Goal: Task Accomplishment & Management: Manage account settings

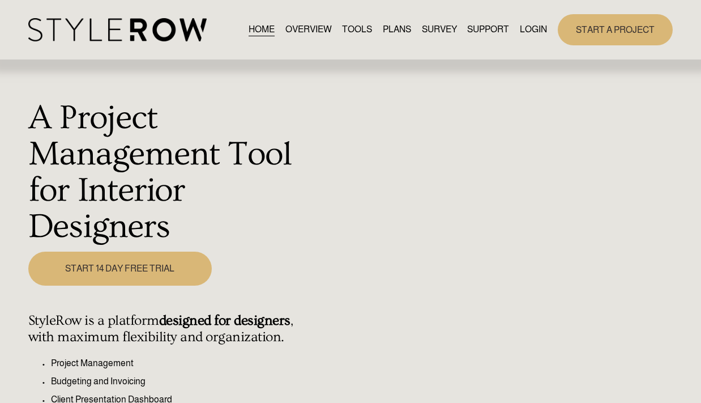
click at [534, 32] on link "LOGIN" at bounding box center [533, 29] width 27 height 15
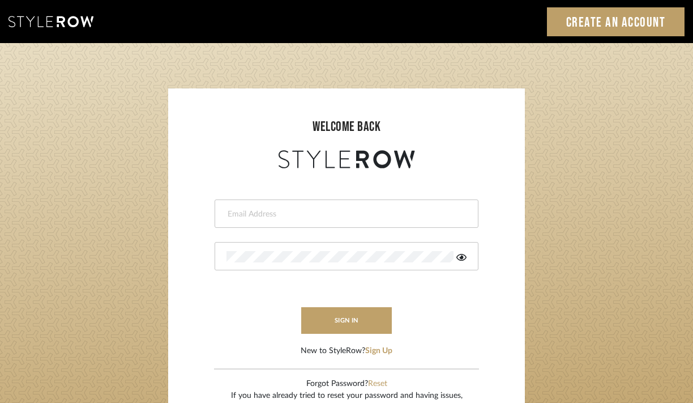
type input "designassist@grandcaribebelize.com"
click at [323, 319] on button "sign in" at bounding box center [346, 320] width 91 height 27
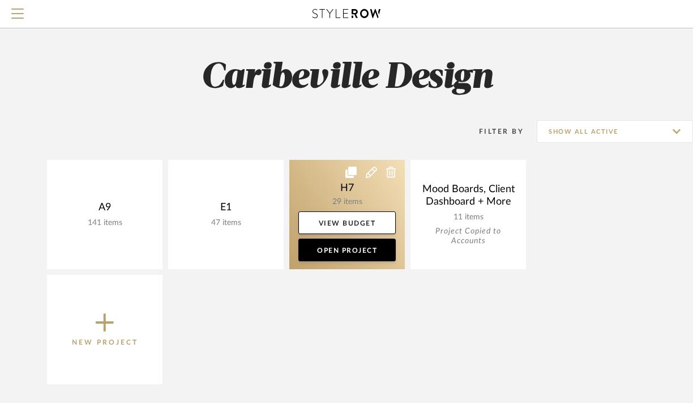
click at [318, 195] on link at bounding box center [347, 214] width 116 height 109
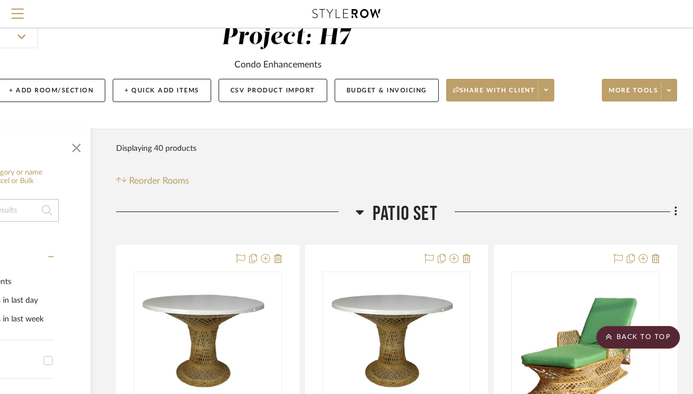
scroll to position [0, 122]
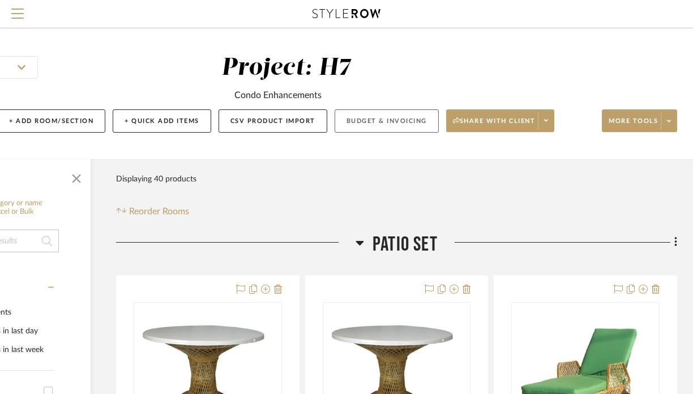
click at [364, 128] on button "Budget & Invoicing" at bounding box center [387, 120] width 104 height 23
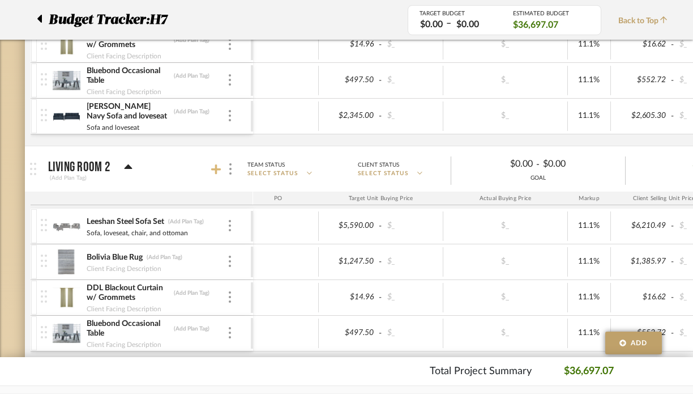
click at [219, 167] on icon at bounding box center [216, 169] width 10 height 11
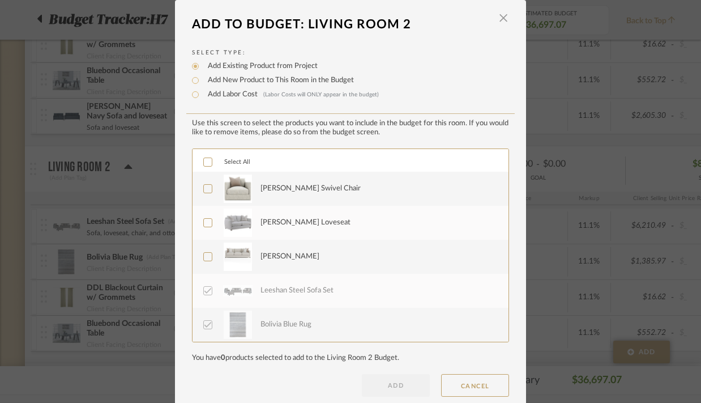
click at [310, 197] on div "[PERSON_NAME] Swivel Chair" at bounding box center [377, 188] width 235 height 28
click at [307, 221] on div "Rory Loveseat" at bounding box center [377, 222] width 235 height 28
click at [306, 248] on div "Rory Sofa" at bounding box center [377, 256] width 235 height 28
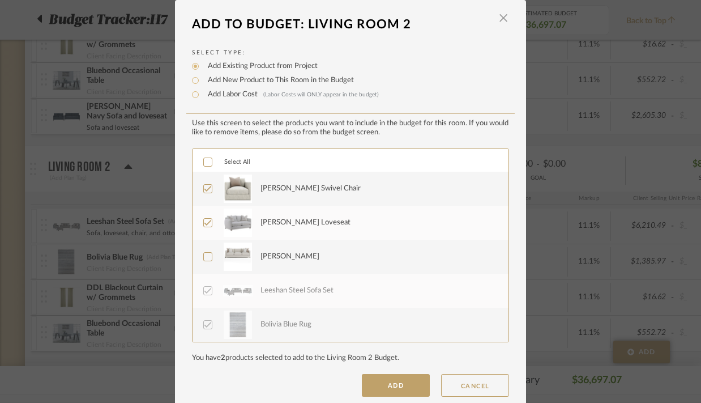
click at [310, 297] on div "Leeshan Steel Sofa Set" at bounding box center [377, 290] width 235 height 28
click at [394, 389] on button "ADD" at bounding box center [396, 385] width 68 height 23
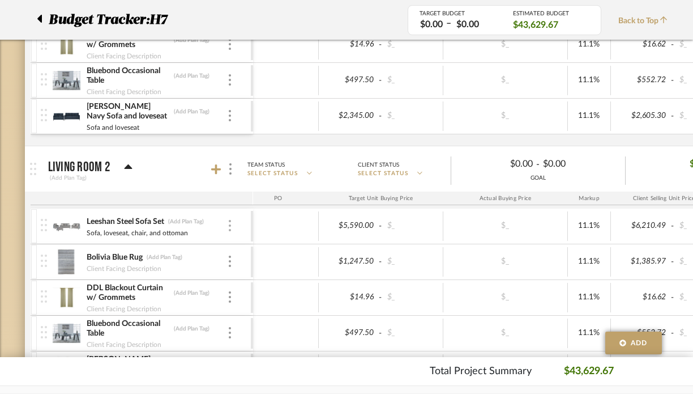
click at [229, 224] on img at bounding box center [230, 225] width 2 height 11
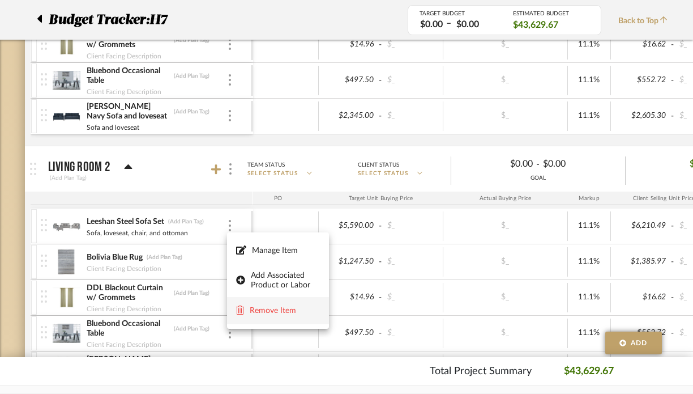
click at [250, 307] on span "Remove Item" at bounding box center [285, 311] width 70 height 10
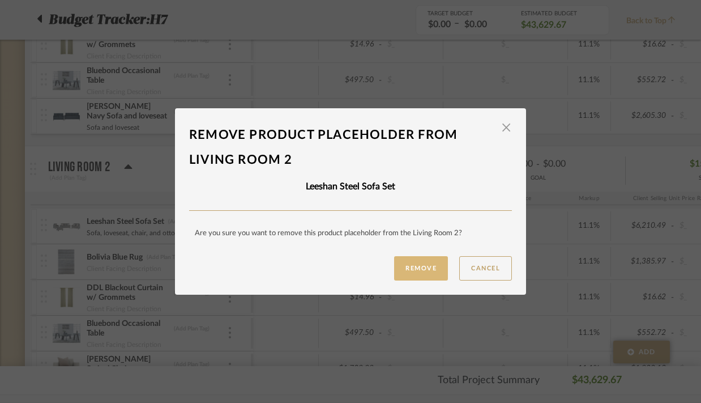
click at [413, 263] on button "Remove" at bounding box center [421, 268] width 54 height 24
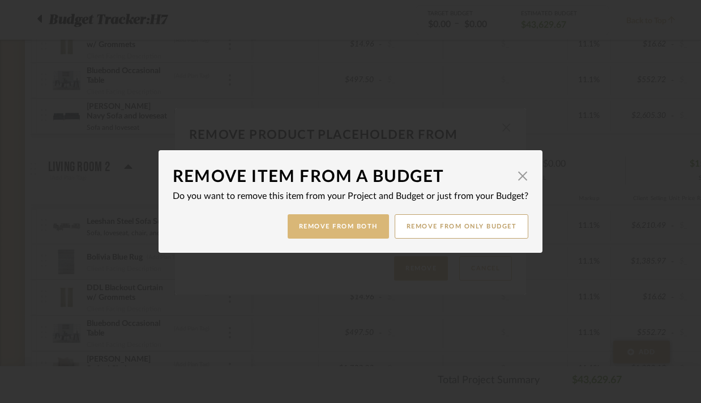
click at [338, 223] on button "Remove from Both" at bounding box center [338, 226] width 101 height 24
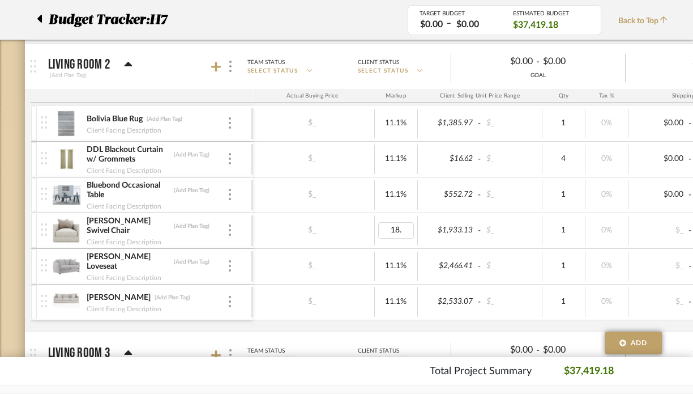
type input "18.5"
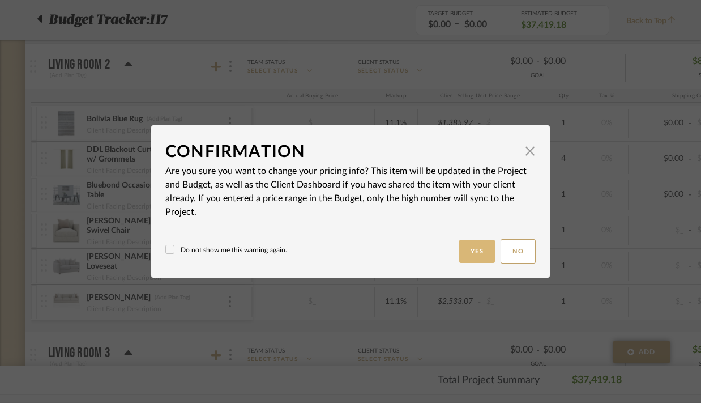
click at [471, 251] on button "Yes" at bounding box center [477, 251] width 36 height 23
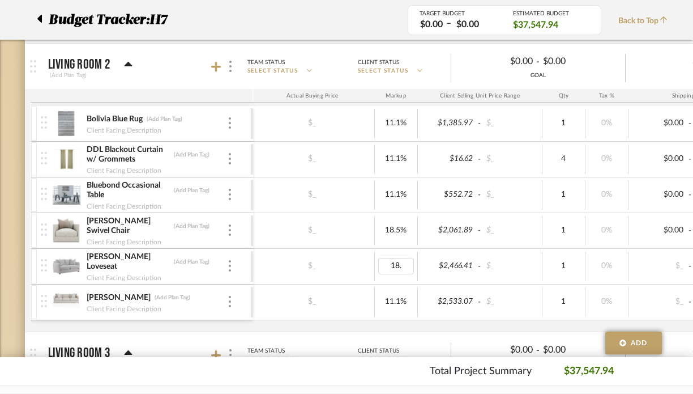
type input "18.5"
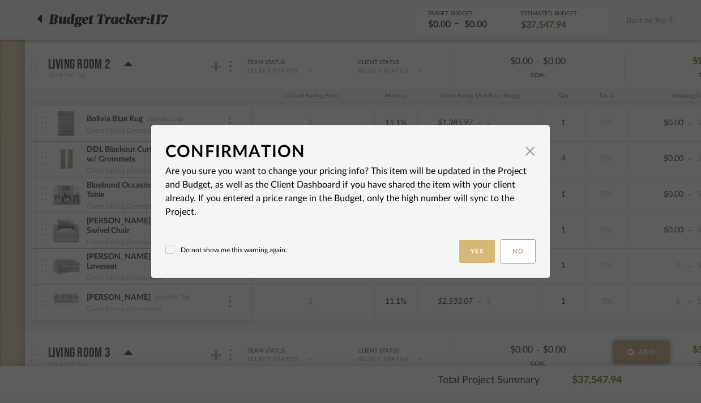
click at [469, 245] on button "Yes" at bounding box center [477, 251] width 36 height 23
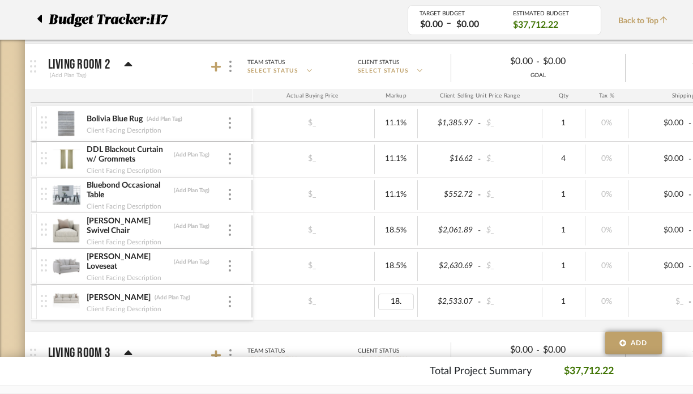
type input "18.5"
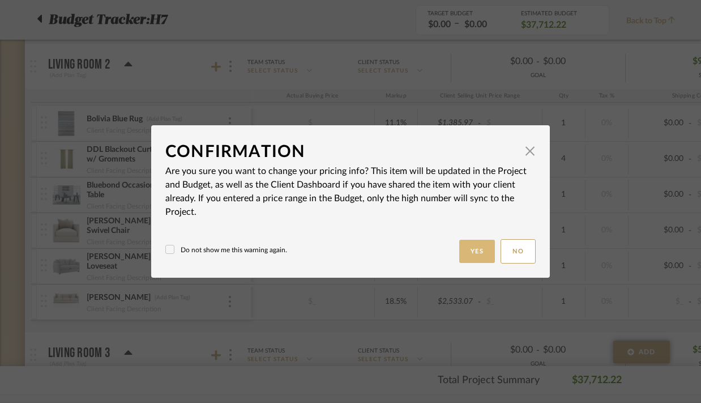
click at [467, 258] on button "Yes" at bounding box center [477, 251] width 36 height 23
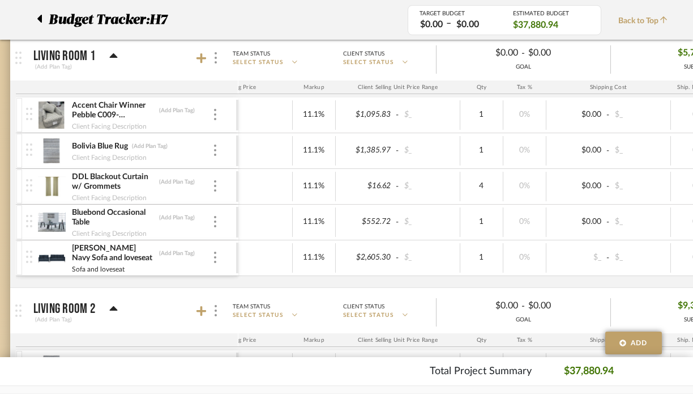
click at [200, 64] on div at bounding box center [209, 57] width 25 height 15
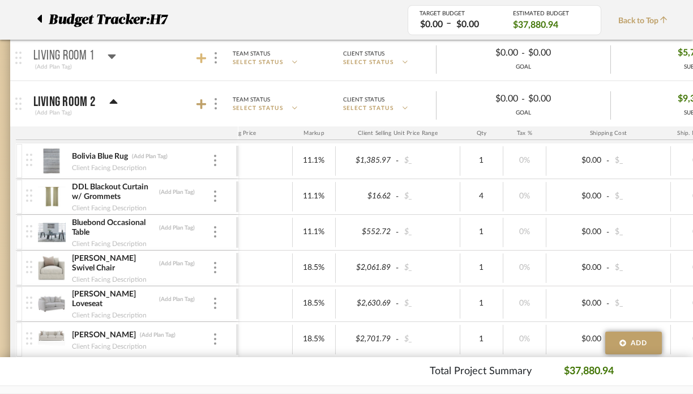
click at [200, 63] on icon at bounding box center [202, 58] width 10 height 11
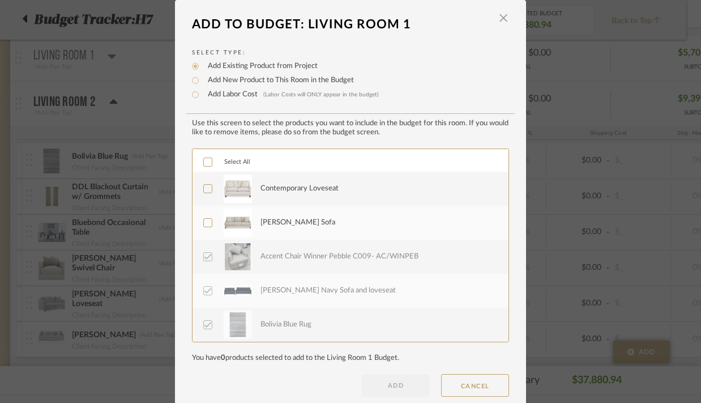
click at [378, 194] on div "Contemporary Loveseat" at bounding box center [377, 188] width 235 height 28
click at [346, 227] on div "Myra Sofa" at bounding box center [377, 222] width 235 height 28
click at [391, 386] on button "ADD" at bounding box center [396, 385] width 68 height 23
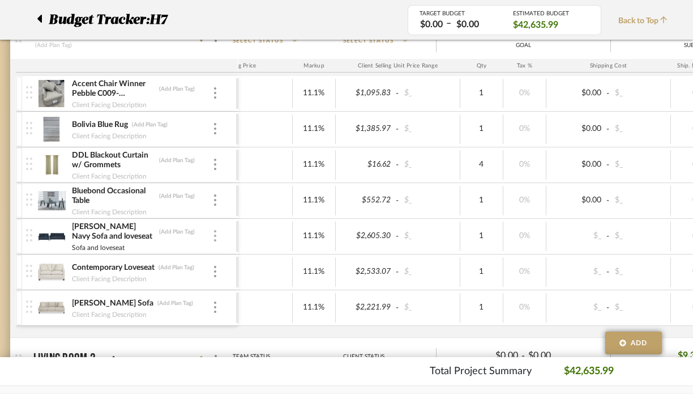
click at [214, 232] on img at bounding box center [215, 235] width 2 height 11
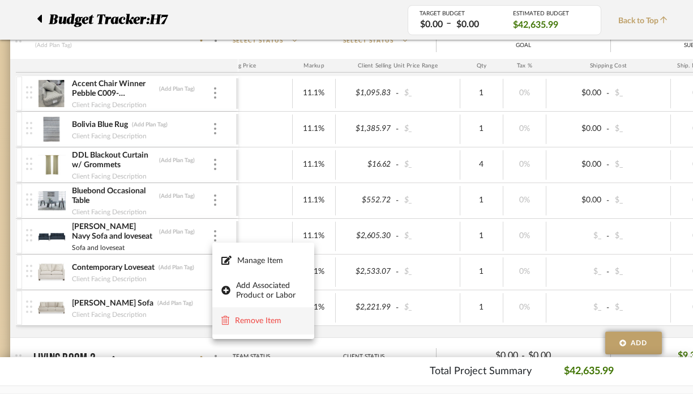
click at [243, 316] on span "Remove Item" at bounding box center [270, 321] width 70 height 10
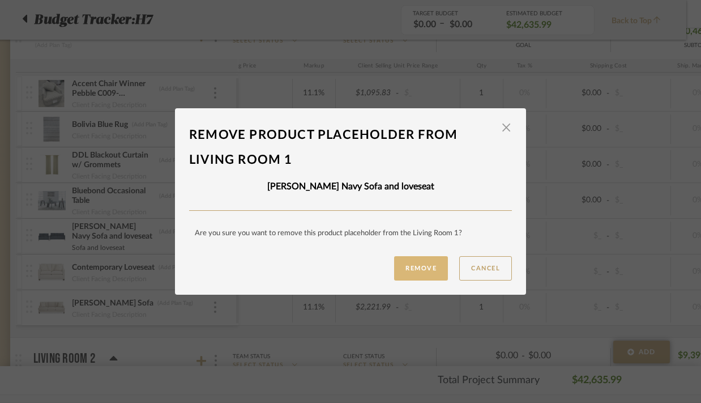
click at [418, 260] on button "Remove" at bounding box center [421, 268] width 54 height 24
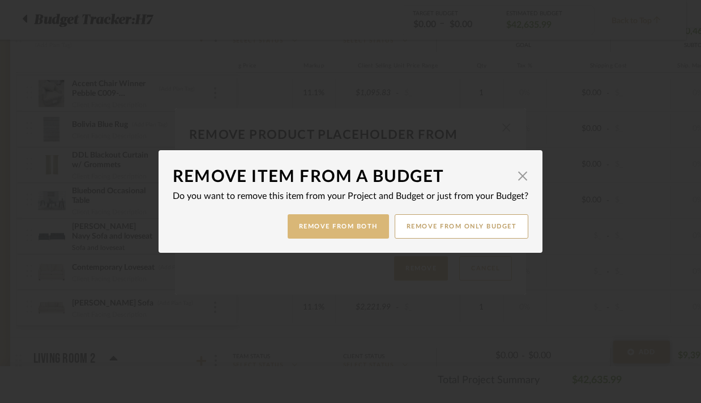
click at [324, 225] on button "Remove from Both" at bounding box center [338, 226] width 101 height 24
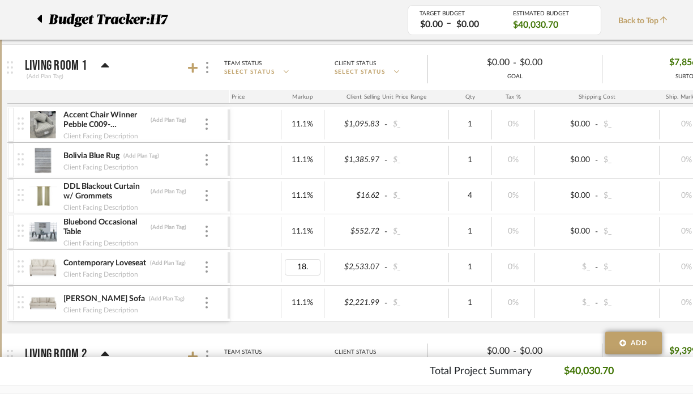
type input "18.5"
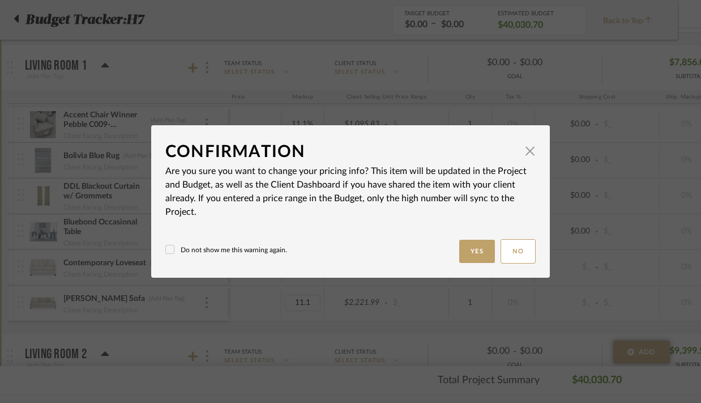
type input "11.1%"
click at [466, 254] on button "Yes" at bounding box center [477, 251] width 36 height 23
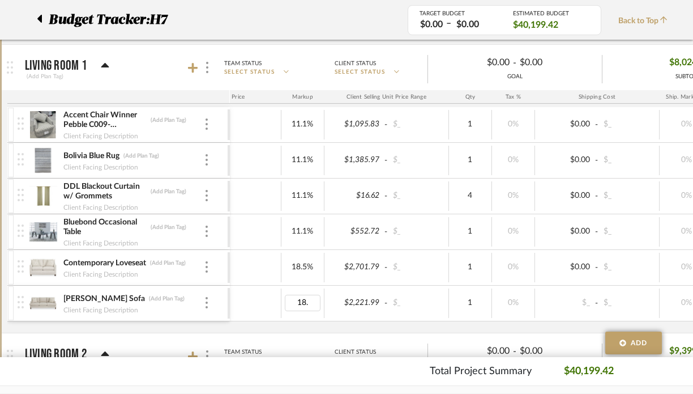
type input "18.5"
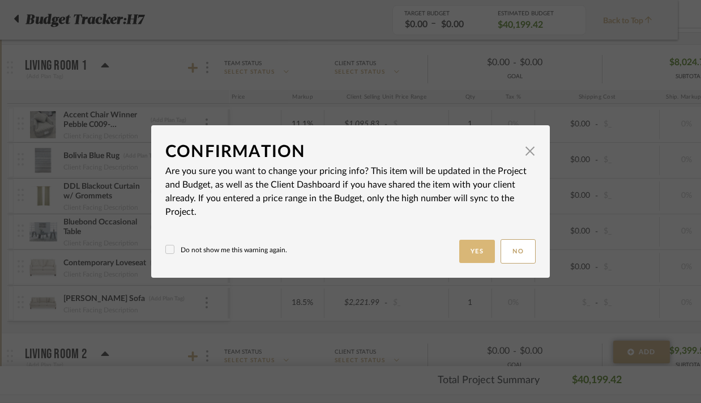
click at [476, 261] on button "Yes" at bounding box center [477, 251] width 36 height 23
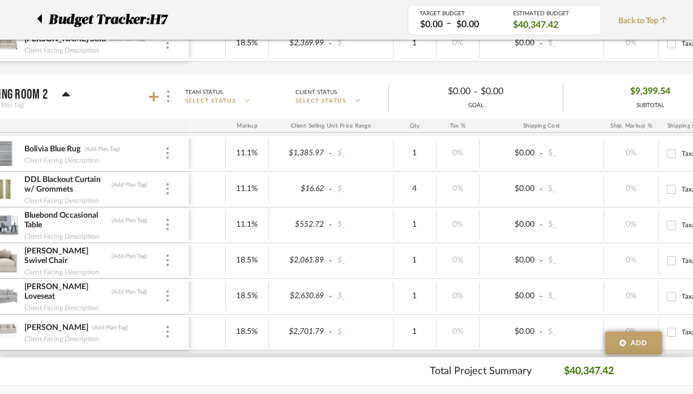
scroll to position [0, 227]
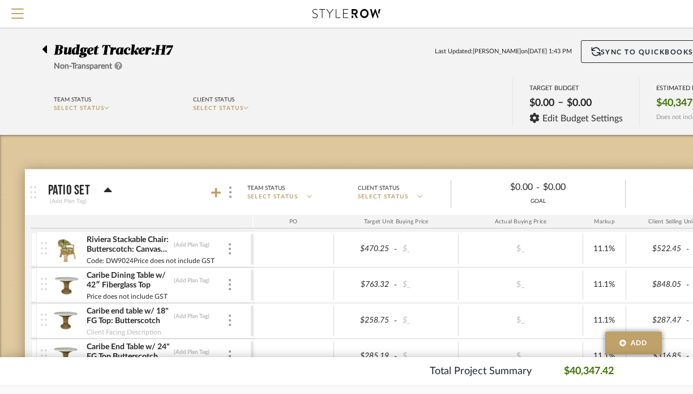
click at [47, 51] on div at bounding box center [48, 47] width 12 height 14
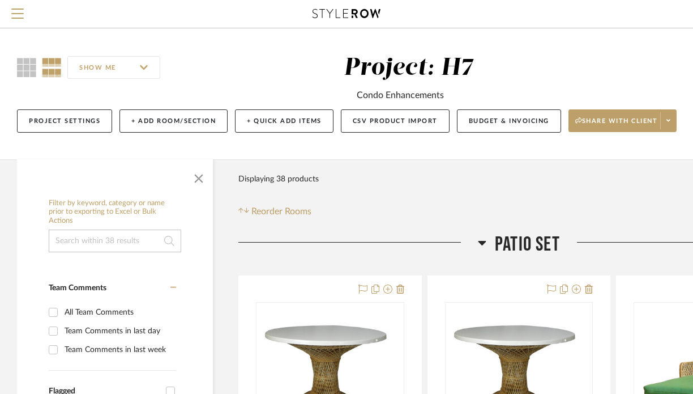
click at [87, 242] on input at bounding box center [115, 240] width 133 height 23
click at [21, 10] on span "Menu" at bounding box center [17, 8] width 12 height 1
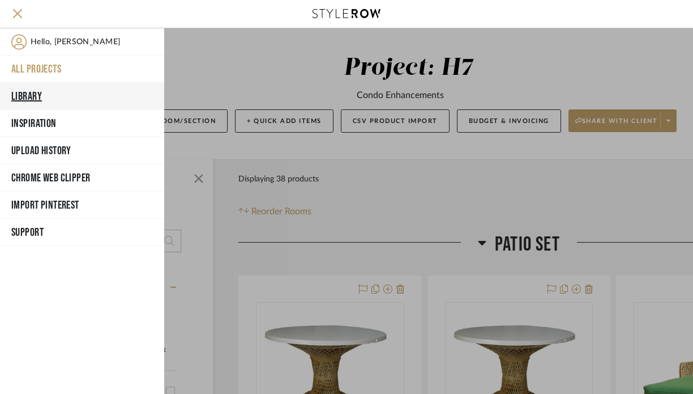
click at [84, 100] on button "Library" at bounding box center [82, 96] width 164 height 27
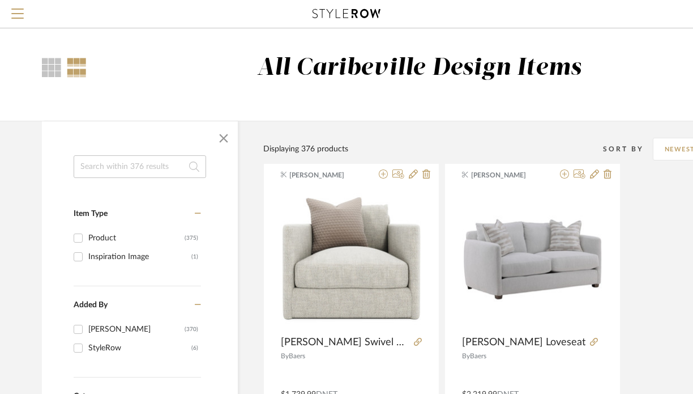
click at [159, 169] on input at bounding box center [140, 166] width 133 height 23
type input "Mirab"
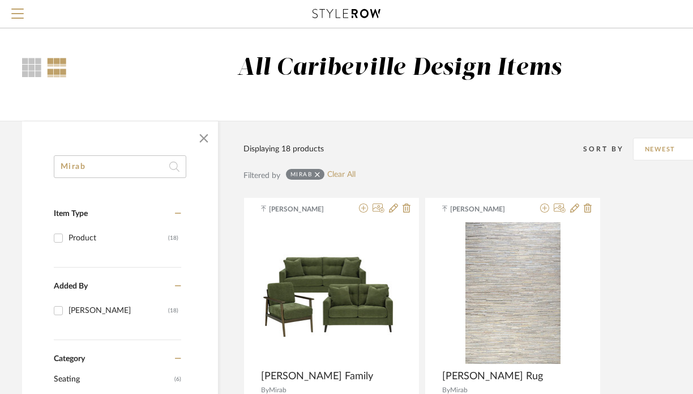
drag, startPoint x: 114, startPoint y: 166, endPoint x: -2, endPoint y: 166, distance: 116.1
click at [0, 166] on html "Search by brands, products, categories, colors, or styles Hello, Brianne All Pr…" at bounding box center [326, 197] width 693 height 394
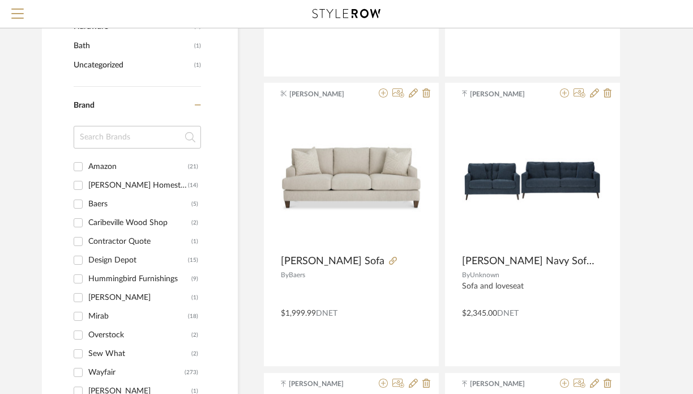
click at [102, 314] on div "Mirab" at bounding box center [138, 316] width 100 height 18
click at [87, 314] on input "Mirab (18)" at bounding box center [78, 316] width 18 height 18
checkbox input "true"
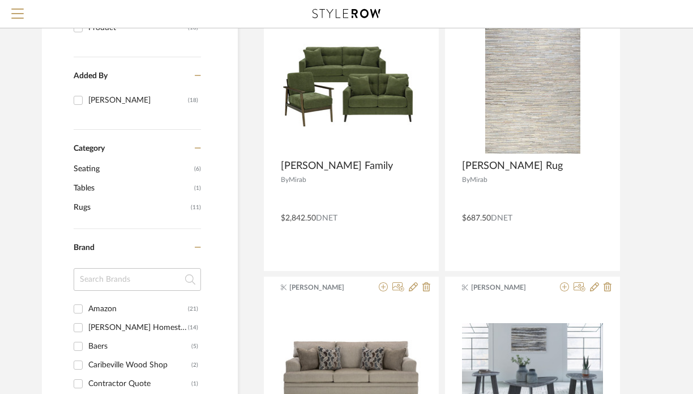
click at [109, 169] on span "Seating" at bounding box center [133, 168] width 118 height 19
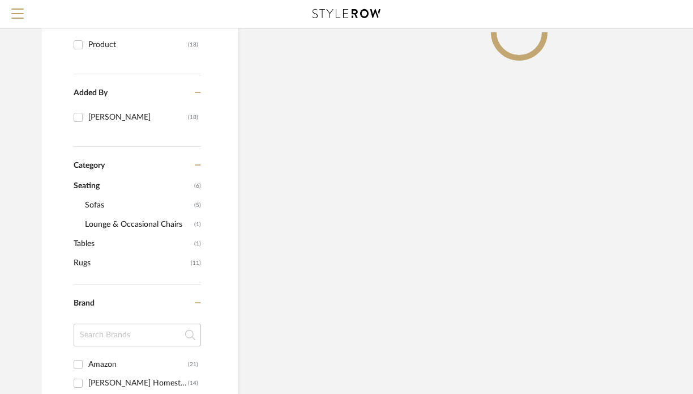
scroll to position [227, 0]
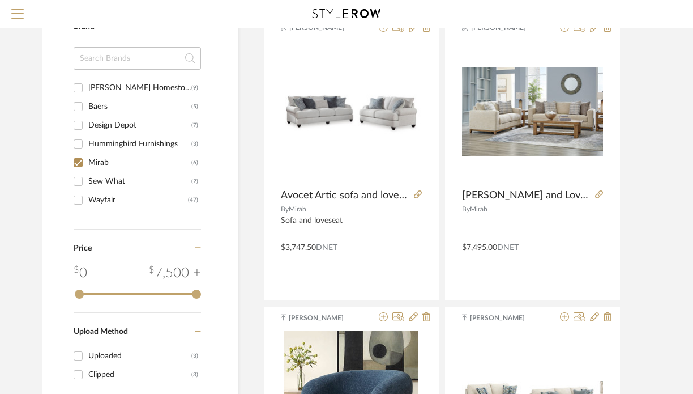
scroll to position [480, 0]
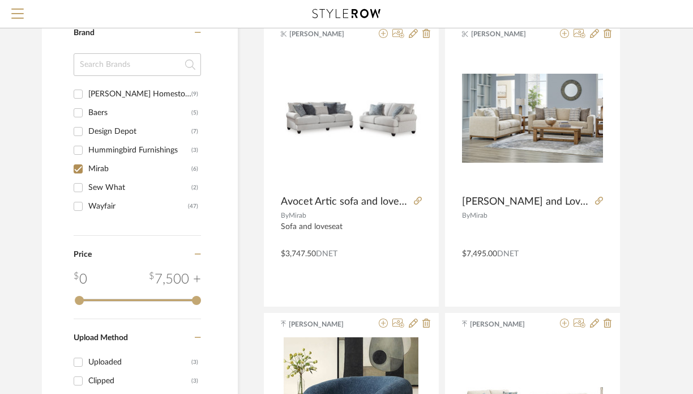
click at [110, 92] on div "Ashley Furniture Homestore" at bounding box center [139, 94] width 103 height 18
click at [87, 92] on input "Ashley Furniture Homestore (9)" at bounding box center [78, 94] width 18 height 18
checkbox input "true"
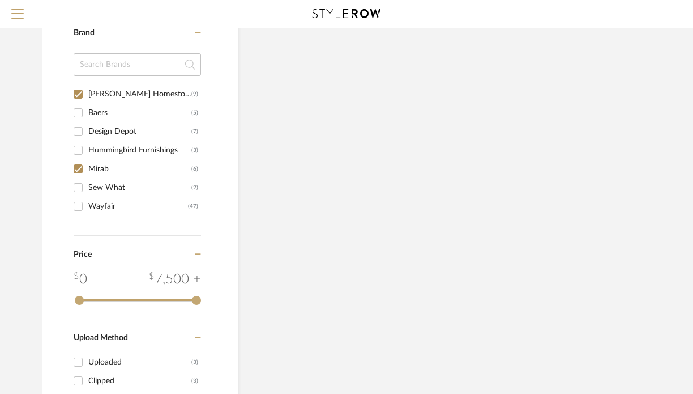
scroll to position [499, 0]
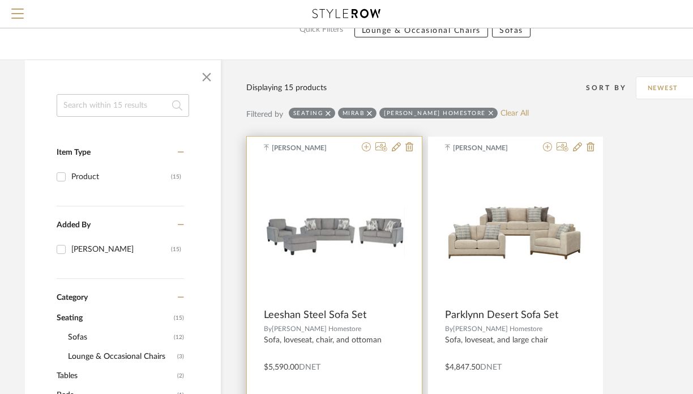
scroll to position [0, 17]
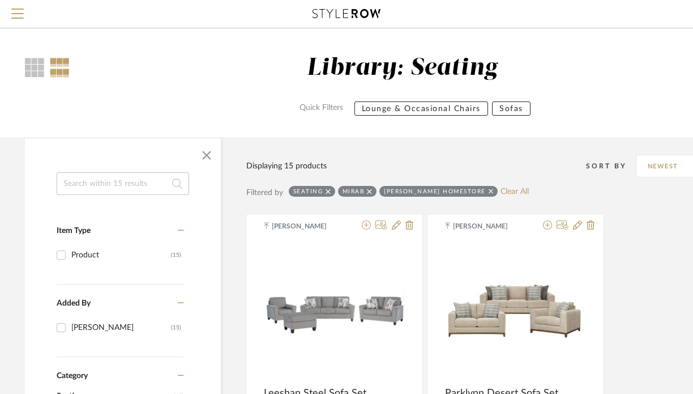
click at [330, 190] on icon at bounding box center [328, 191] width 5 height 8
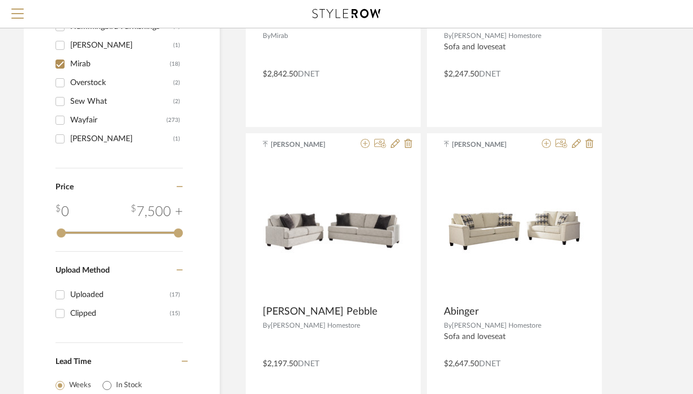
scroll to position [645, 19]
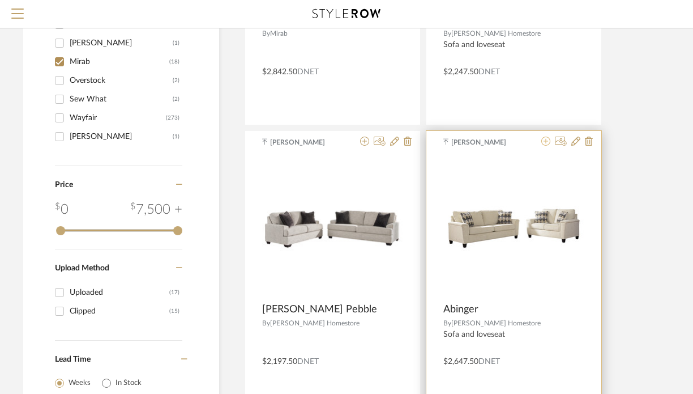
click at [548, 140] on icon at bounding box center [545, 140] width 9 height 9
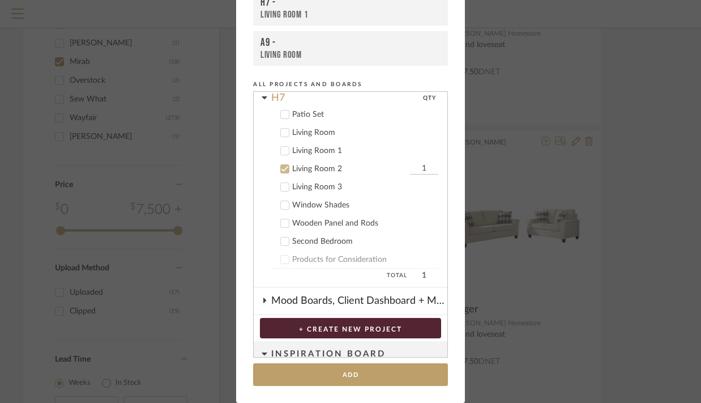
scroll to position [88, 0]
click at [331, 186] on div "Living Room 3" at bounding box center [365, 187] width 146 height 10
click at [326, 168] on div "Living Room 2" at bounding box center [349, 169] width 115 height 10
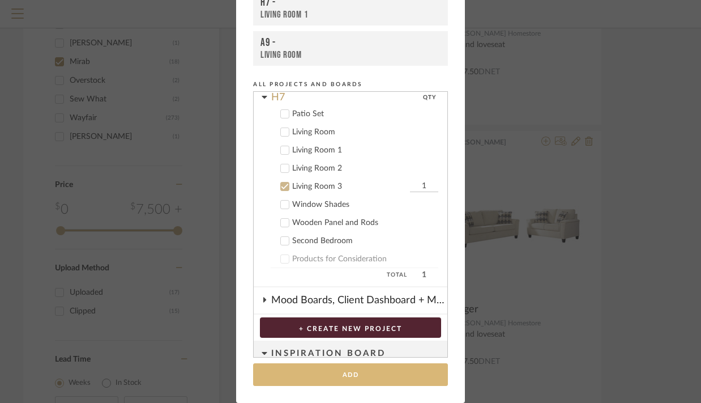
click at [366, 369] on button "Add" at bounding box center [350, 374] width 195 height 23
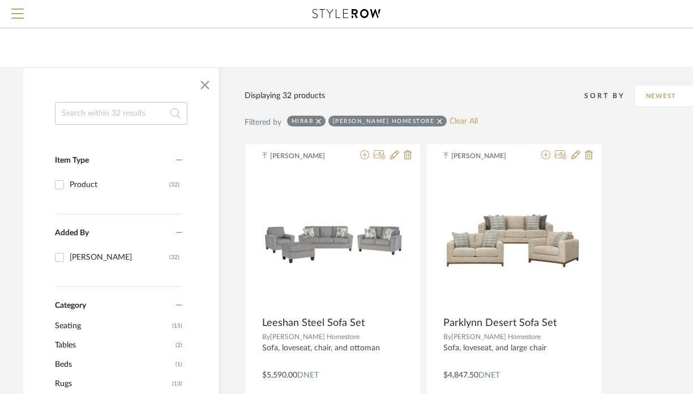
scroll to position [0, 19]
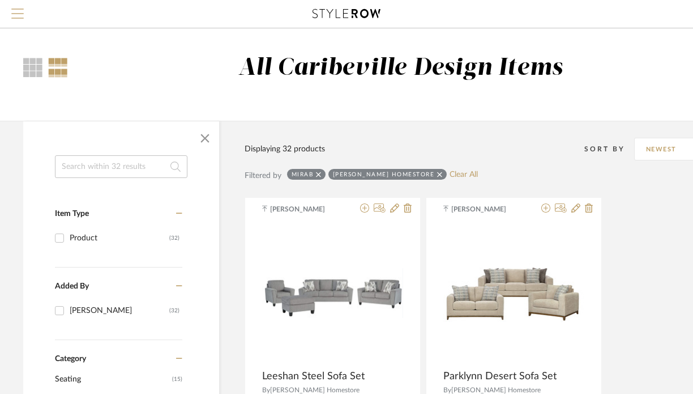
click at [14, 20] on span "Menu" at bounding box center [17, 16] width 12 height 17
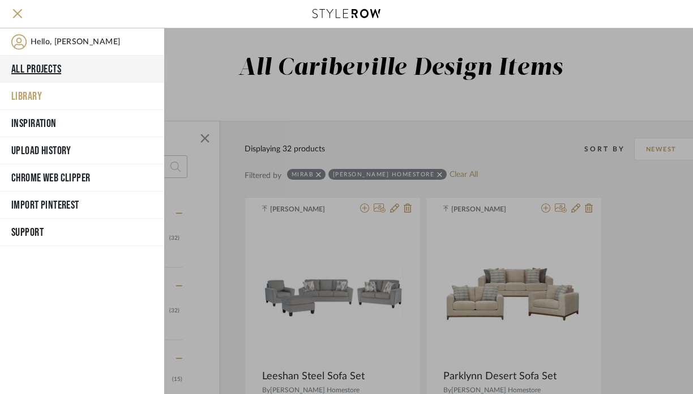
click at [28, 70] on button "All Projects" at bounding box center [82, 68] width 164 height 27
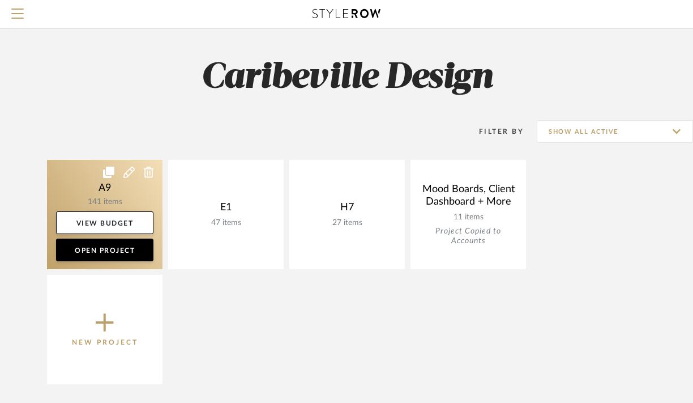
click at [105, 204] on link at bounding box center [105, 214] width 116 height 109
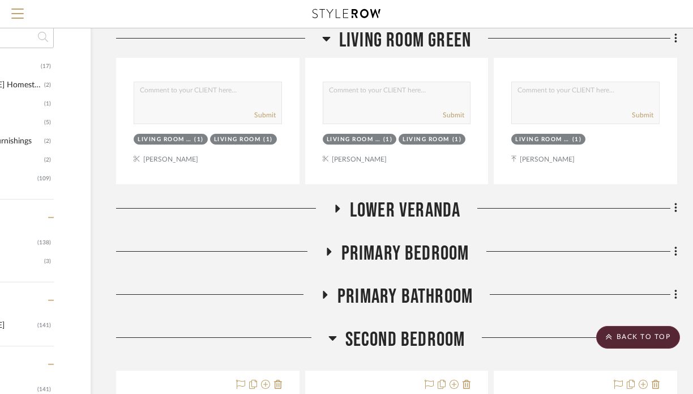
scroll to position [860, 122]
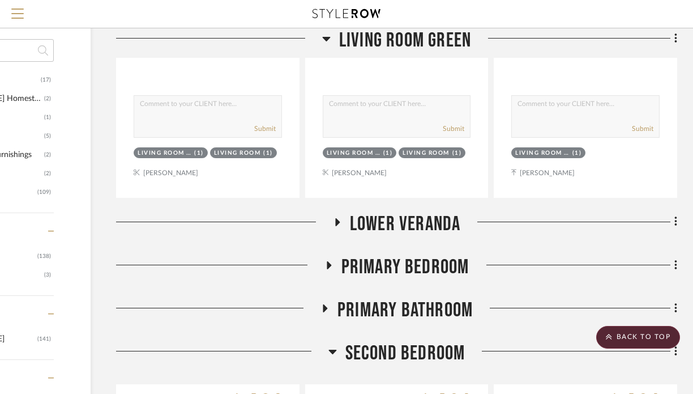
click at [335, 352] on icon at bounding box center [332, 351] width 8 height 14
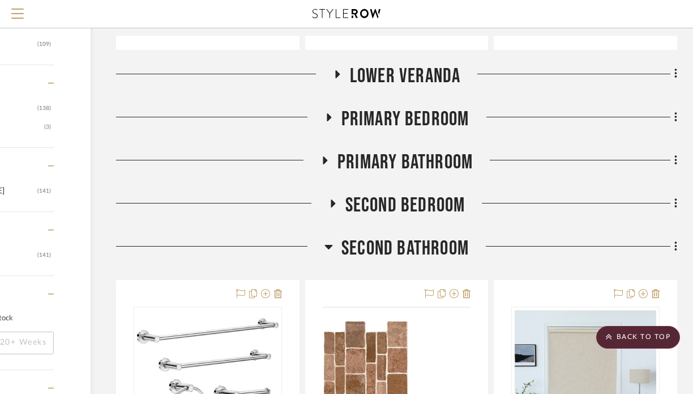
scroll to position [1012, 122]
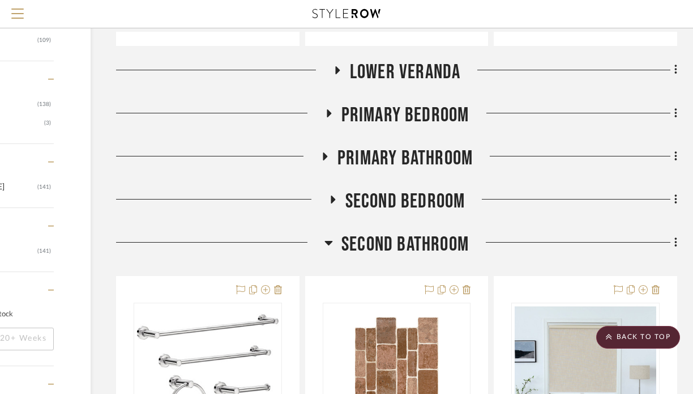
click at [327, 248] on icon at bounding box center [328, 243] width 8 height 14
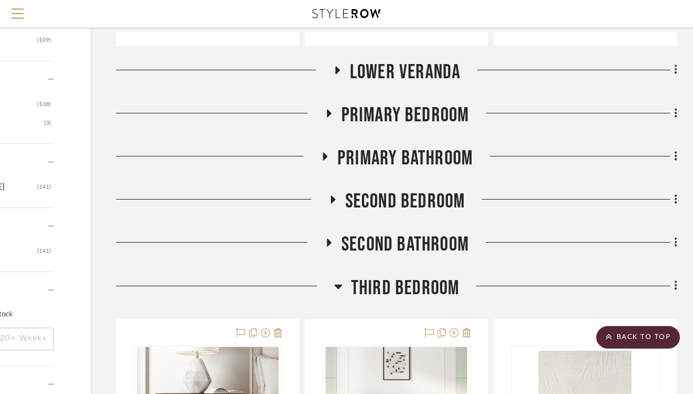
click at [339, 285] on icon at bounding box center [338, 286] width 8 height 5
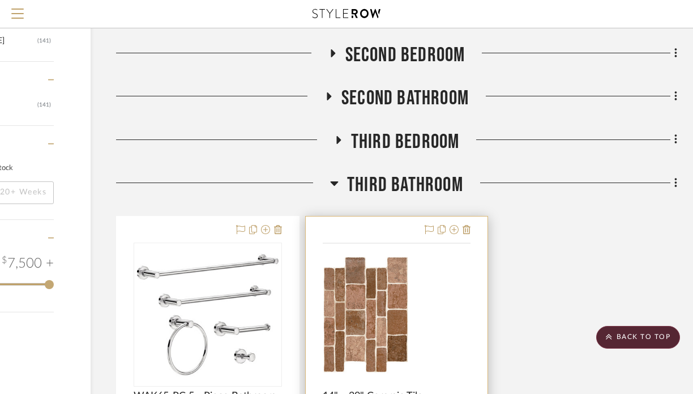
scroll to position [1172, 122]
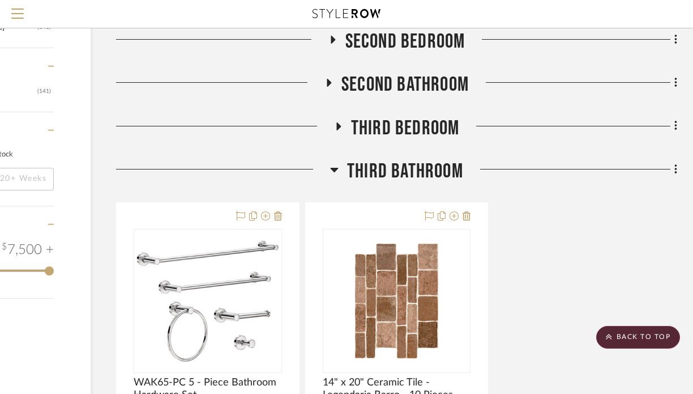
click at [334, 171] on icon at bounding box center [335, 170] width 8 height 5
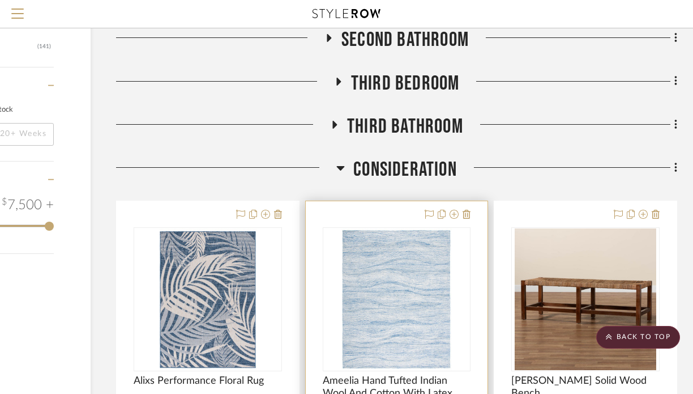
scroll to position [1225, 122]
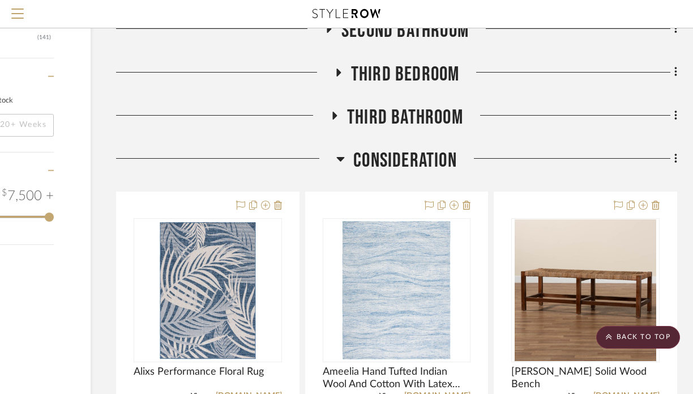
click at [341, 162] on icon at bounding box center [340, 159] width 8 height 14
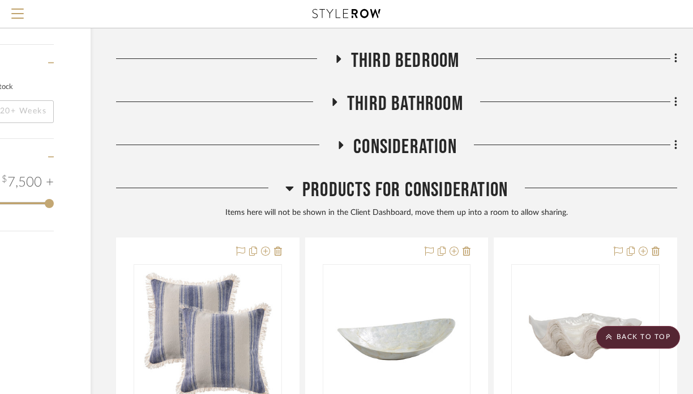
click at [287, 184] on icon at bounding box center [289, 188] width 8 height 14
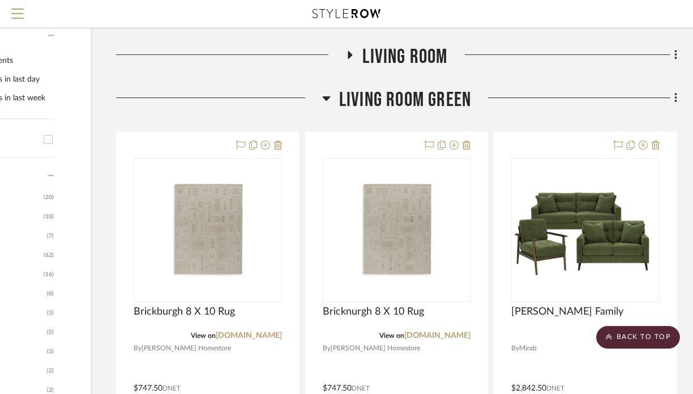
scroll to position [422, 122]
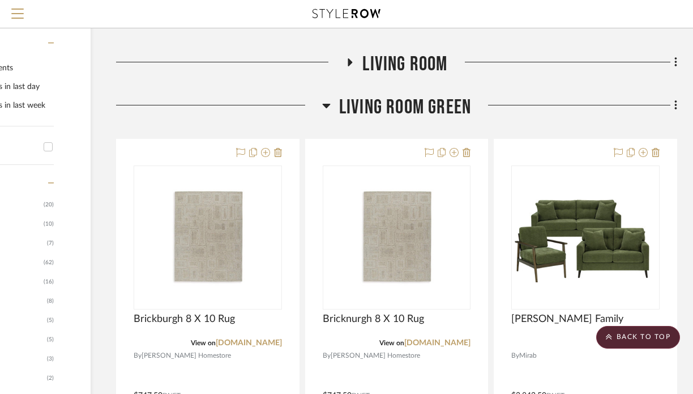
click at [324, 103] on icon at bounding box center [326, 106] width 8 height 14
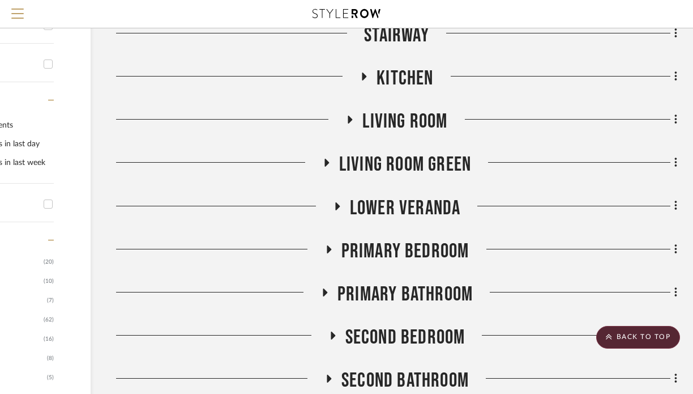
scroll to position [356, 122]
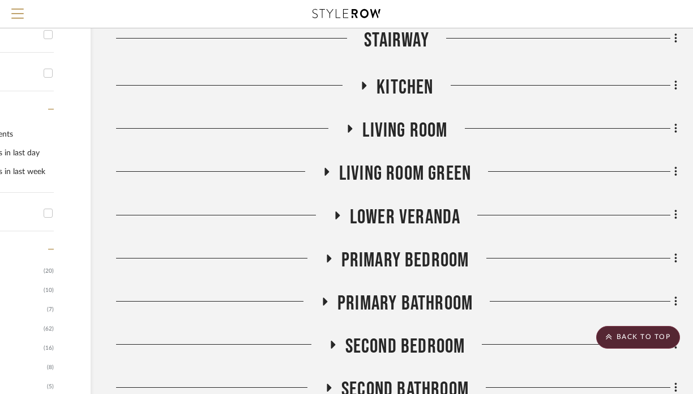
click at [347, 130] on icon at bounding box center [350, 129] width 14 height 8
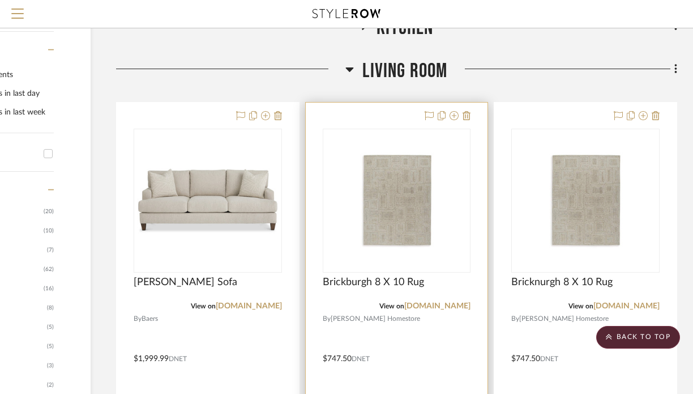
scroll to position [417, 122]
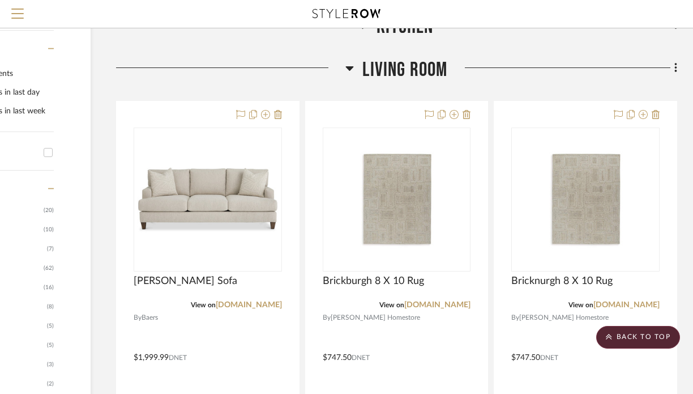
click at [351, 68] on icon at bounding box center [350, 68] width 8 height 5
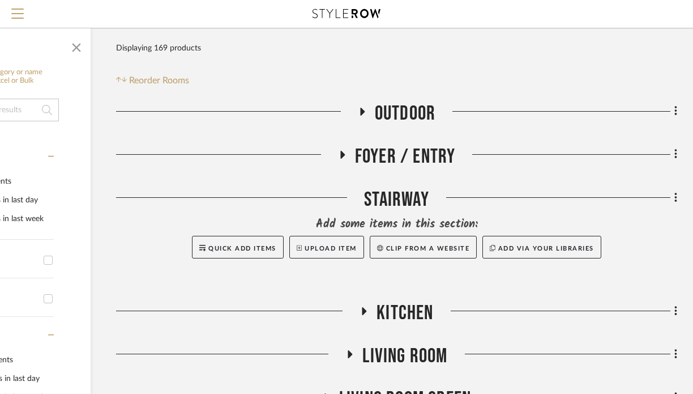
scroll to position [156, 122]
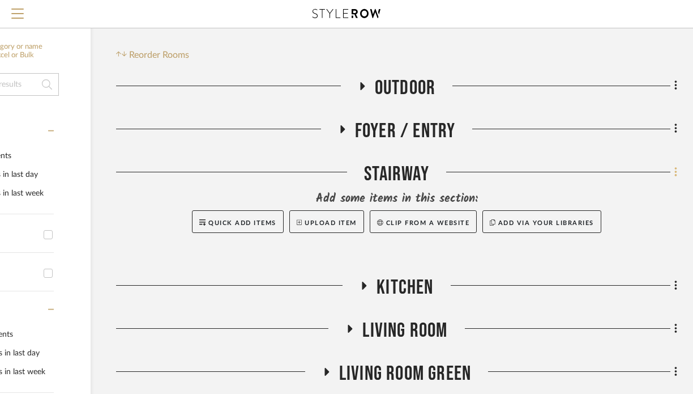
click at [674, 169] on icon at bounding box center [675, 172] width 3 height 12
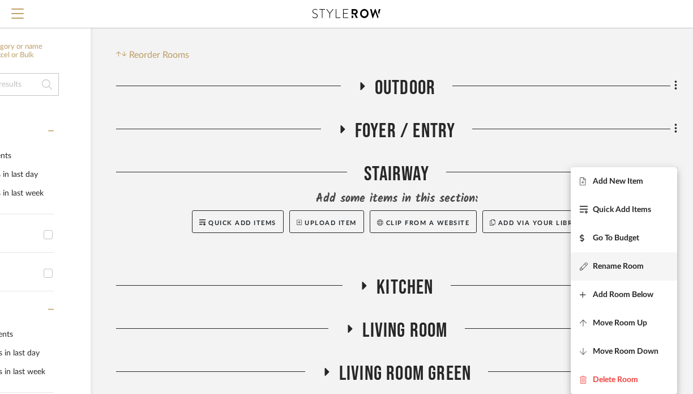
click at [612, 272] on button "Rename Room" at bounding box center [624, 266] width 106 height 28
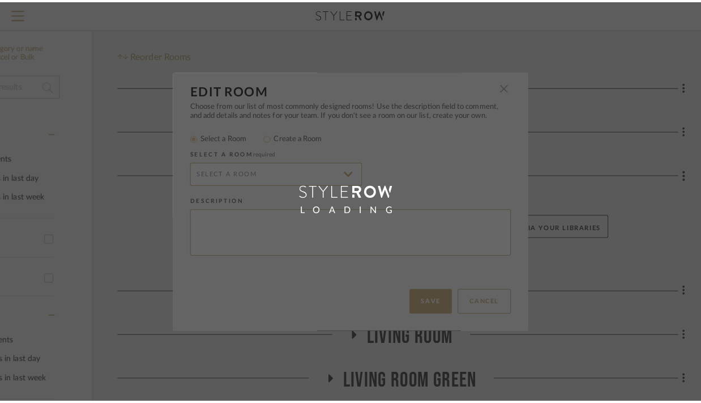
scroll to position [0, 0]
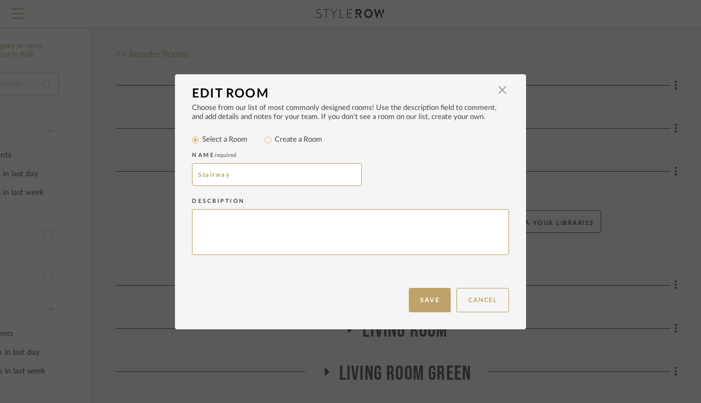
radio input "false"
radio input "true"
click at [193, 174] on input "Stairway" at bounding box center [277, 174] width 170 height 23
drag, startPoint x: 268, startPoint y: 178, endPoint x: 220, endPoint y: 174, distance: 47.7
click at [220, 174] on input "ShadesStairway" at bounding box center [277, 174] width 170 height 23
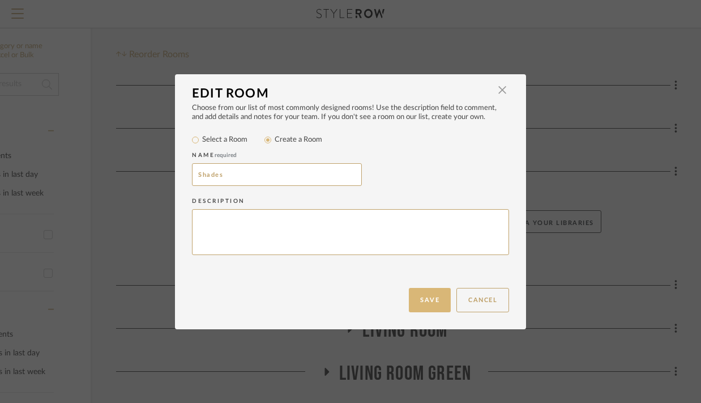
type input "Shades"
click at [437, 300] on button "Save" at bounding box center [430, 300] width 42 height 24
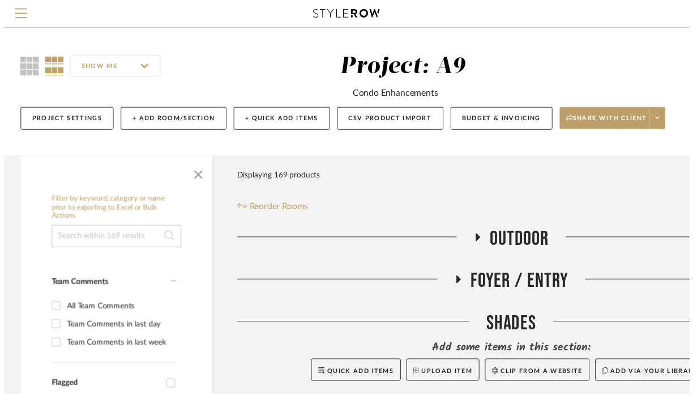
scroll to position [156, 122]
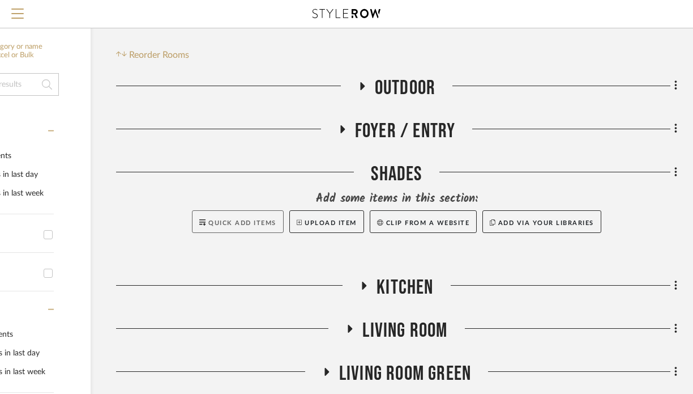
click at [237, 220] on span "Quick Add Items" at bounding box center [242, 223] width 68 height 6
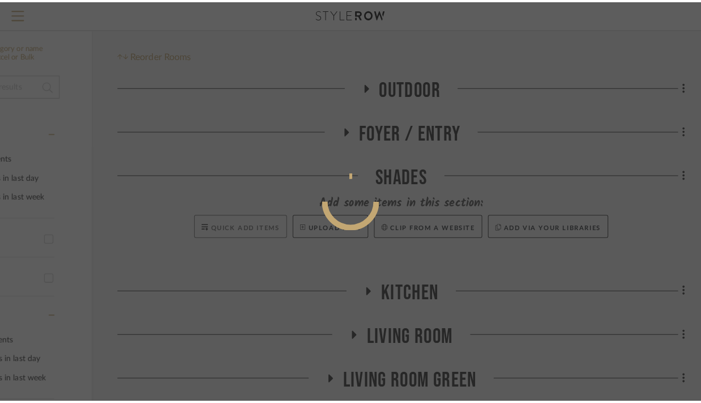
scroll to position [0, 0]
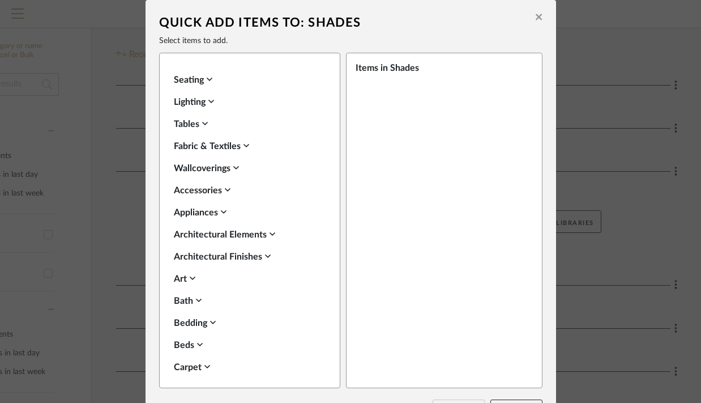
click at [544, 21] on button at bounding box center [539, 18] width 18 height 27
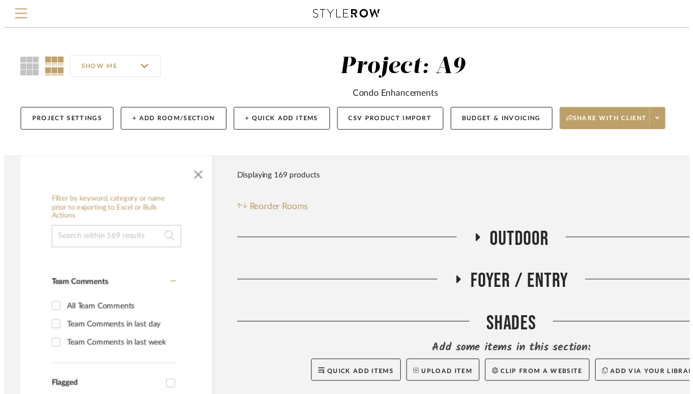
scroll to position [156, 122]
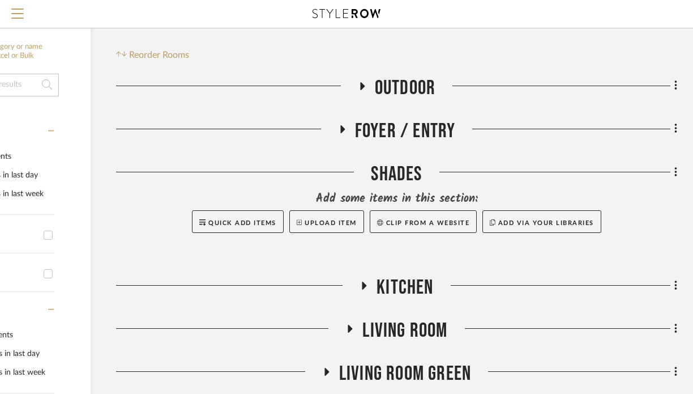
click at [676, 173] on icon at bounding box center [675, 172] width 2 height 10
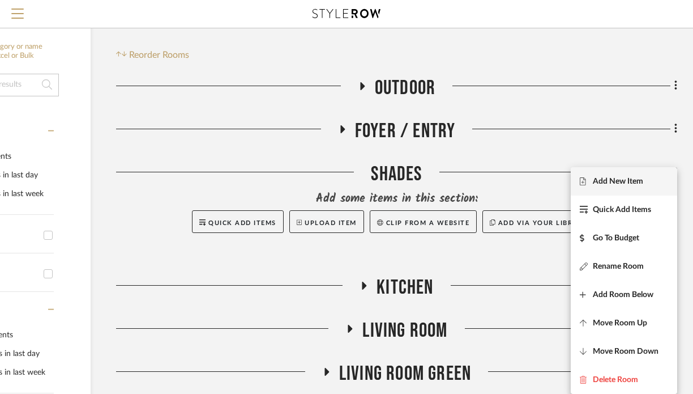
click at [651, 183] on span "Add New Item" at bounding box center [624, 182] width 88 height 10
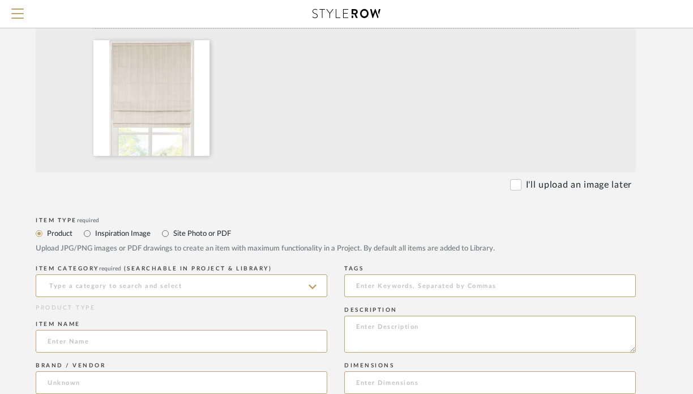
scroll to position [244, 72]
click at [310, 288] on icon at bounding box center [313, 285] width 8 height 9
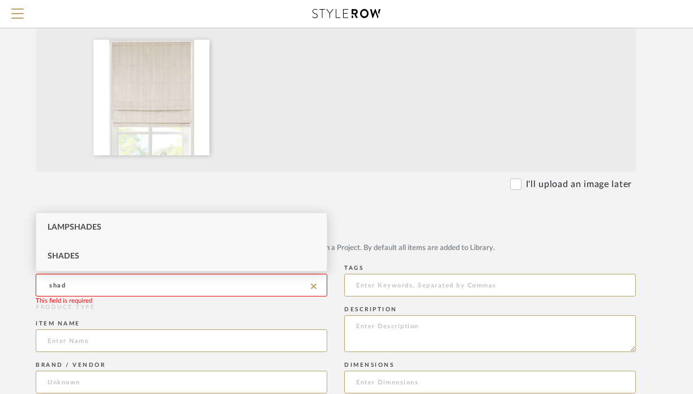
click at [168, 247] on div "Shades" at bounding box center [181, 256] width 291 height 29
type input "Shades"
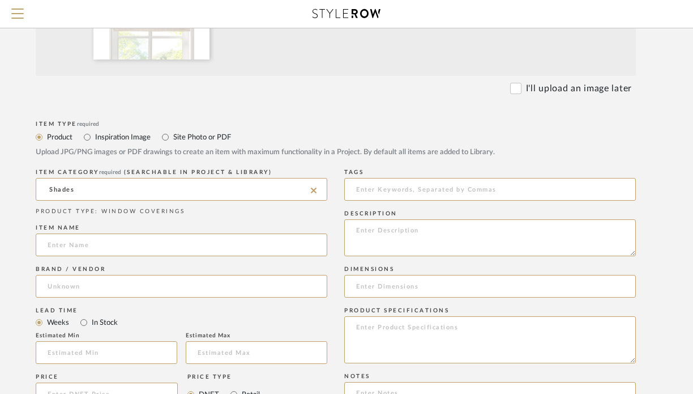
scroll to position [366, 72]
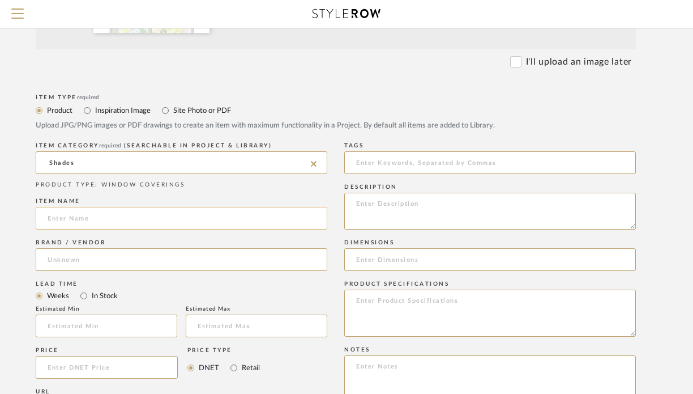
click at [153, 221] on input at bounding box center [182, 218] width 292 height 23
type input "A9 Customized shades"
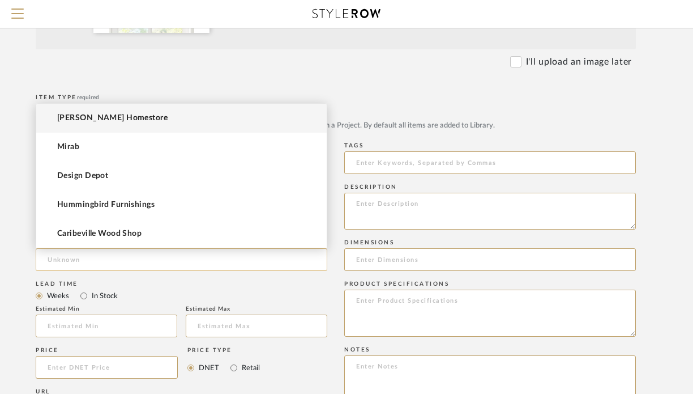
click at [115, 254] on input at bounding box center [182, 259] width 292 height 23
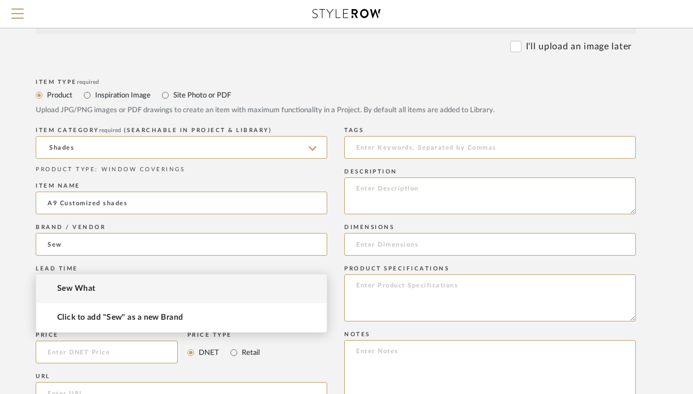
scroll to position [386, 72]
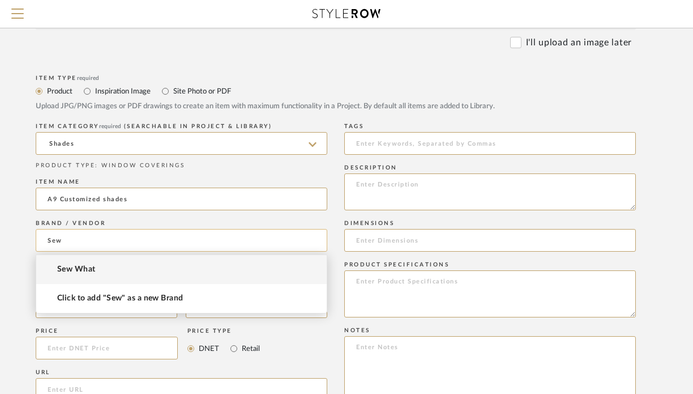
click at [116, 240] on input "Sew" at bounding box center [182, 240] width 292 height 23
type input "San Pedro"
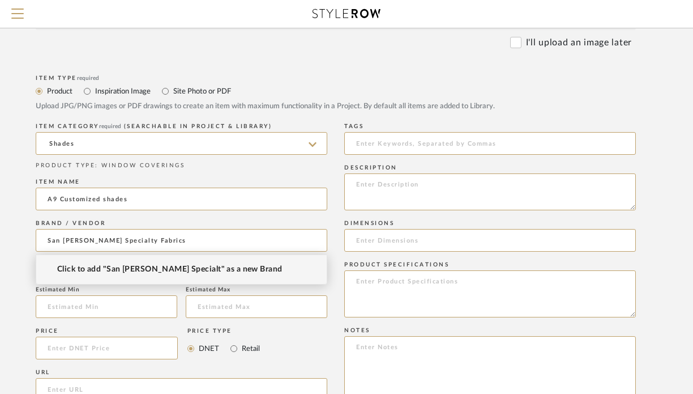
type input "San Pedro Specialty Fabrics"
click at [177, 269] on span "Click to add "San Pedro Special" as a new Brand" at bounding box center [168, 269] width 222 height 10
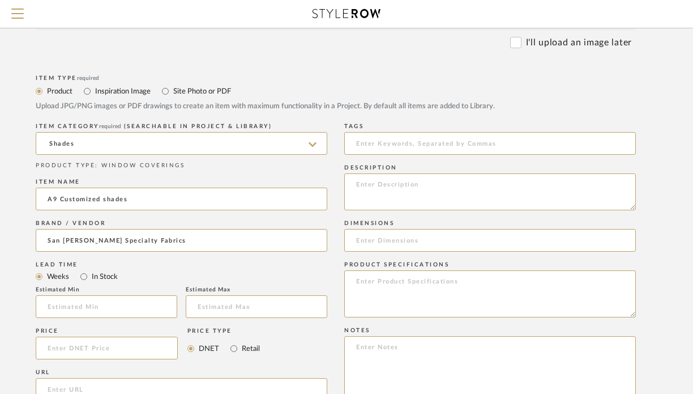
type input "San Pedro Special"
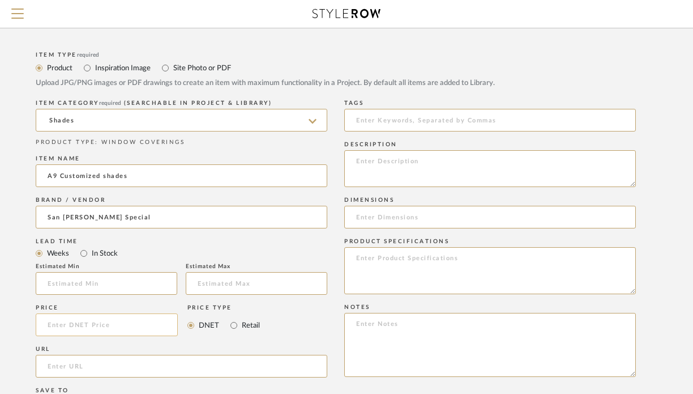
click at [125, 330] on input at bounding box center [107, 324] width 142 height 23
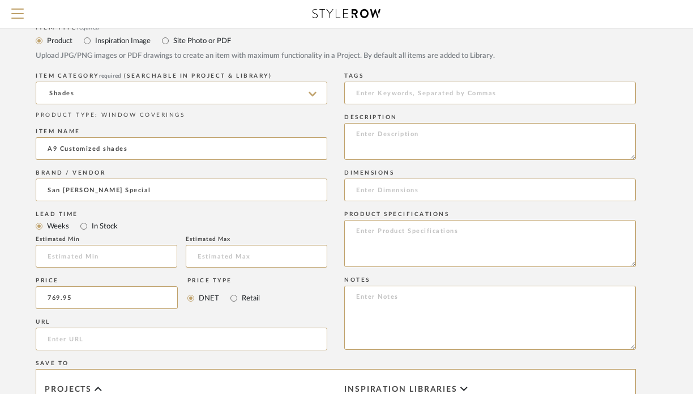
scroll to position [438, 72]
type input "$769.95"
click at [459, 125] on textarea at bounding box center [490, 139] width 292 height 37
click at [361, 133] on textarea "2 Stairway, one bathroom, and one kitchen shade" at bounding box center [490, 139] width 292 height 37
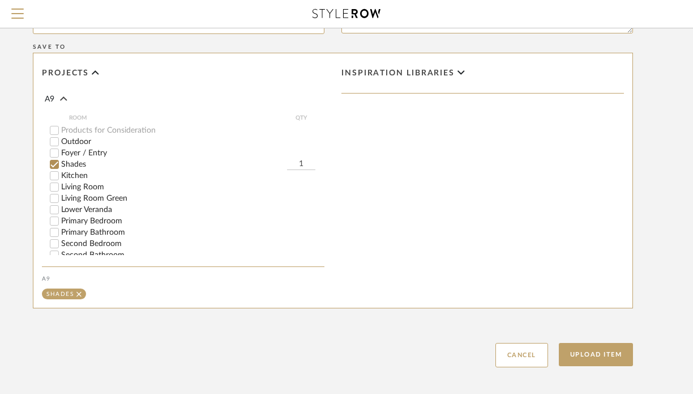
scroll to position [759, 75]
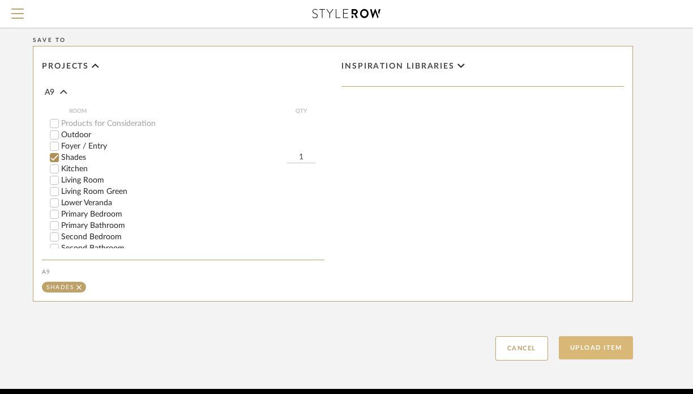
type textarea "Two stairway, one bathroom, and one kitchen shade"
click at [574, 353] on button "Upload Item" at bounding box center [596, 347] width 75 height 23
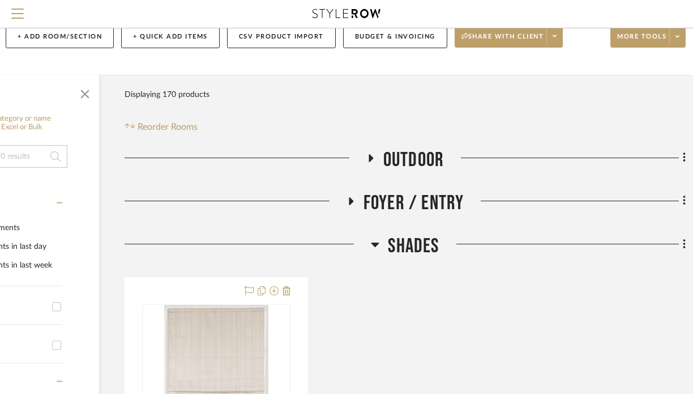
scroll to position [51, 114]
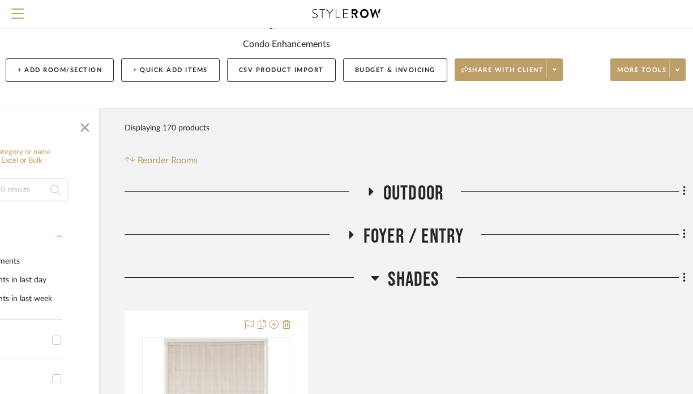
click at [371, 186] on h3 "Outdoor" at bounding box center [405, 193] width 78 height 24
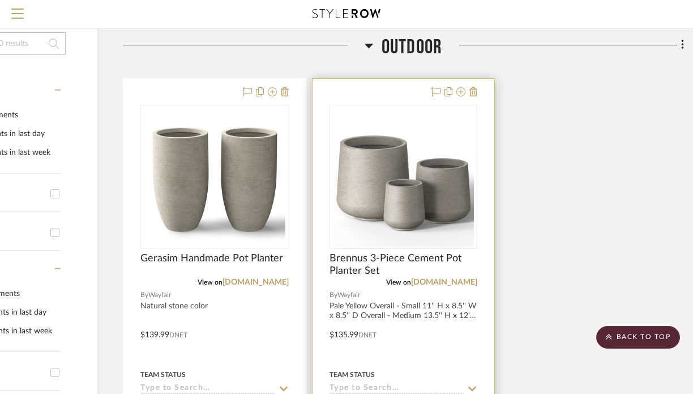
scroll to position [197, 116]
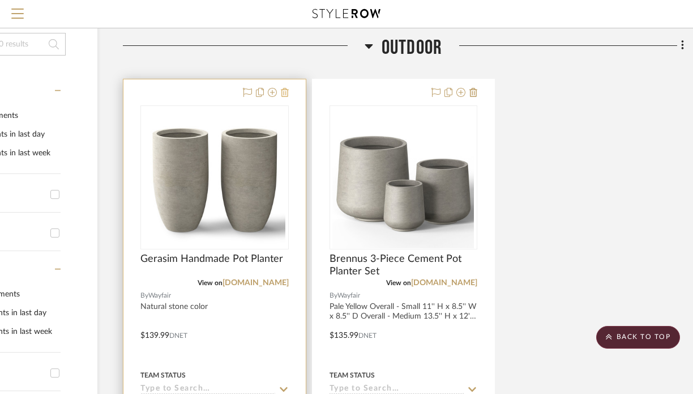
click at [287, 94] on icon at bounding box center [285, 92] width 8 height 9
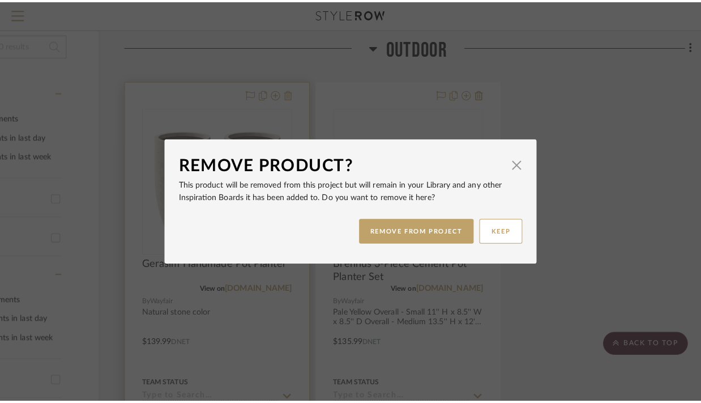
scroll to position [0, 0]
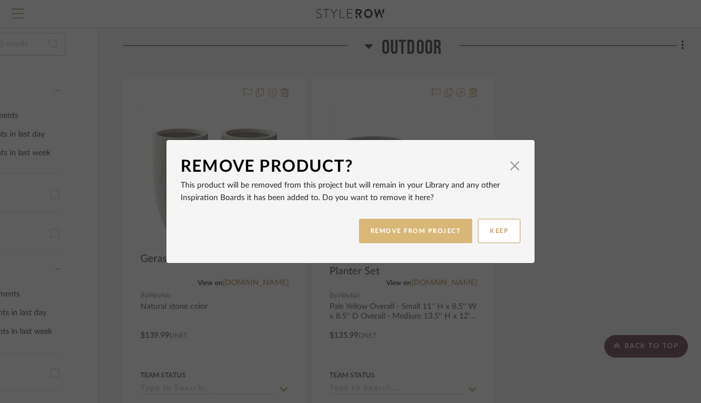
click at [419, 234] on button "REMOVE FROM PROJECT" at bounding box center [416, 231] width 114 height 24
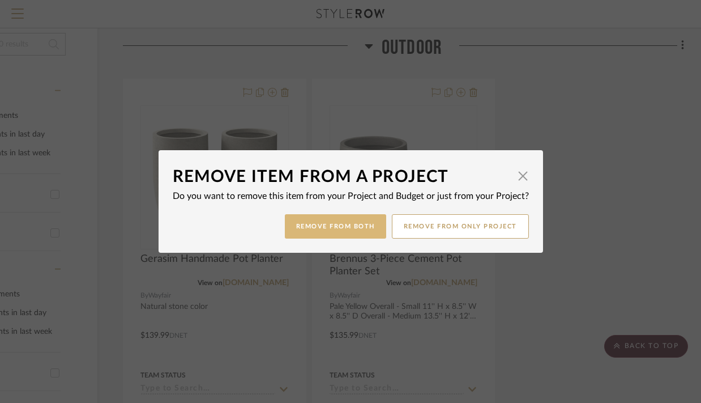
click at [361, 225] on button "Remove from Both" at bounding box center [335, 226] width 101 height 24
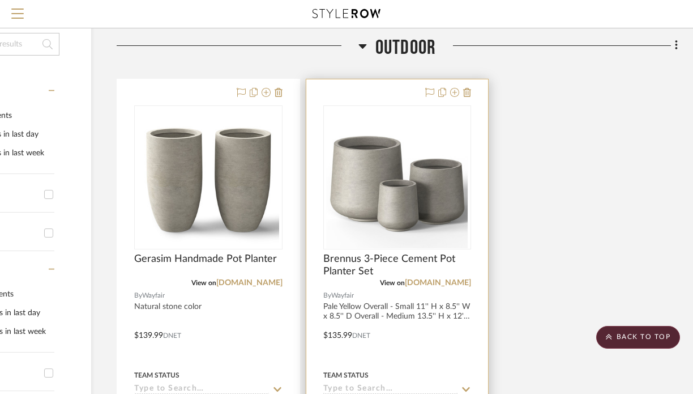
scroll to position [197, 122]
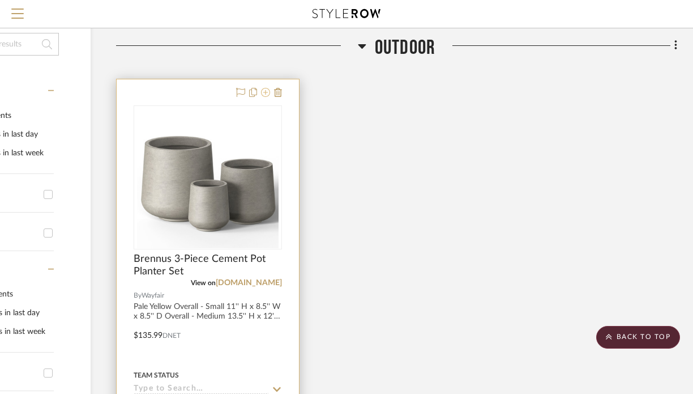
click at [267, 95] on icon at bounding box center [265, 92] width 9 height 9
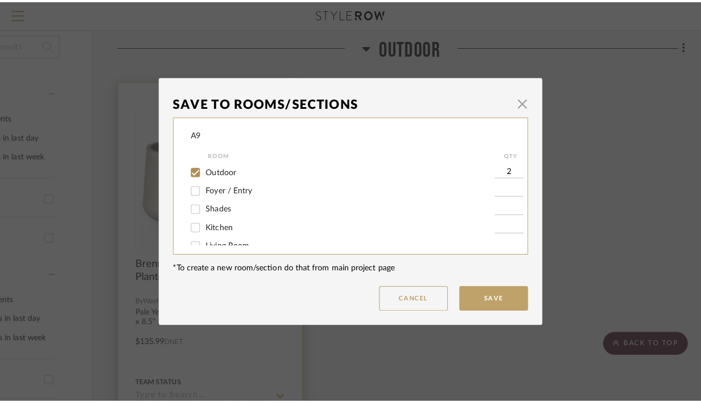
scroll to position [0, 0]
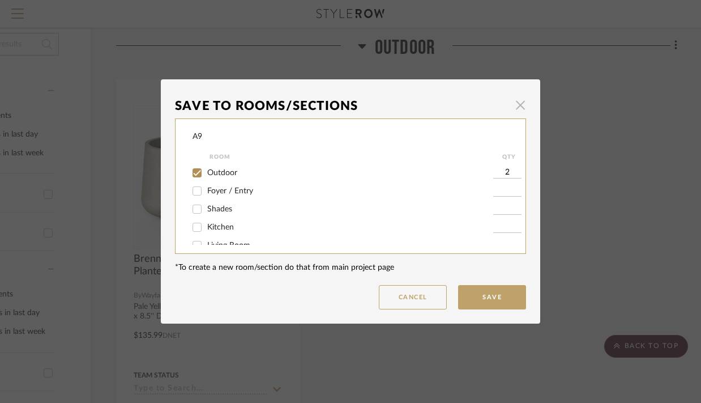
click at [515, 96] on span "button" at bounding box center [520, 104] width 23 height 23
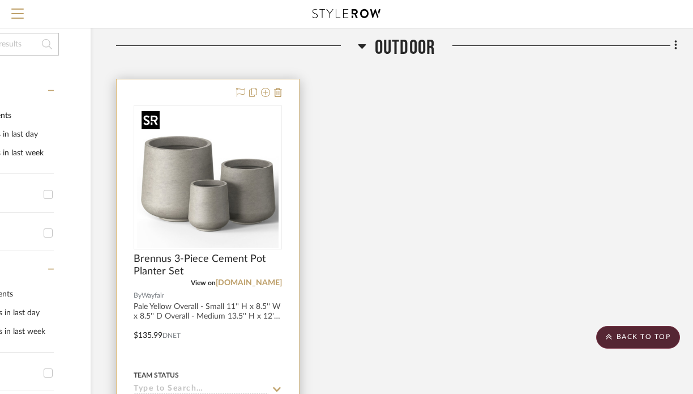
click at [204, 172] on img "0" at bounding box center [208, 177] width 142 height 142
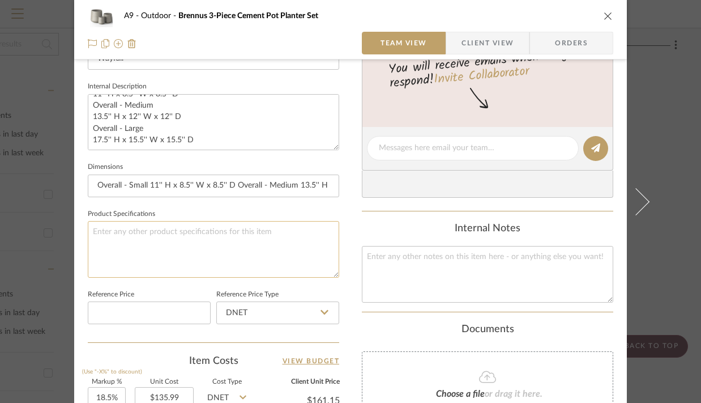
scroll to position [514, 0]
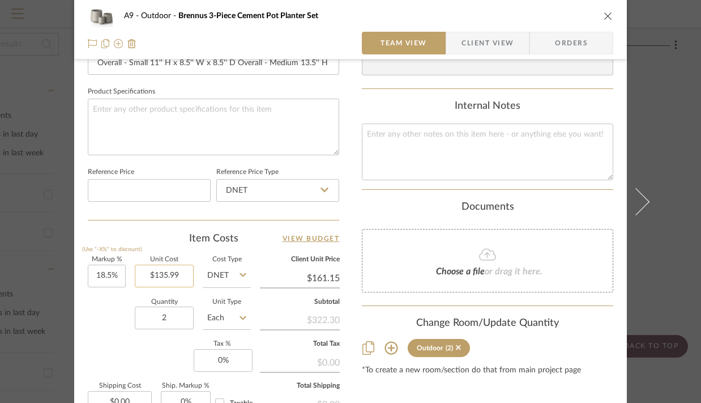
type input "135.99"
click at [162, 275] on input "135.99" at bounding box center [164, 275] width 59 height 23
type input "$142.99"
click at [331, 196] on input "DNET" at bounding box center [277, 190] width 123 height 23
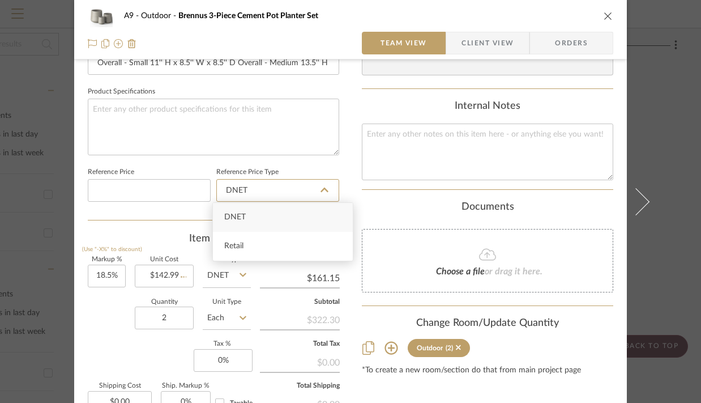
type input "$169.44"
click at [603, 20] on button "close" at bounding box center [608, 16] width 10 height 10
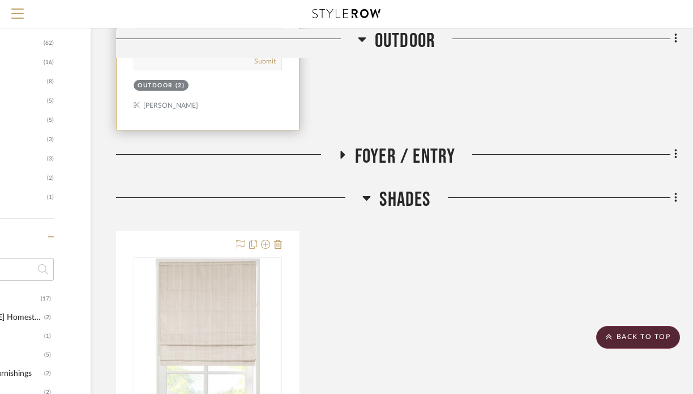
scroll to position [644, 122]
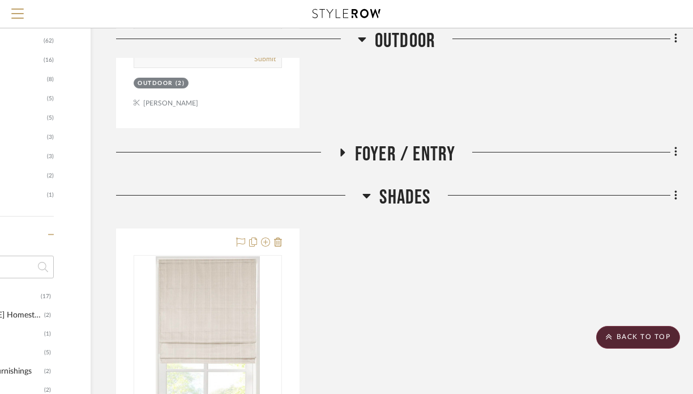
click at [339, 148] on icon at bounding box center [342, 152] width 14 height 8
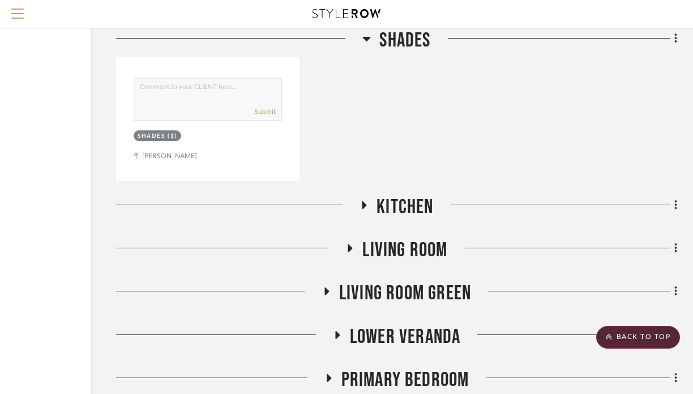
scroll to position [1710, 122]
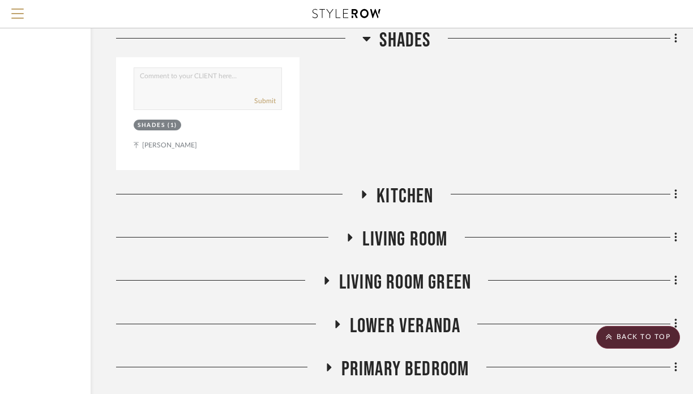
click at [364, 192] on icon at bounding box center [364, 194] width 5 height 8
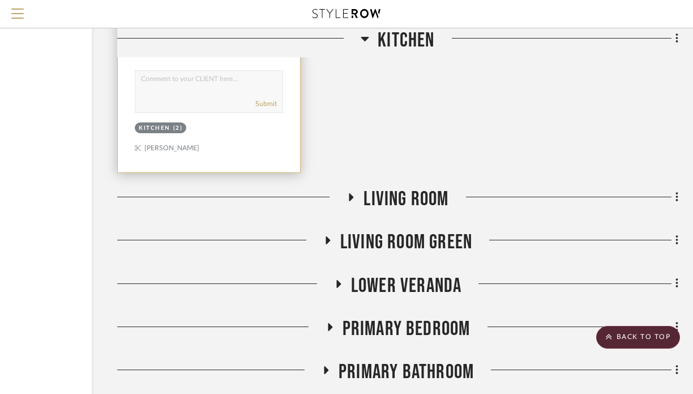
scroll to position [2750, 121]
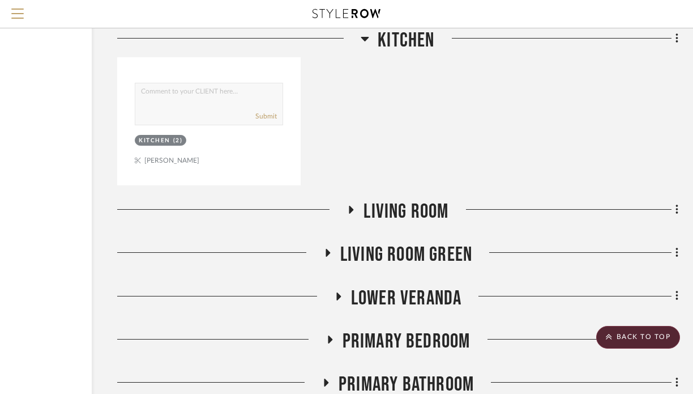
click at [345, 212] on div at bounding box center [231, 213] width 229 height 29
click at [351, 210] on icon at bounding box center [351, 210] width 5 height 8
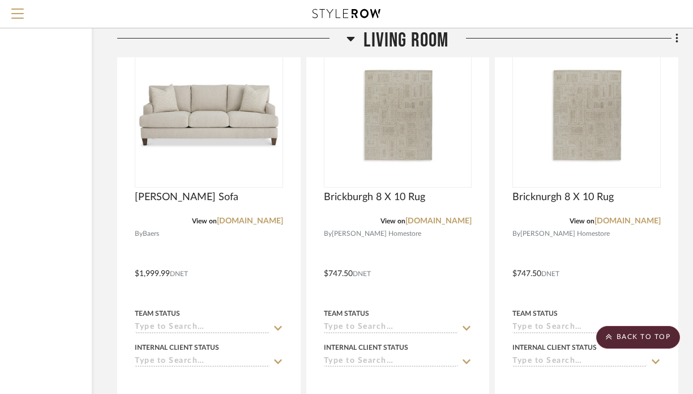
scroll to position [2979, 121]
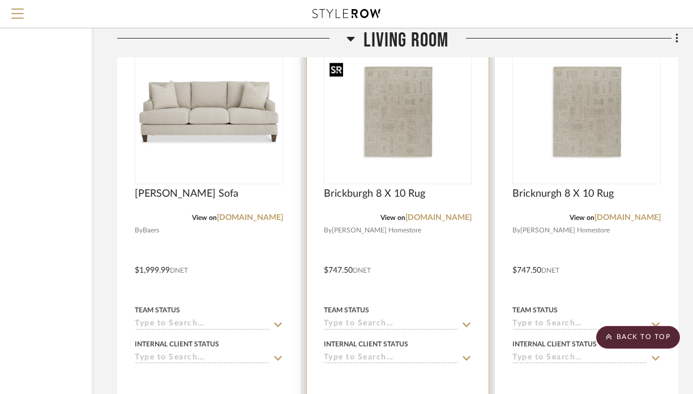
click at [400, 146] on img "0" at bounding box center [398, 113] width 146 height 104
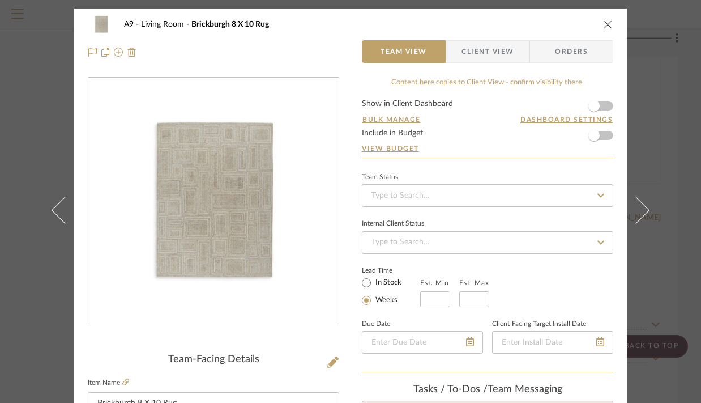
scroll to position [0, 0]
click at [604, 28] on icon "close" at bounding box center [608, 24] width 9 height 9
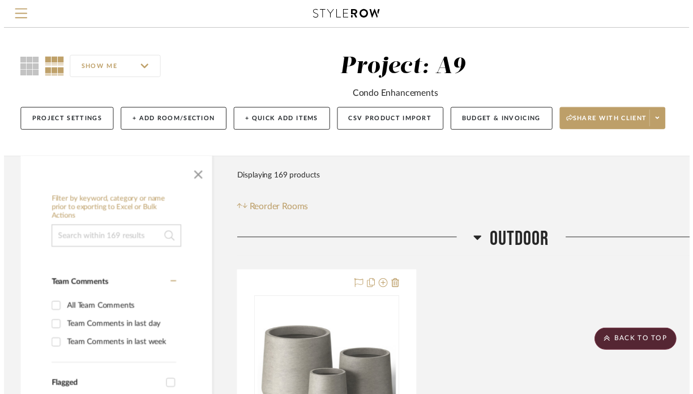
scroll to position [2979, 121]
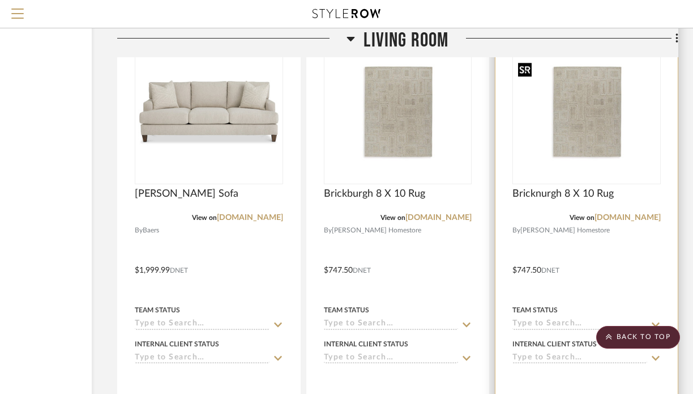
click at [603, 128] on img "0" at bounding box center [587, 113] width 146 height 104
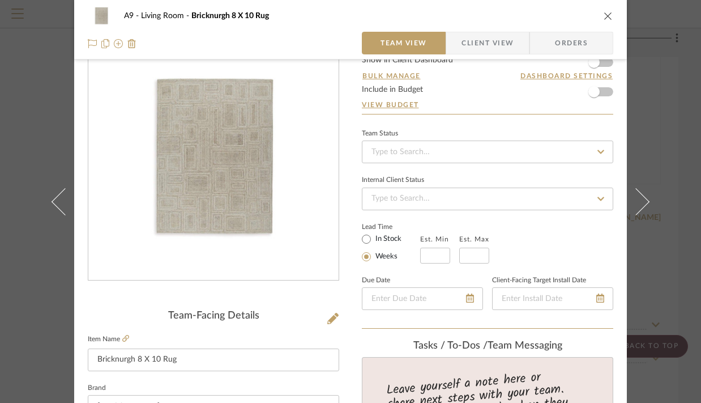
scroll to position [9, 0]
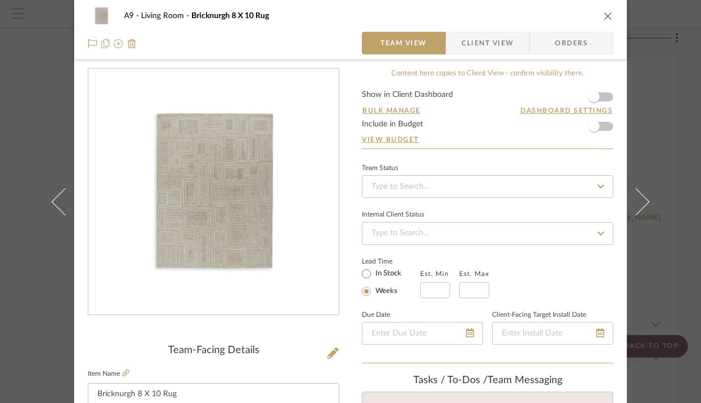
click at [607, 11] on icon "close" at bounding box center [608, 15] width 9 height 9
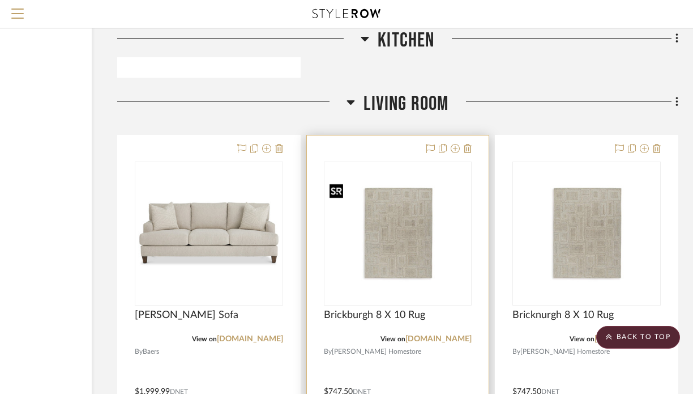
click at [416, 230] on img "0" at bounding box center [398, 234] width 146 height 104
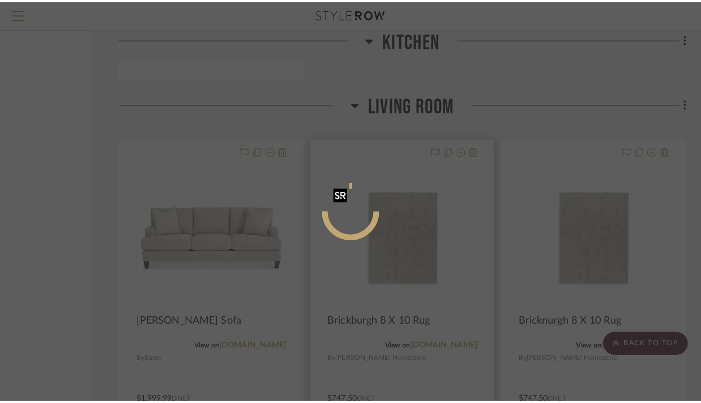
scroll to position [0, 0]
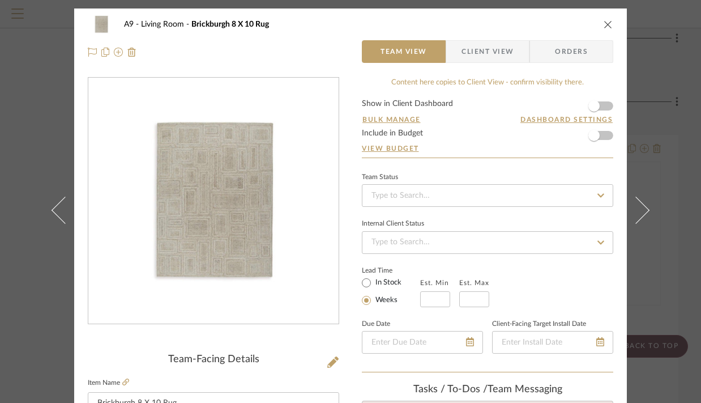
click at [605, 24] on icon "close" at bounding box center [608, 24] width 9 height 9
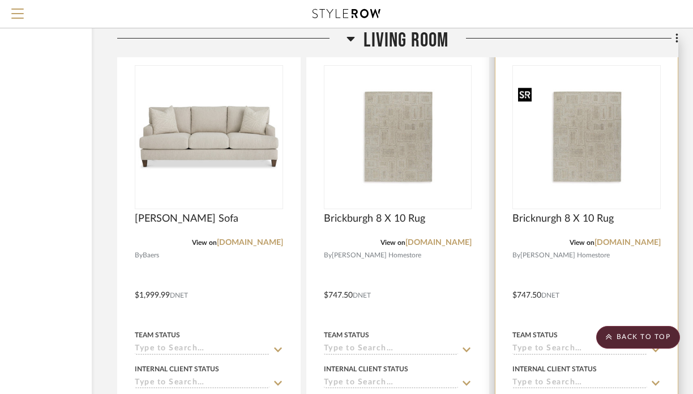
scroll to position [2957, 121]
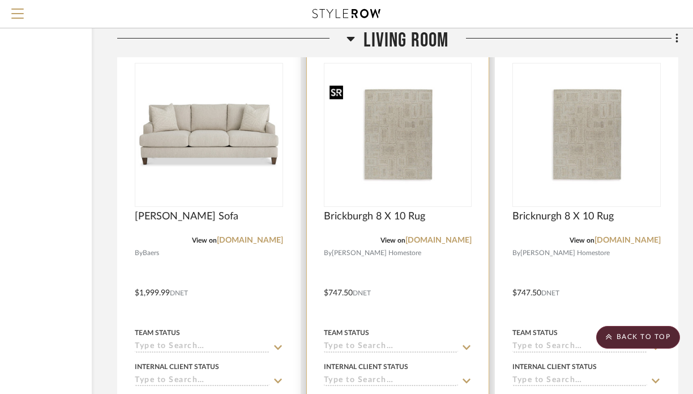
click at [408, 122] on img "0" at bounding box center [398, 135] width 146 height 104
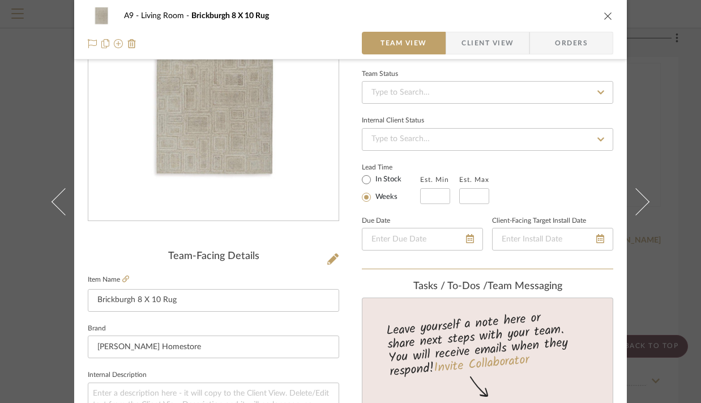
scroll to position [104, 0]
click at [605, 19] on icon "close" at bounding box center [608, 15] width 9 height 9
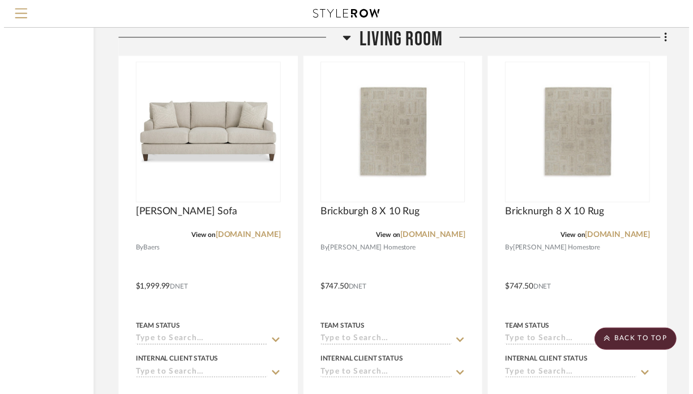
scroll to position [2957, 121]
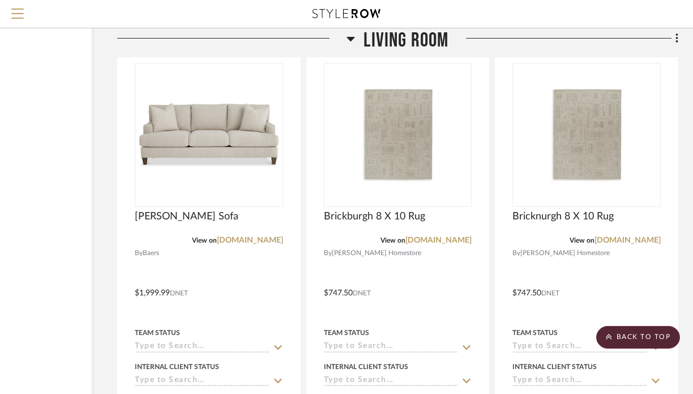
click at [674, 39] on fa-icon at bounding box center [675, 39] width 7 height 19
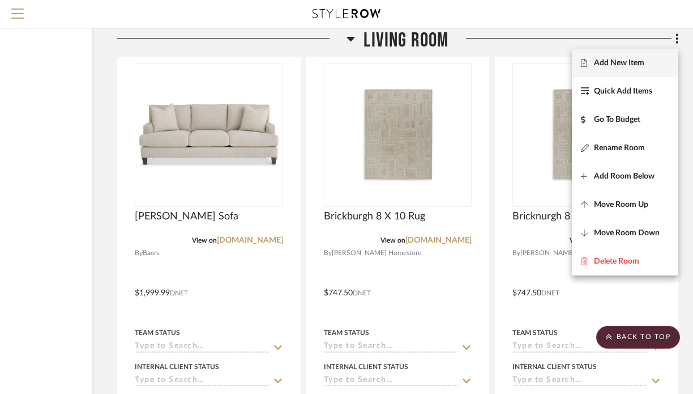
click at [649, 62] on span "Add New Item" at bounding box center [625, 63] width 88 height 10
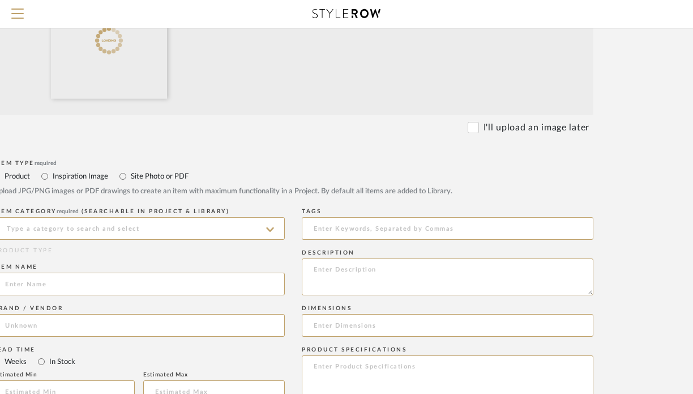
scroll to position [306, 114]
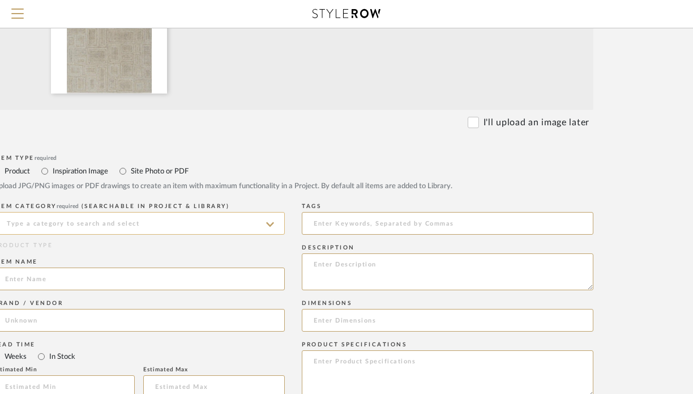
click at [169, 225] on input at bounding box center [139, 223] width 292 height 23
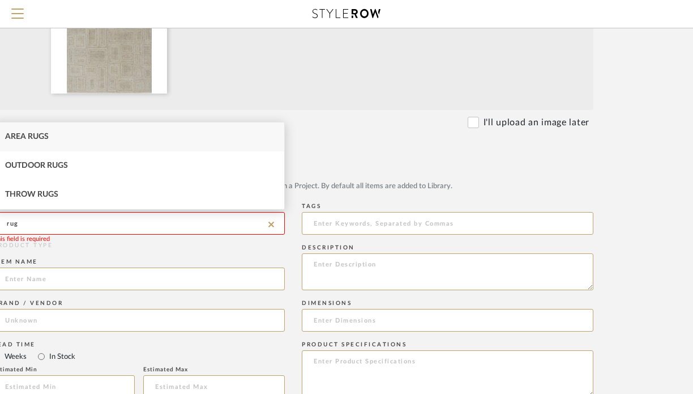
click at [122, 133] on div "Area Rugs" at bounding box center [139, 136] width 291 height 29
type input "Area Rugs"
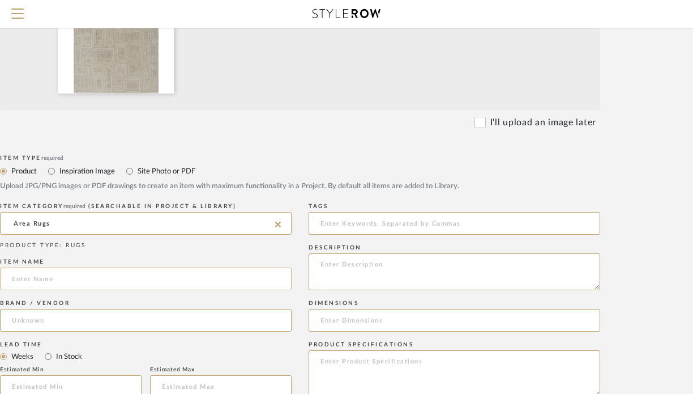
click at [128, 275] on input at bounding box center [146, 278] width 292 height 23
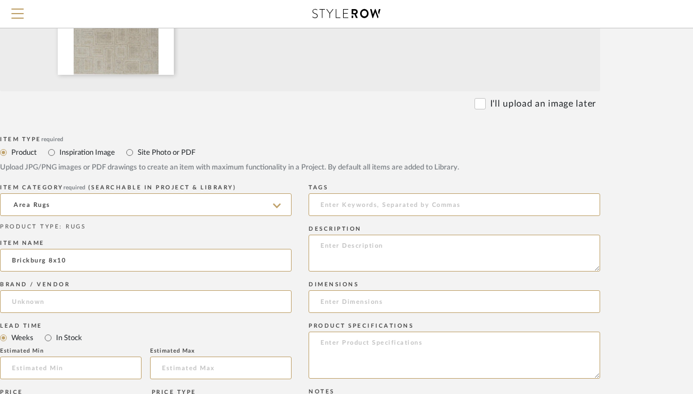
scroll to position [326, 108]
type input "Brickburg 8x10"
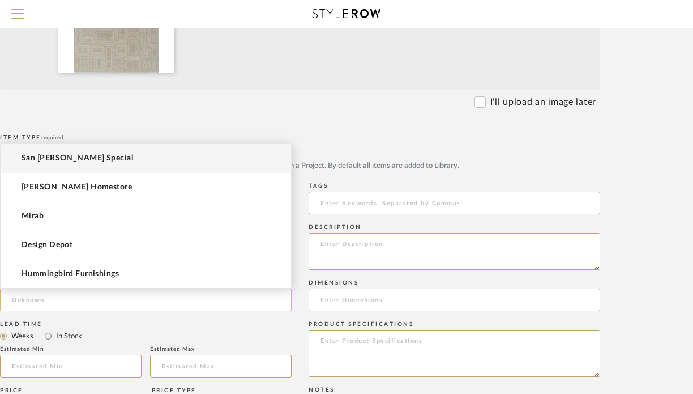
click at [141, 298] on input at bounding box center [146, 299] width 292 height 23
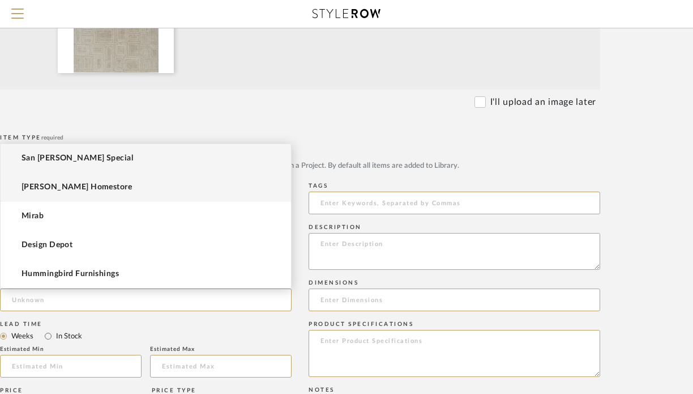
click at [142, 194] on mat-option "[PERSON_NAME] Homestore" at bounding box center [146, 187] width 291 height 29
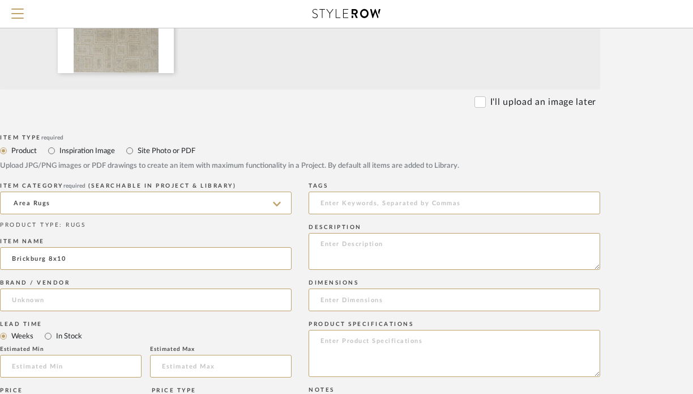
type input "[PERSON_NAME] Homestore"
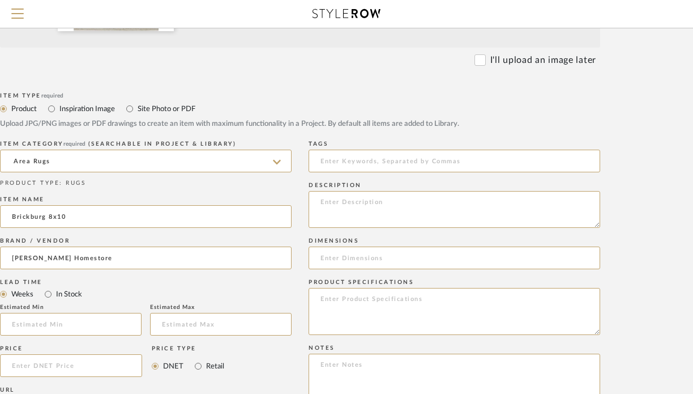
scroll to position [379, 108]
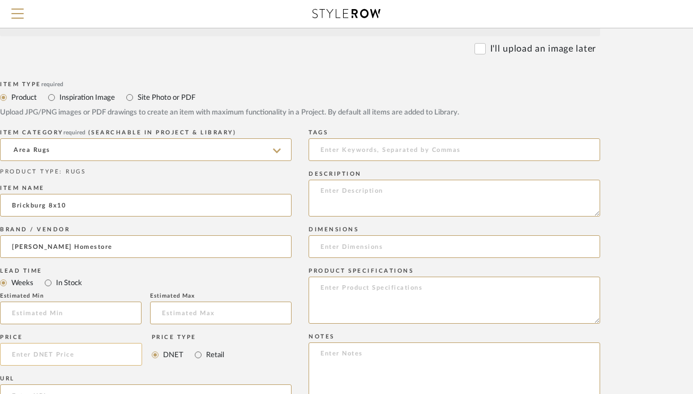
click at [86, 351] on input at bounding box center [71, 354] width 142 height 23
click at [119, 357] on input "747.50" at bounding box center [71, 354] width 142 height 23
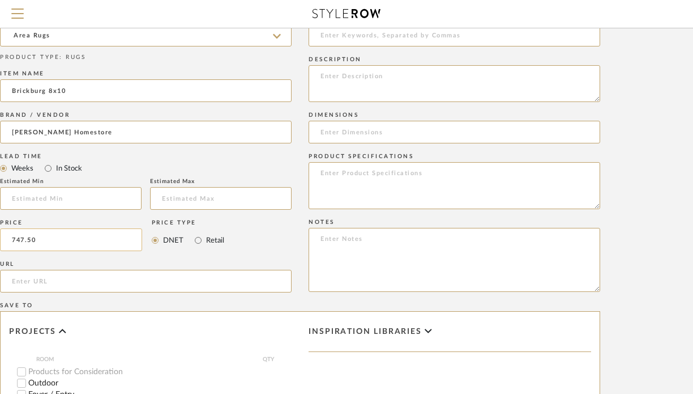
scroll to position [19, 0]
type input "$747.50"
click at [365, 139] on input at bounding box center [455, 132] width 292 height 23
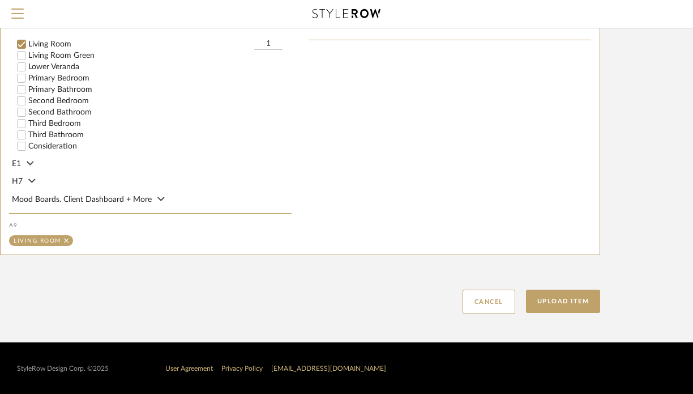
scroll to position [806, 108]
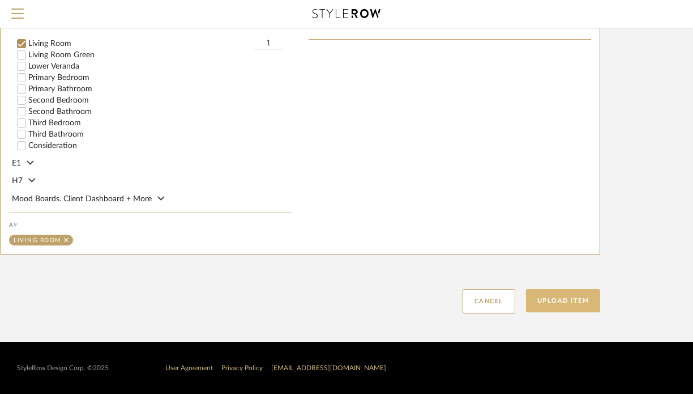
type input "8 X 10"
click at [563, 305] on button "Upload Item" at bounding box center [563, 300] width 75 height 23
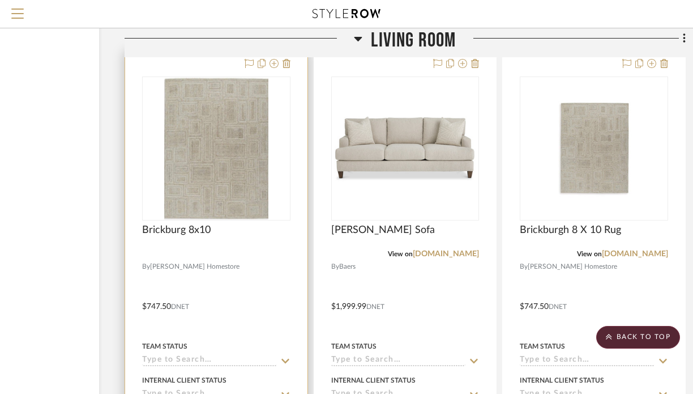
scroll to position [2941, 122]
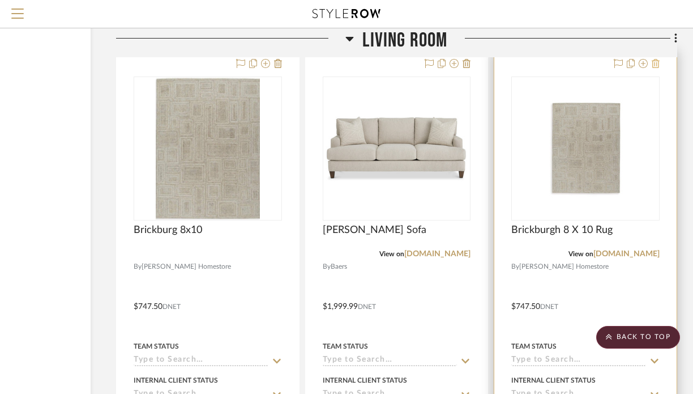
click at [656, 62] on icon at bounding box center [656, 63] width 8 height 9
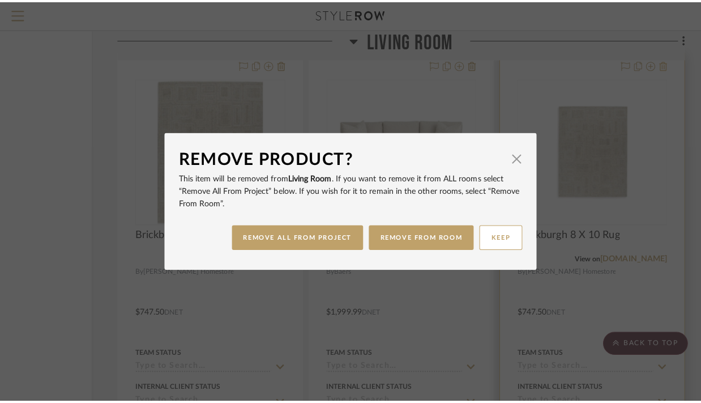
scroll to position [0, 0]
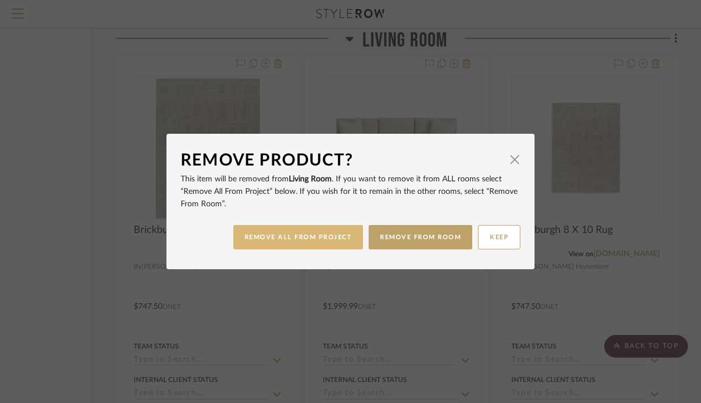
click at [327, 237] on button "REMOVE ALL FROM PROJECT" at bounding box center [298, 237] width 130 height 24
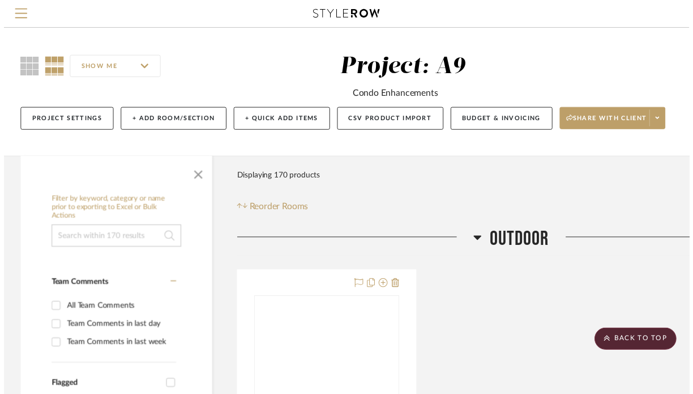
scroll to position [2941, 122]
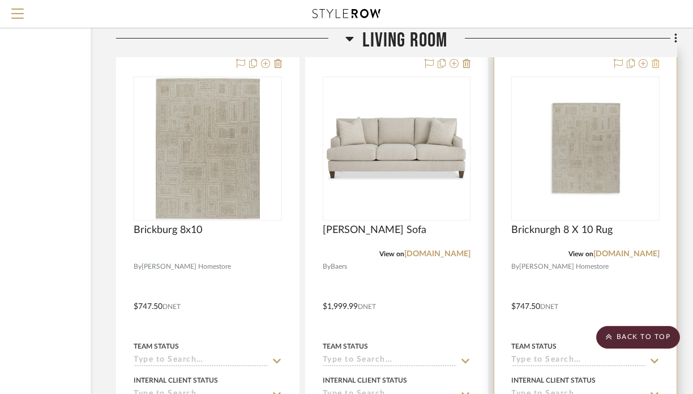
click at [656, 59] on icon at bounding box center [656, 63] width 8 height 9
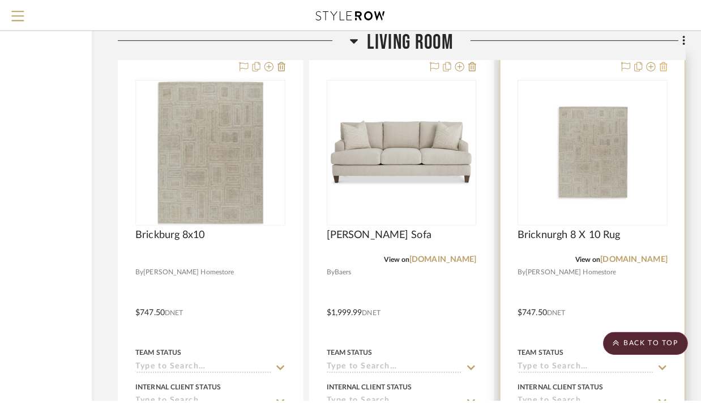
scroll to position [0, 0]
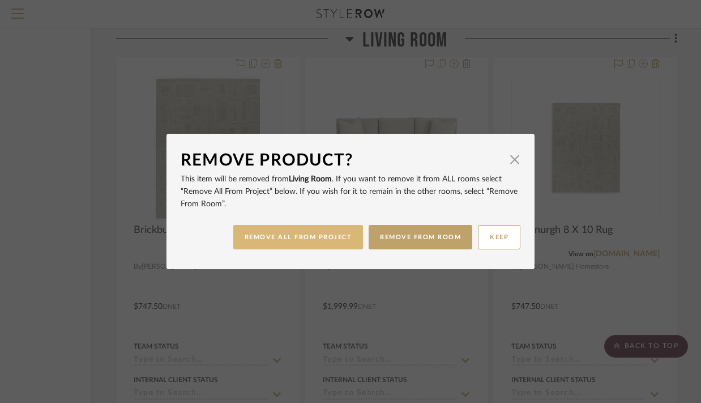
click at [331, 232] on button "REMOVE ALL FROM PROJECT" at bounding box center [298, 237] width 130 height 24
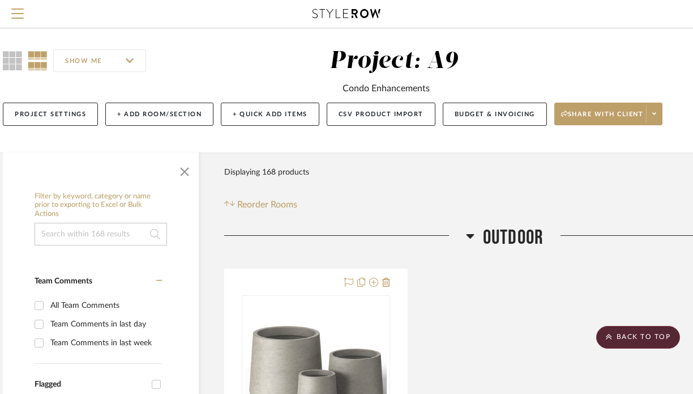
scroll to position [0, 14]
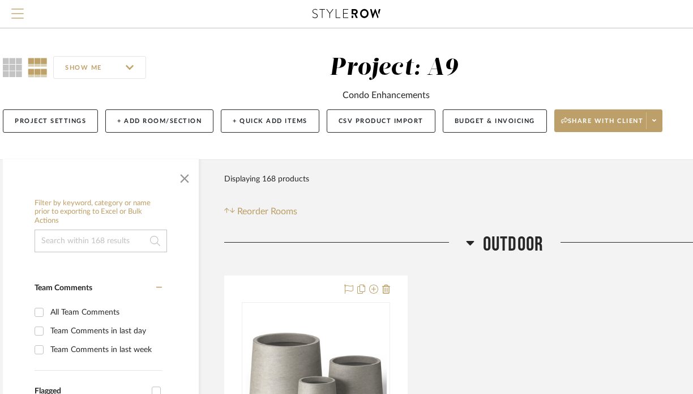
click at [20, 12] on span "Menu" at bounding box center [17, 16] width 12 height 17
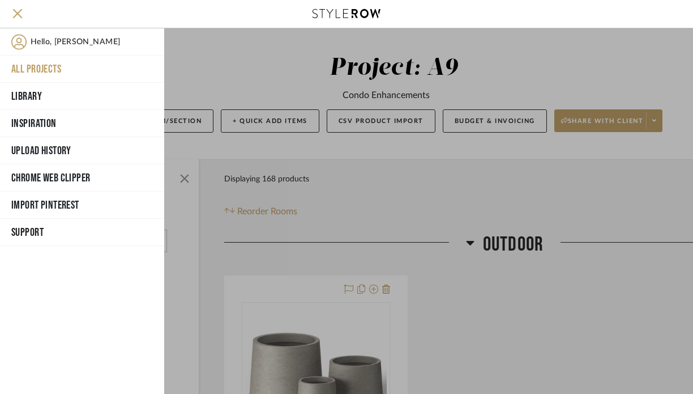
click at [61, 66] on button "All Projects" at bounding box center [82, 68] width 164 height 27
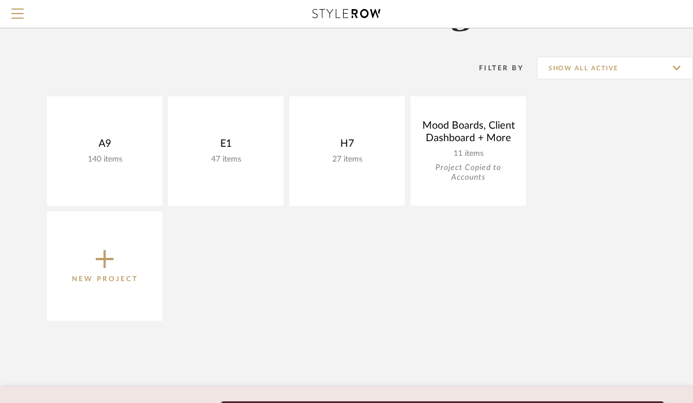
scroll to position [69, 0]
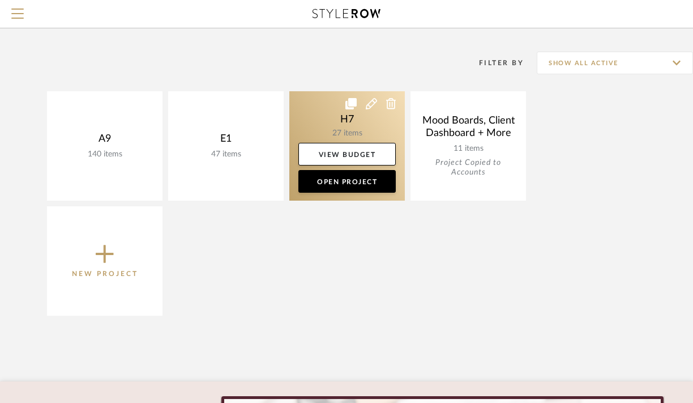
click at [360, 132] on link at bounding box center [347, 145] width 116 height 109
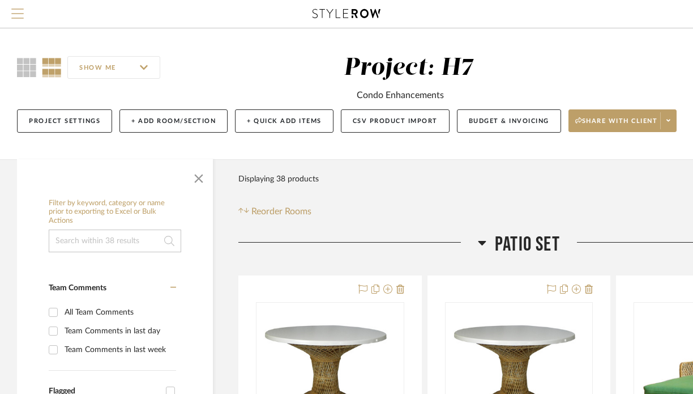
click at [23, 10] on span "Menu" at bounding box center [17, 16] width 12 height 17
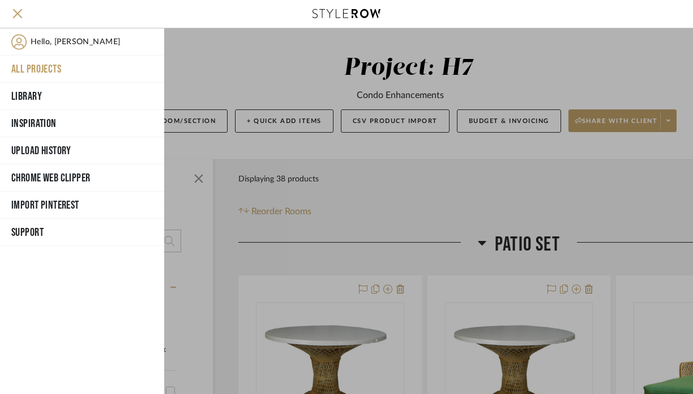
click at [63, 70] on button "All Projects" at bounding box center [82, 68] width 164 height 27
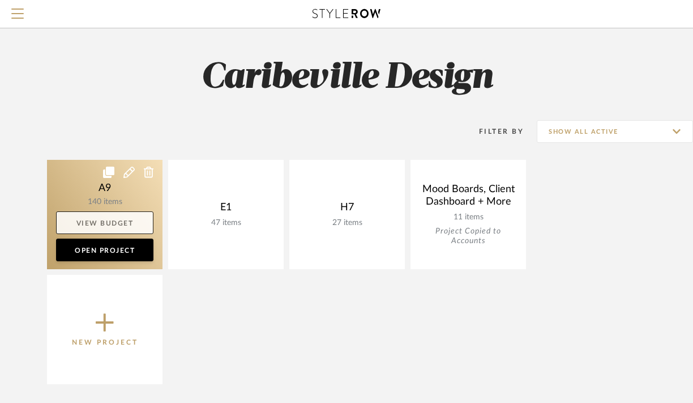
click at [100, 215] on link "View Budget" at bounding box center [104, 222] width 97 height 23
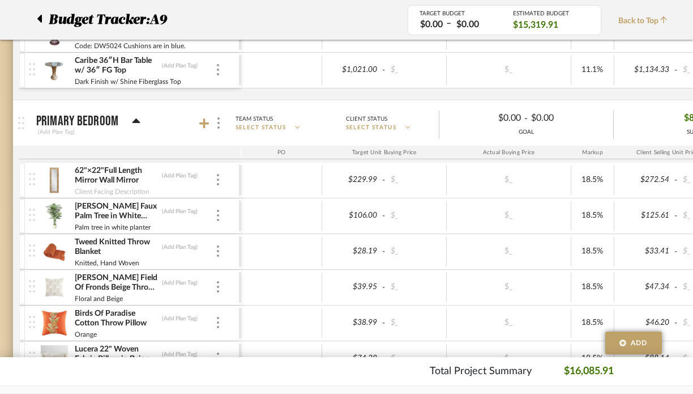
scroll to position [0, 49]
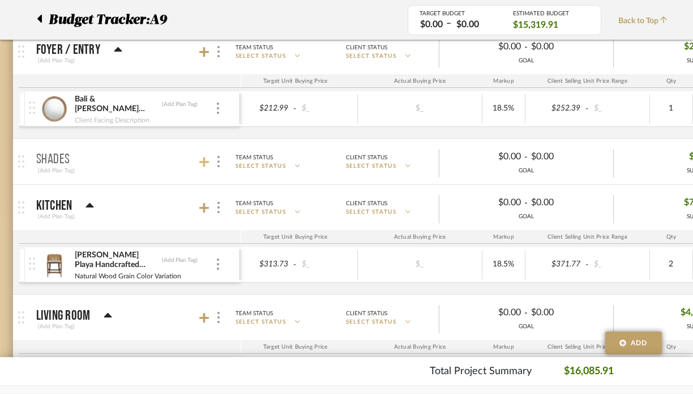
click at [207, 159] on icon at bounding box center [204, 161] width 10 height 11
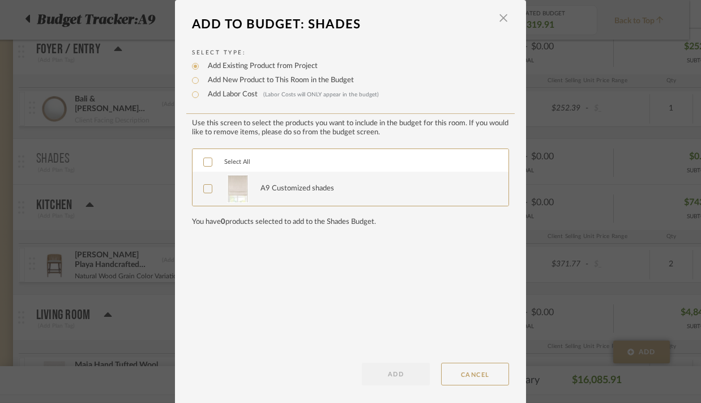
click at [227, 188] on img at bounding box center [238, 188] width 22 height 28
click at [406, 377] on button "ADD" at bounding box center [396, 373] width 68 height 23
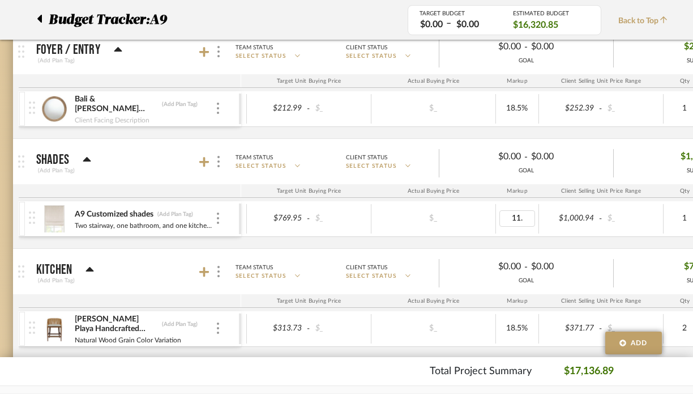
type input "11.1"
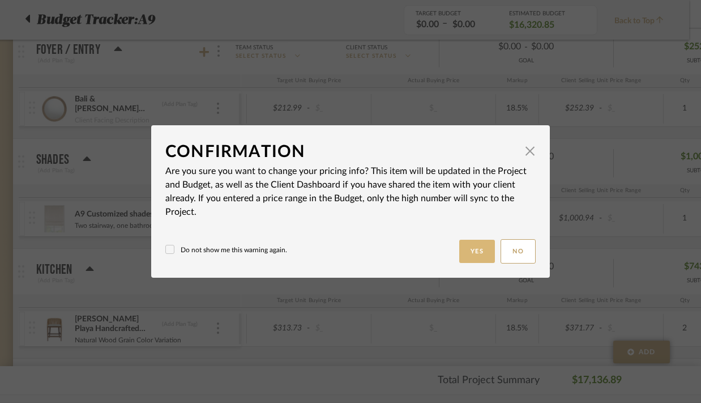
click at [480, 241] on button "Yes" at bounding box center [477, 251] width 36 height 23
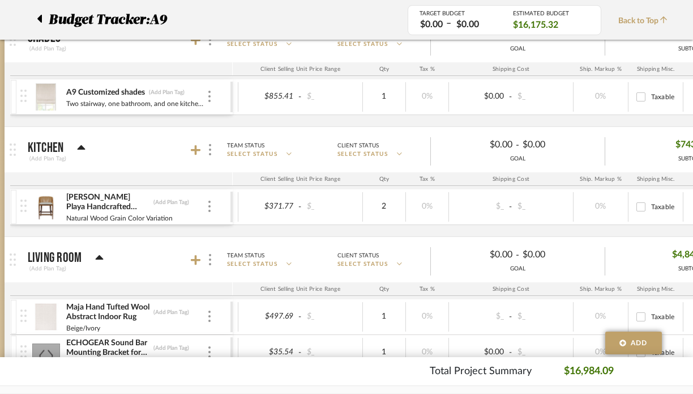
click at [42, 208] on img at bounding box center [46, 206] width 28 height 27
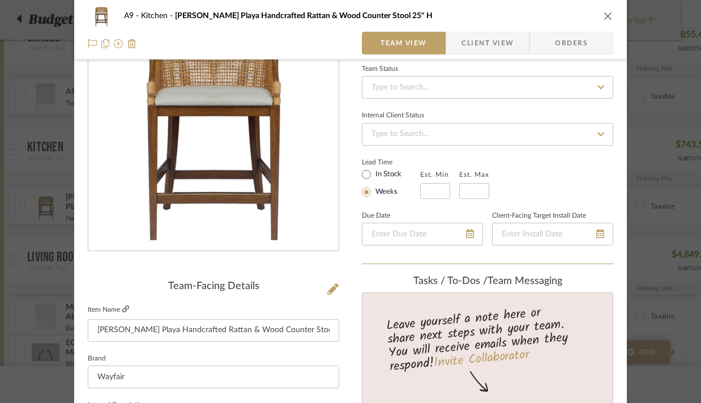
click at [124, 309] on icon at bounding box center [125, 308] width 7 height 7
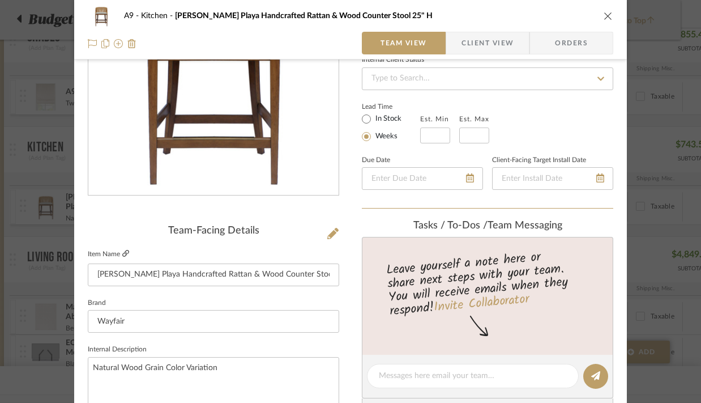
click at [123, 252] on icon at bounding box center [125, 253] width 7 height 7
click at [258, 267] on input "[PERSON_NAME] Playa Handcrafted Rattan & Wood Counter Stool 25" H" at bounding box center [213, 274] width 251 height 23
drag, startPoint x: 93, startPoint y: 275, endPoint x: 371, endPoint y: 281, distance: 277.6
click at [371, 281] on div "A9 Kitchen Martha Stewart Playa Handcrafted Rattan & Wood Counter Stool 25" H T…" at bounding box center [350, 403] width 553 height 1046
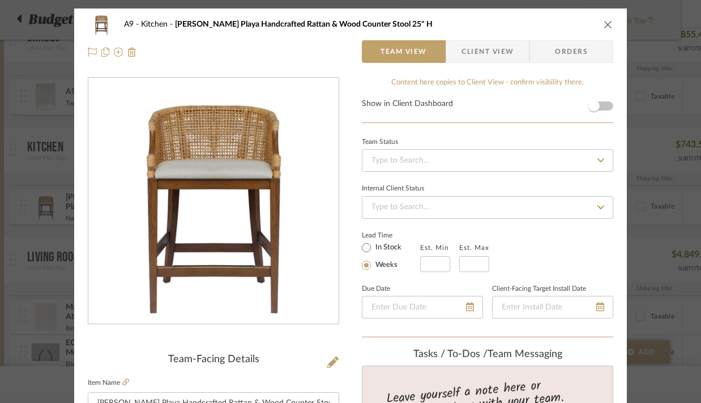
click at [604, 20] on icon "close" at bounding box center [608, 24] width 9 height 9
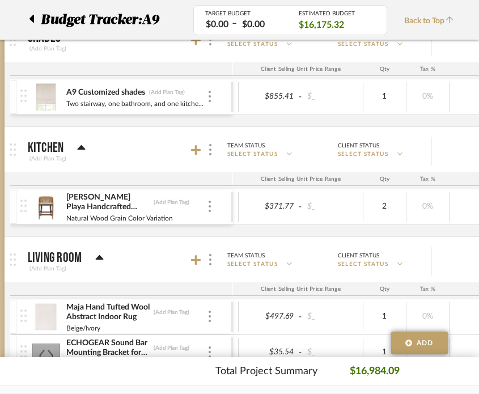
click at [197, 156] on div at bounding box center [203, 149] width 25 height 15
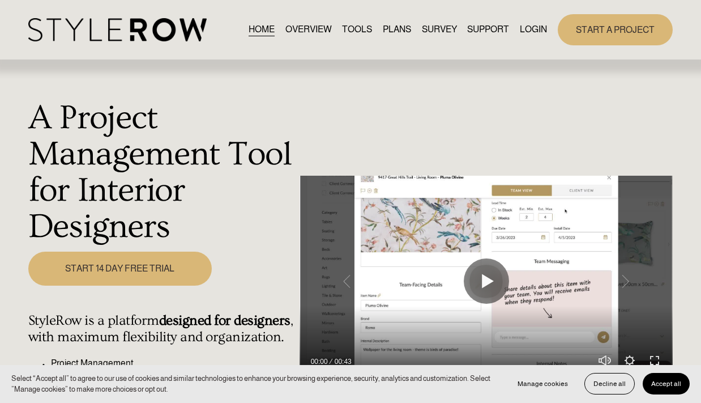
click at [540, 25] on link "LOGIN" at bounding box center [533, 29] width 27 height 15
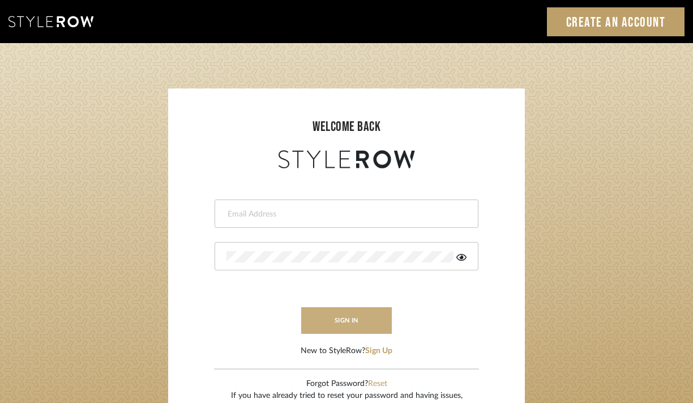
type input "[EMAIL_ADDRESS][DOMAIN_NAME]"
click at [338, 316] on button "sign in" at bounding box center [346, 320] width 91 height 27
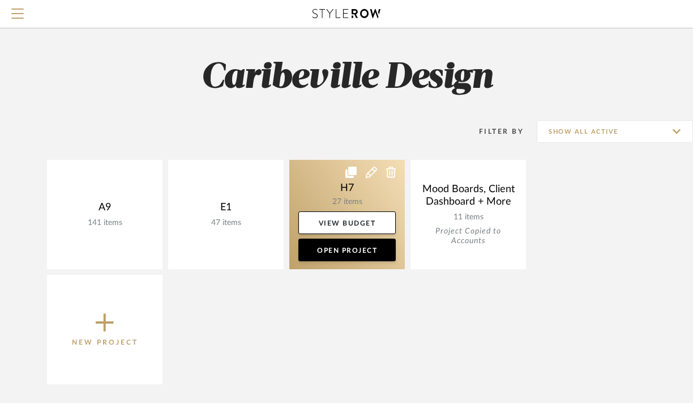
click at [326, 199] on link at bounding box center [347, 214] width 116 height 109
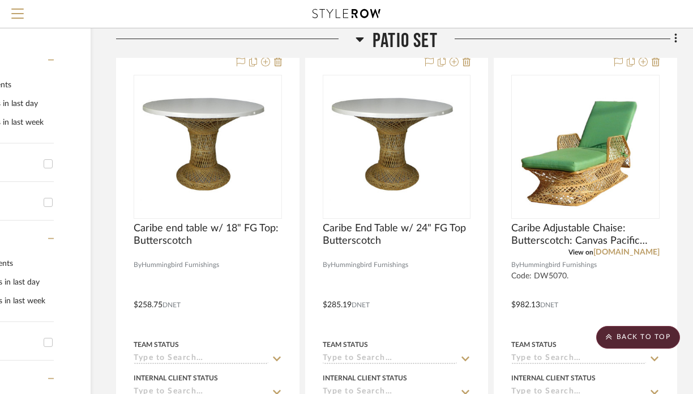
scroll to position [0, 122]
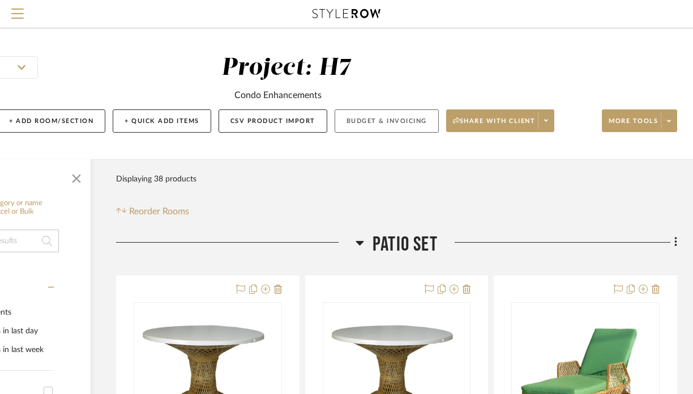
click at [358, 123] on button "Budget & Invoicing" at bounding box center [387, 120] width 104 height 23
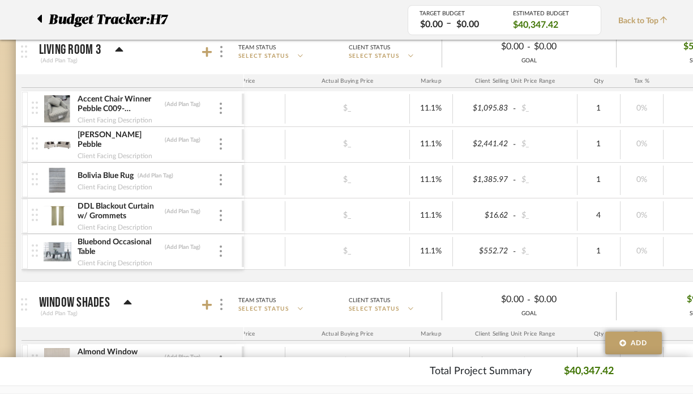
scroll to position [1224, 9]
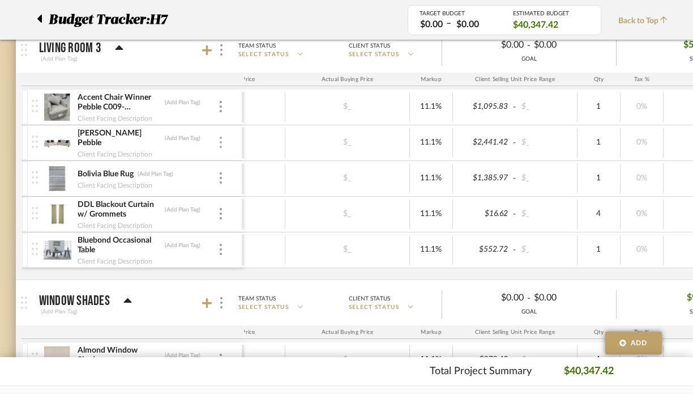
click at [223, 141] on div at bounding box center [221, 142] width 6 height 12
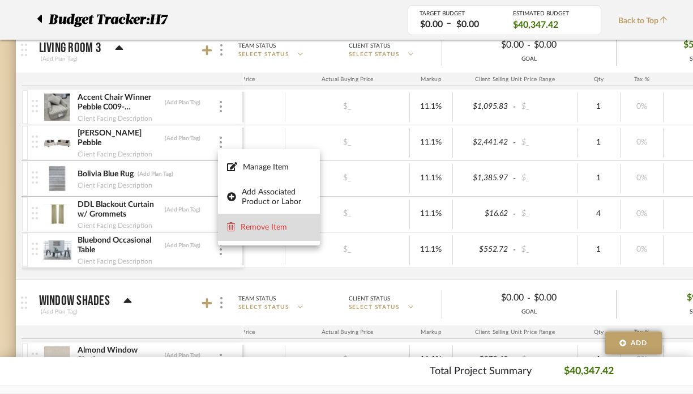
click at [249, 229] on span "Remove Item" at bounding box center [276, 227] width 70 height 10
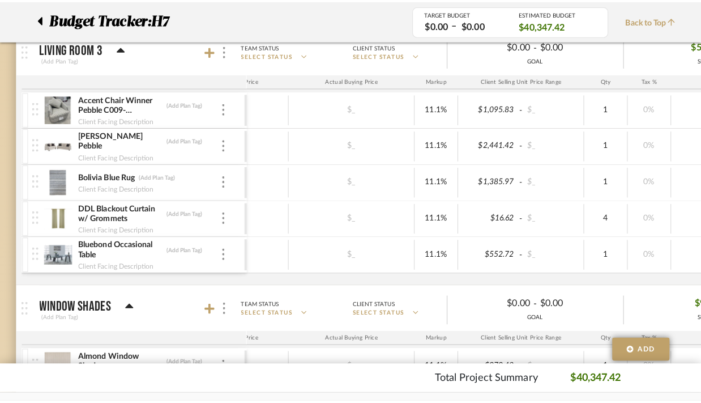
scroll to position [0, 0]
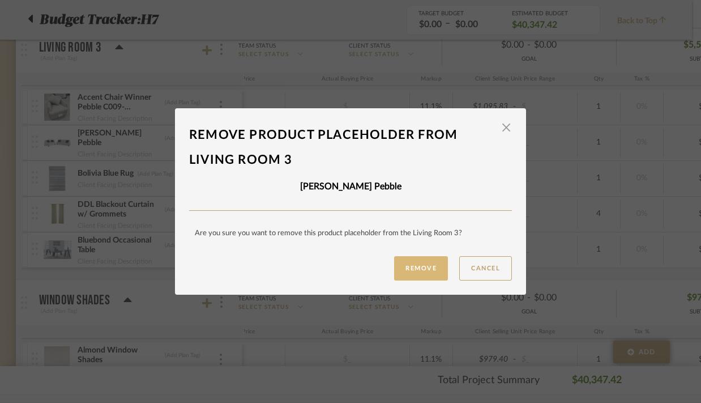
click at [400, 267] on button "Remove" at bounding box center [421, 268] width 54 height 24
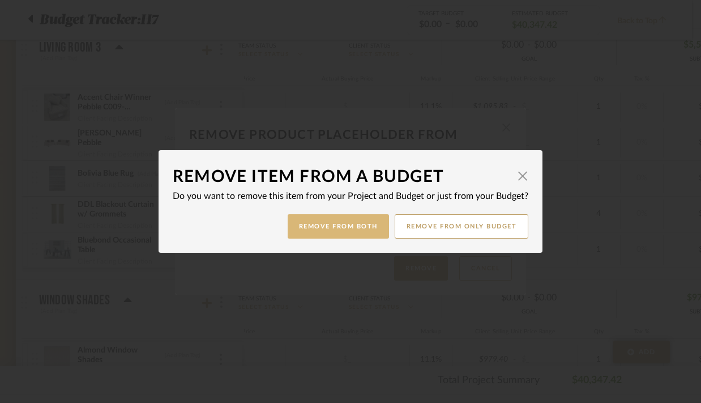
click at [328, 229] on button "Remove from Both" at bounding box center [338, 226] width 101 height 24
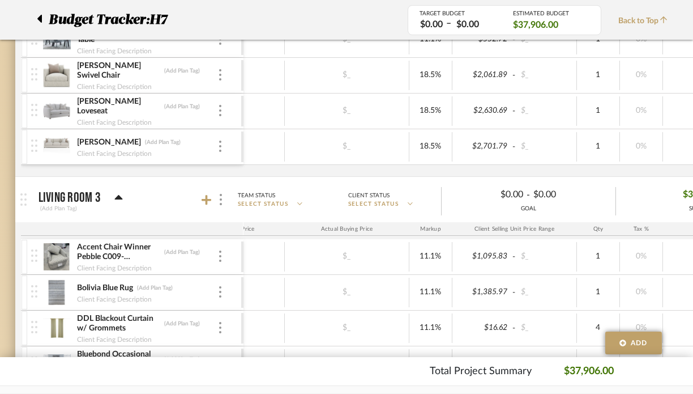
scroll to position [1089, 10]
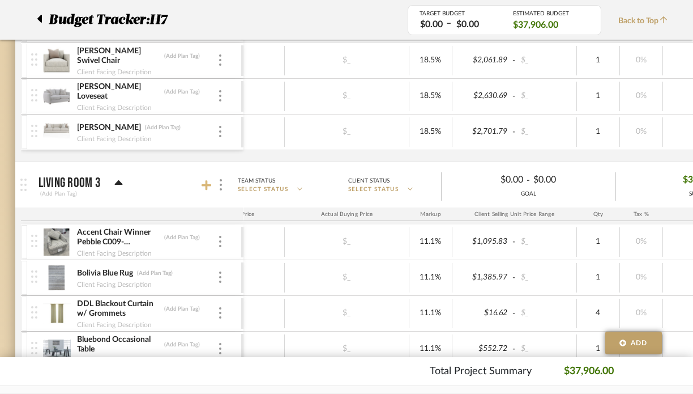
click at [202, 185] on icon at bounding box center [207, 185] width 10 height 10
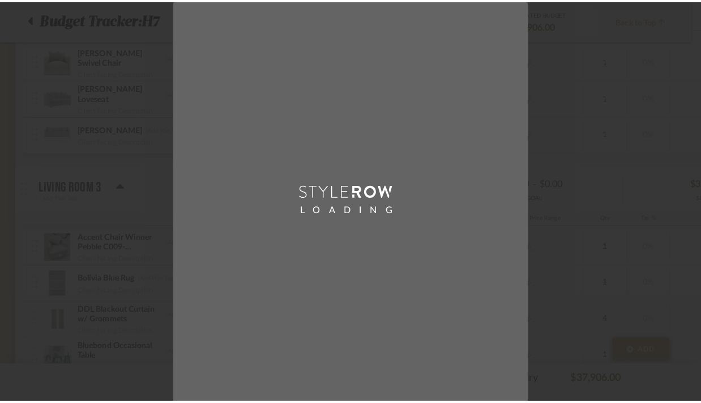
scroll to position [0, 0]
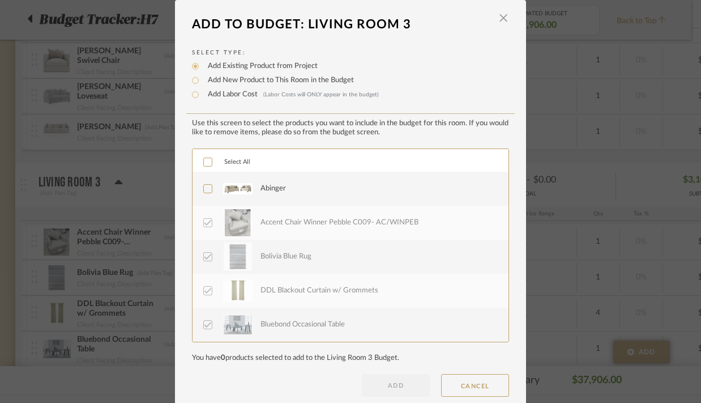
click at [291, 193] on div "Abinger" at bounding box center [377, 188] width 235 height 28
click at [391, 386] on button "ADD" at bounding box center [396, 385] width 68 height 23
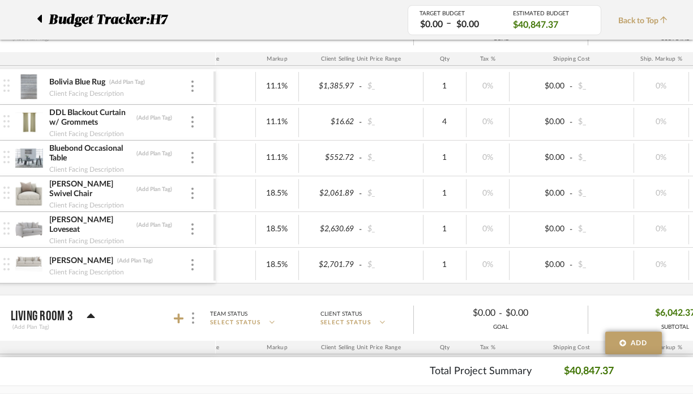
scroll to position [549, 37]
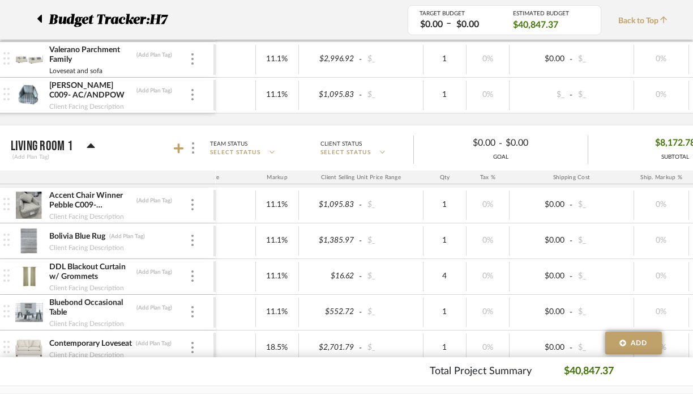
click at [35, 16] on div "Budget Tracker: H7" at bounding box center [214, 20] width 388 height 20
click at [40, 19] on icon at bounding box center [39, 19] width 5 height 8
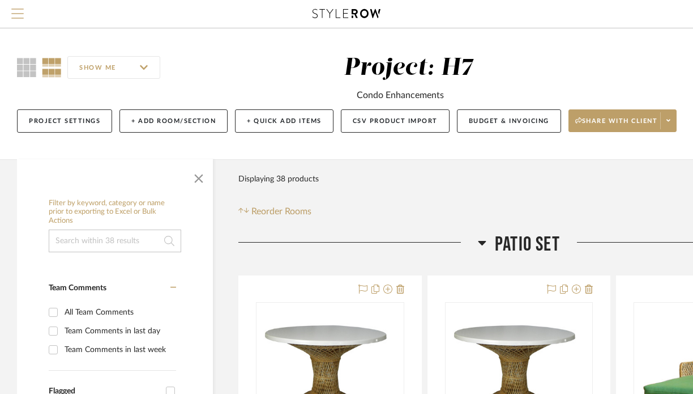
click at [17, 15] on span "Menu" at bounding box center [17, 16] width 12 height 17
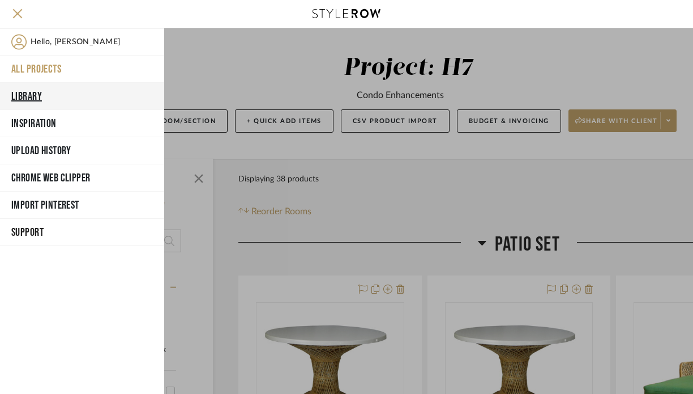
click at [60, 91] on button "Library" at bounding box center [82, 96] width 164 height 27
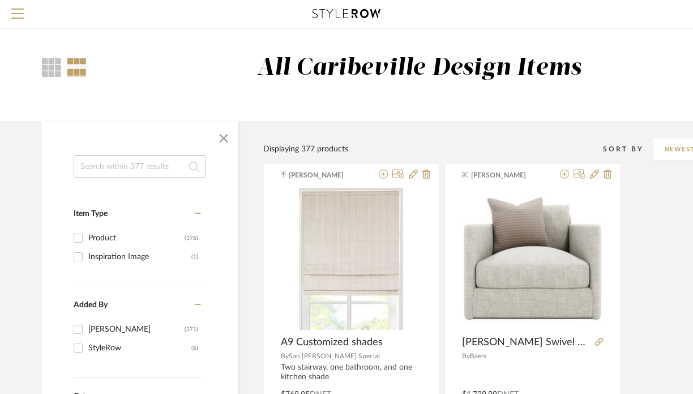
click at [112, 168] on input at bounding box center [140, 166] width 133 height 23
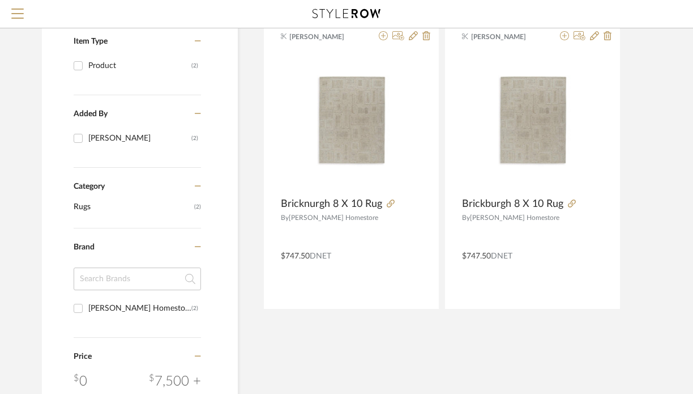
scroll to position [186, 0]
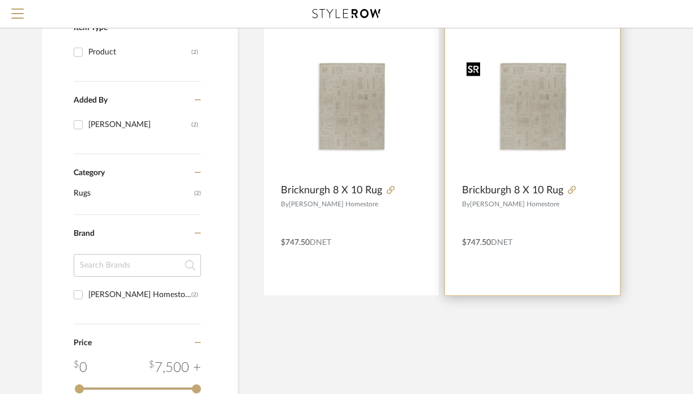
type input "brick"
click at [511, 136] on img "0" at bounding box center [532, 107] width 141 height 100
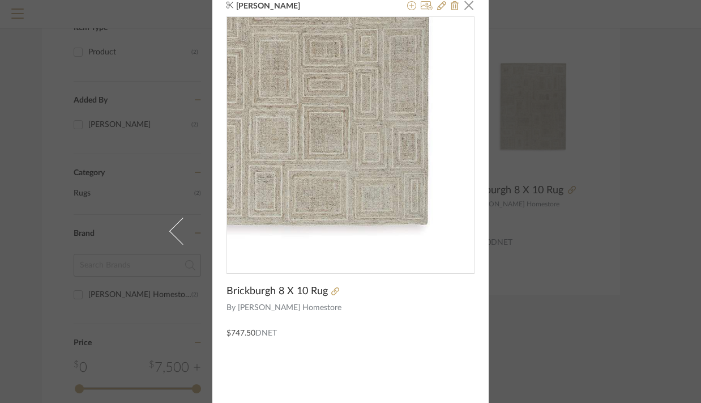
scroll to position [0, 0]
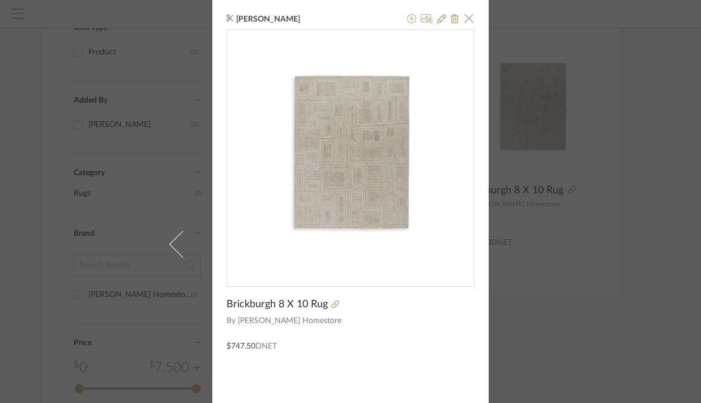
click at [468, 19] on span "button" at bounding box center [469, 18] width 23 height 23
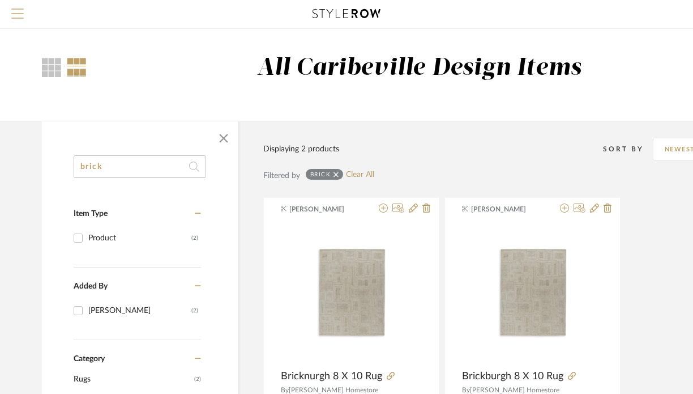
click at [16, 17] on span "Menu" at bounding box center [17, 16] width 12 height 17
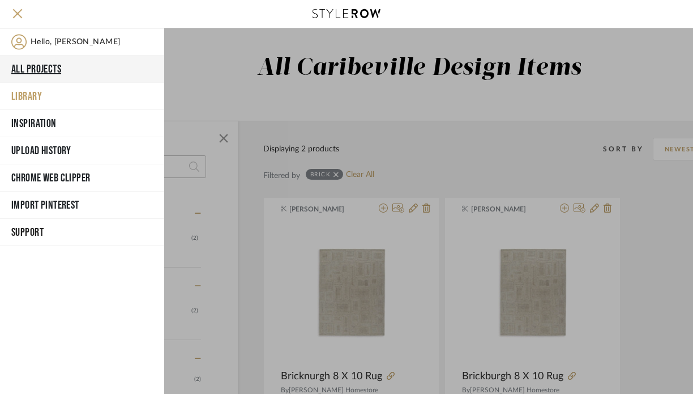
click at [42, 66] on button "All Projects" at bounding box center [82, 68] width 164 height 27
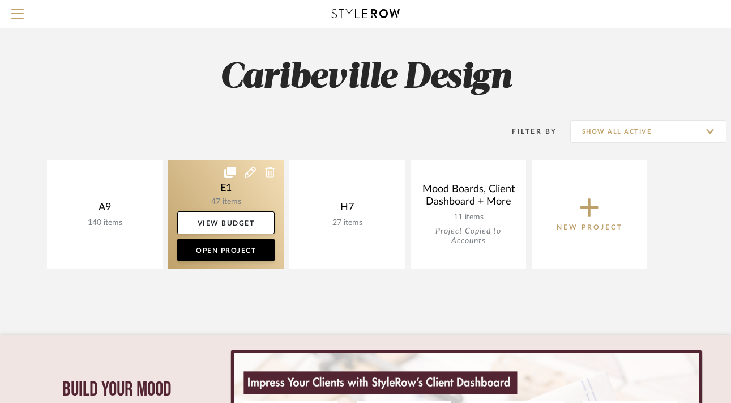
click at [212, 197] on link at bounding box center [226, 214] width 116 height 109
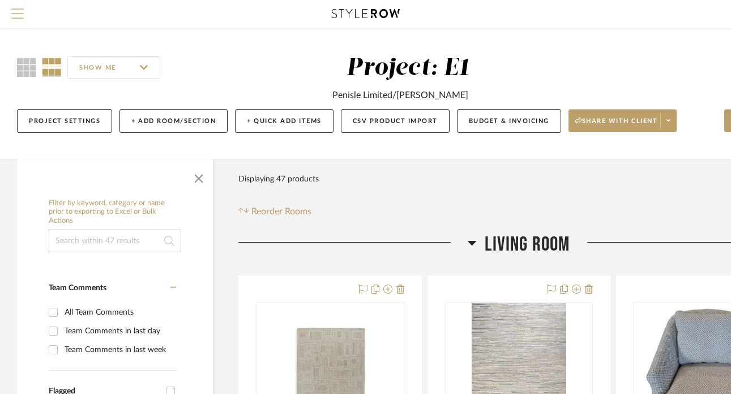
click at [16, 12] on span "Menu" at bounding box center [17, 16] width 12 height 17
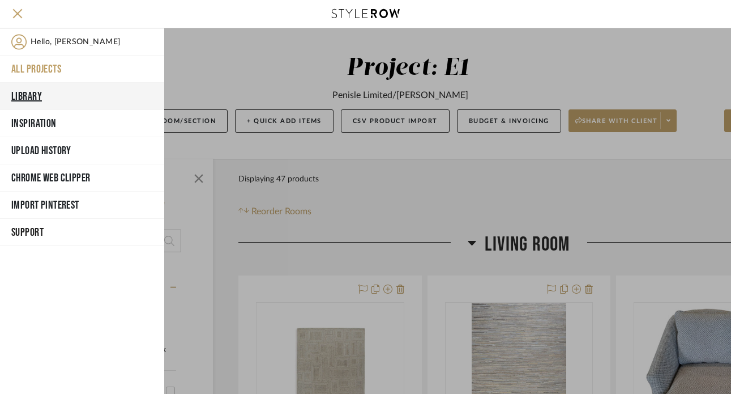
click at [88, 91] on button "Library" at bounding box center [82, 96] width 164 height 27
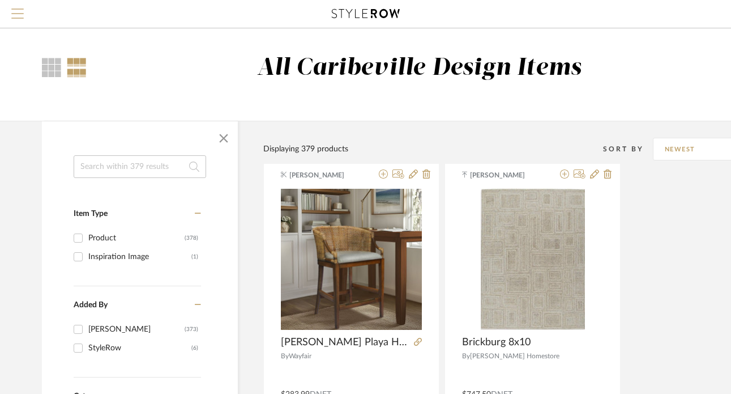
click at [23, 10] on span "Menu" at bounding box center [17, 16] width 12 height 17
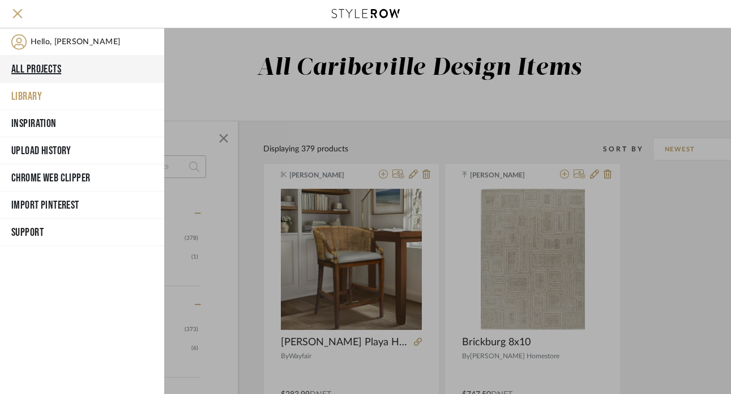
click at [35, 69] on button "All Projects" at bounding box center [82, 68] width 164 height 27
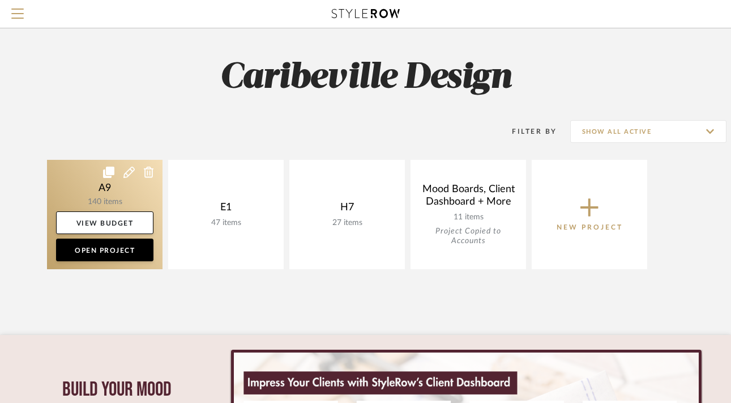
click at [144, 202] on link at bounding box center [105, 214] width 116 height 109
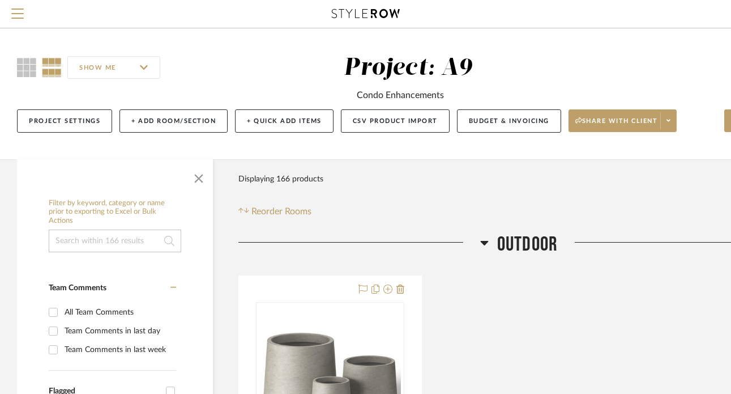
scroll to position [0, 84]
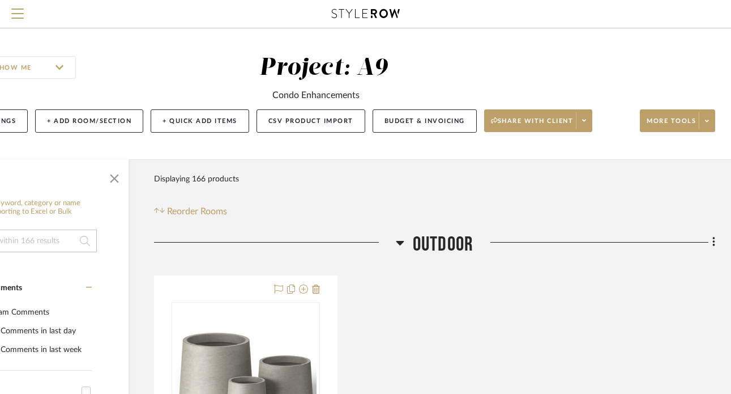
click at [403, 239] on icon at bounding box center [400, 243] width 8 height 14
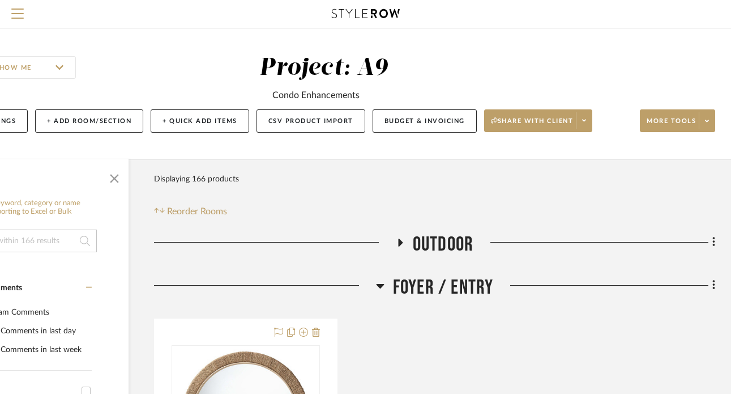
click at [383, 285] on icon at bounding box center [380, 286] width 8 height 14
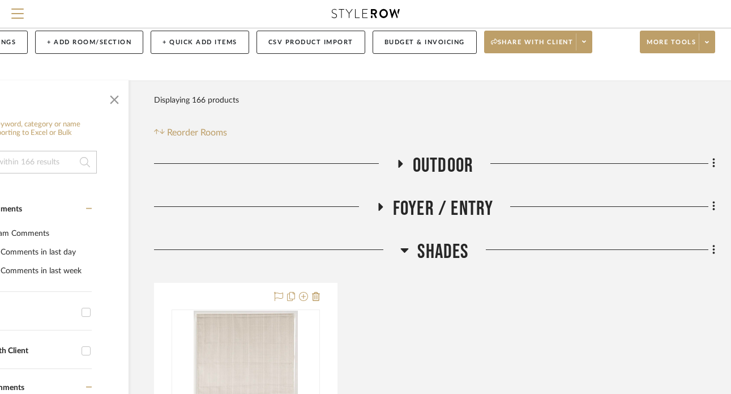
scroll to position [97, 84]
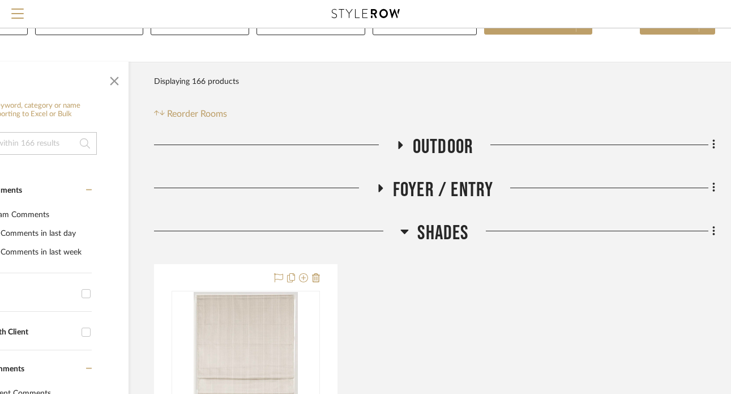
click at [406, 228] on icon at bounding box center [404, 231] width 8 height 14
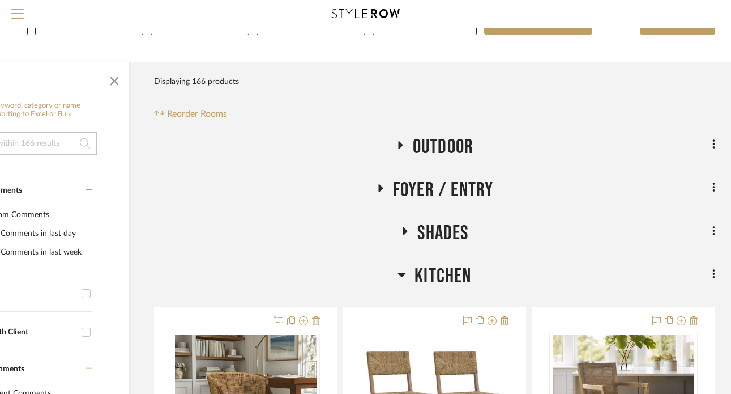
click at [404, 279] on icon at bounding box center [402, 274] width 8 height 14
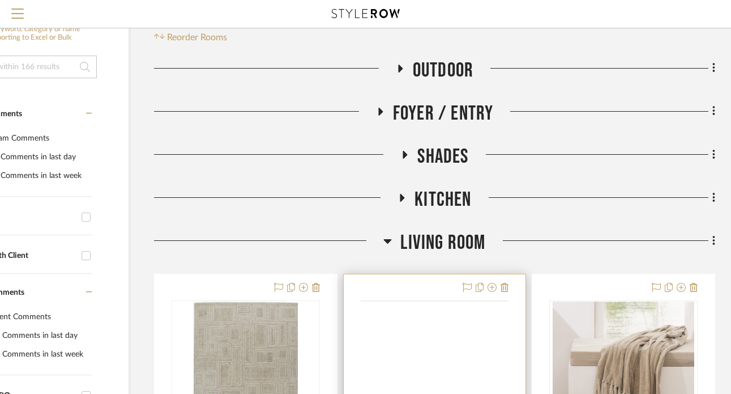
scroll to position [220, 84]
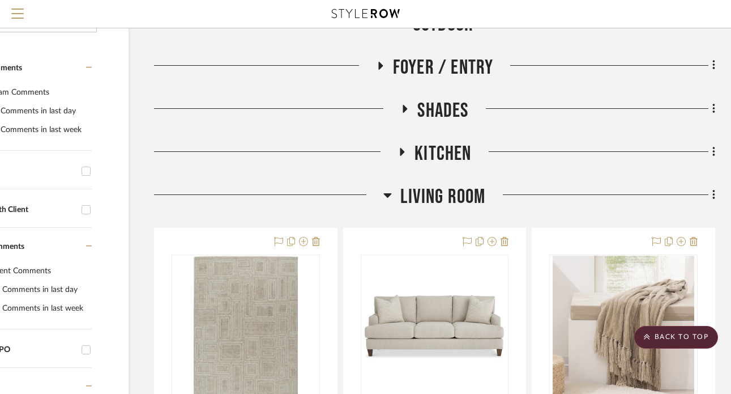
click at [386, 199] on icon at bounding box center [387, 195] width 8 height 14
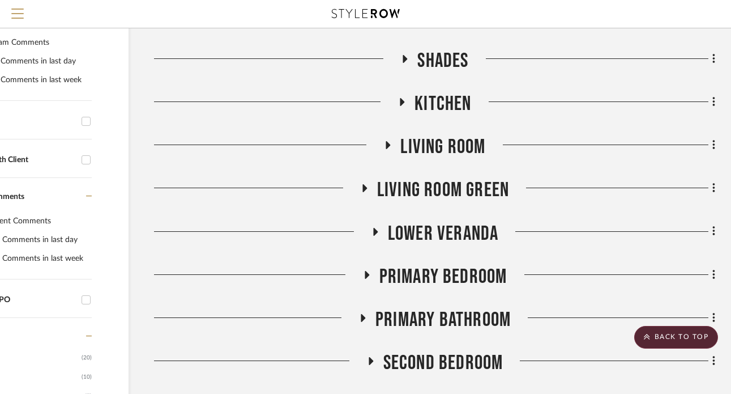
scroll to position [274, 84]
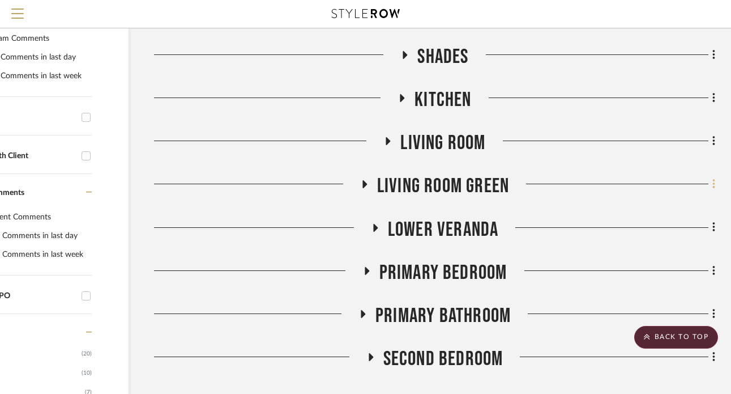
click at [701, 187] on icon at bounding box center [713, 184] width 3 height 12
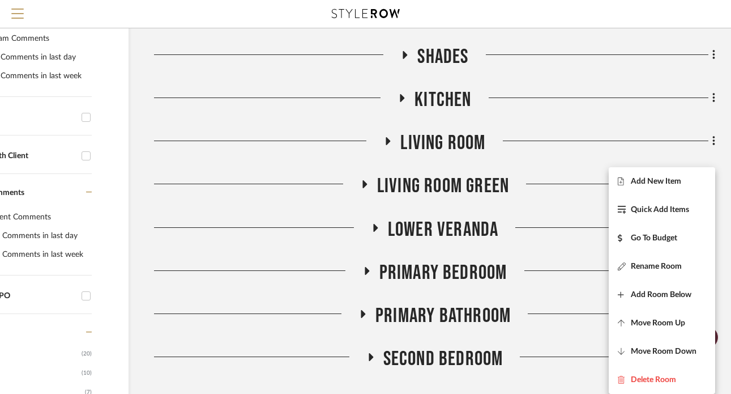
click at [487, 193] on div at bounding box center [365, 197] width 731 height 394
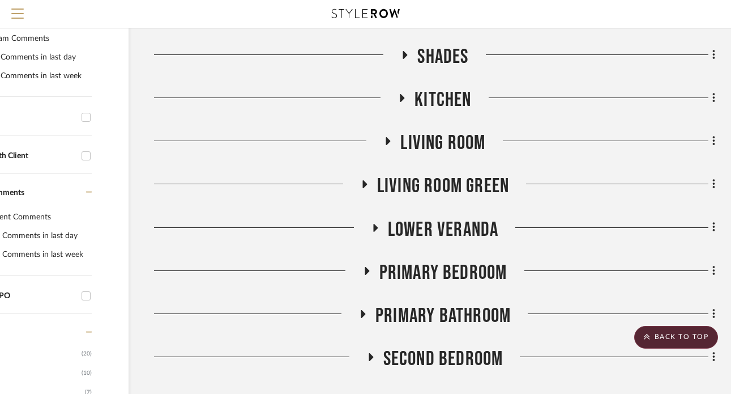
click at [366, 182] on icon at bounding box center [364, 184] width 14 height 8
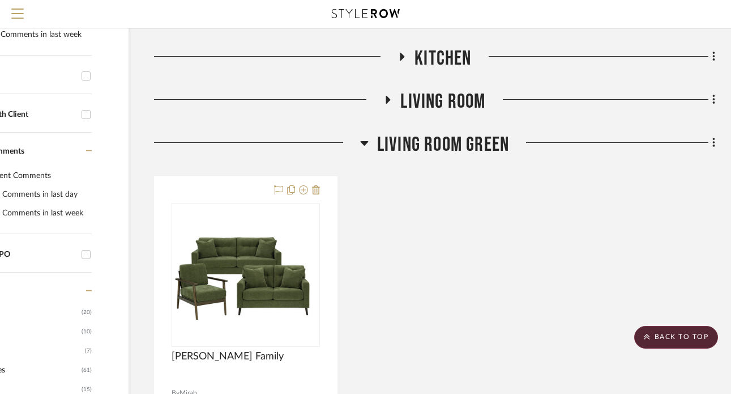
scroll to position [305, 84]
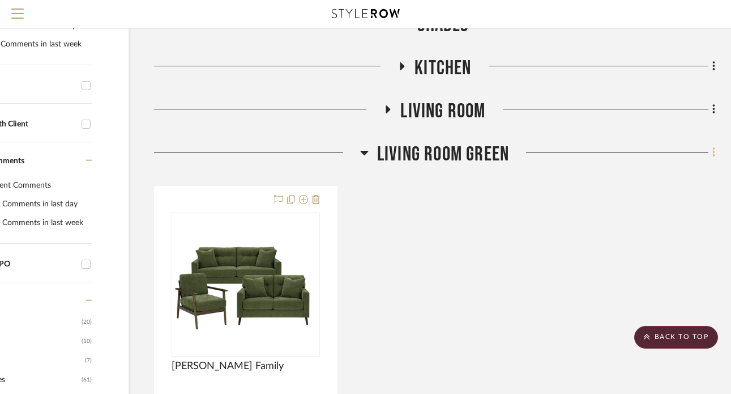
click at [701, 155] on icon at bounding box center [713, 152] width 3 height 12
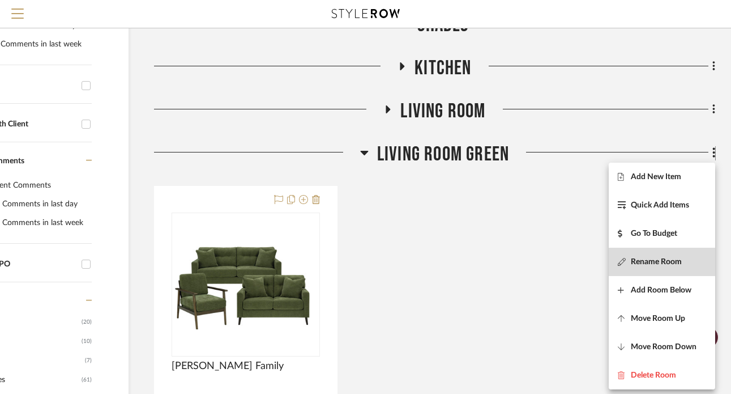
click at [652, 261] on span "Rename Room" at bounding box center [656, 262] width 51 height 10
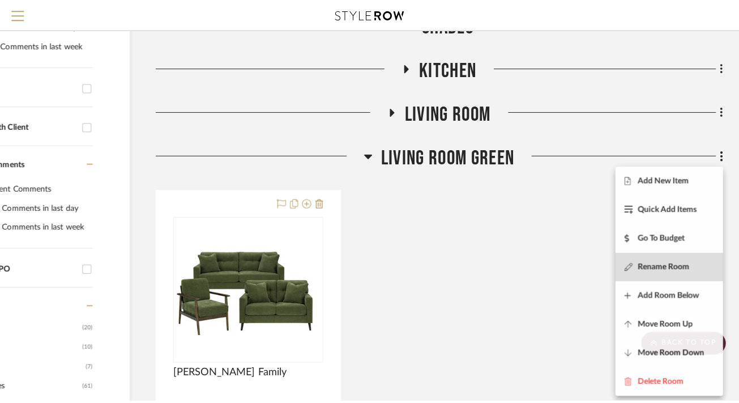
scroll to position [0, 0]
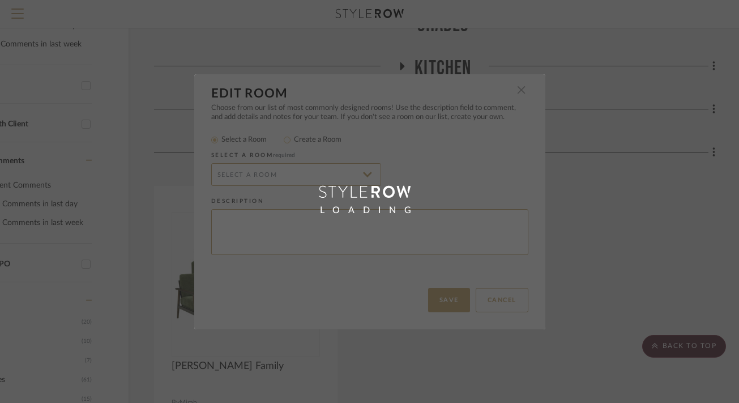
radio input "false"
radio input "true"
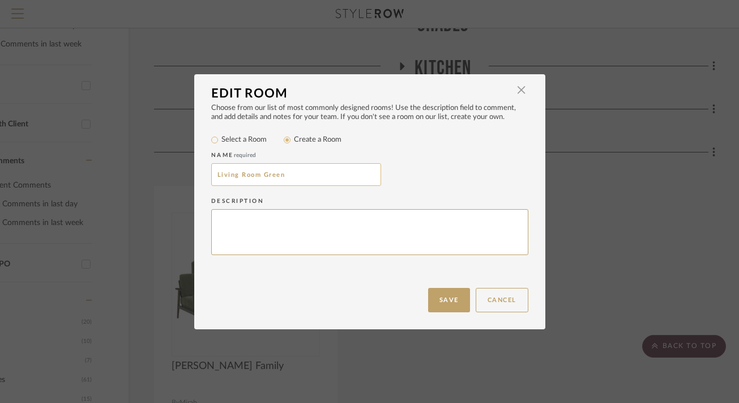
click at [282, 177] on input "Living Room Green" at bounding box center [296, 174] width 170 height 23
type input "Living Room Option 2"
click at [452, 296] on button "Save" at bounding box center [449, 300] width 42 height 24
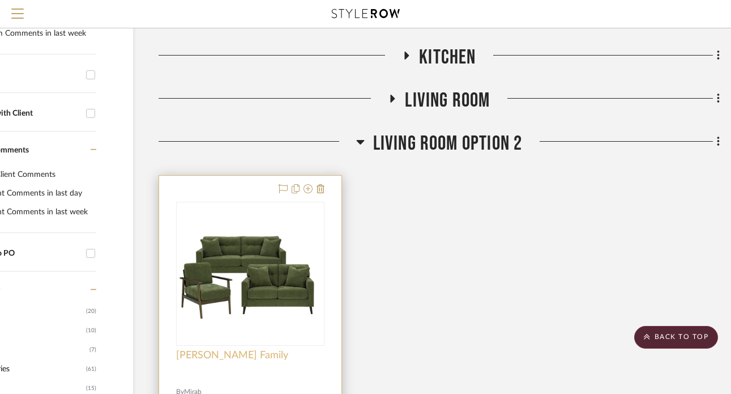
scroll to position [316, 84]
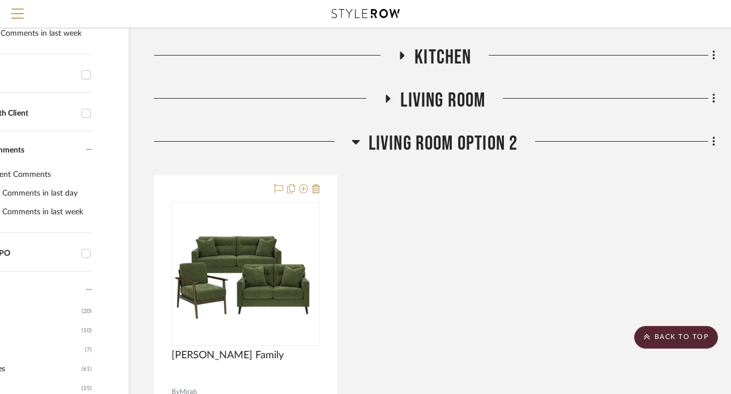
click at [390, 97] on icon at bounding box center [388, 99] width 14 height 8
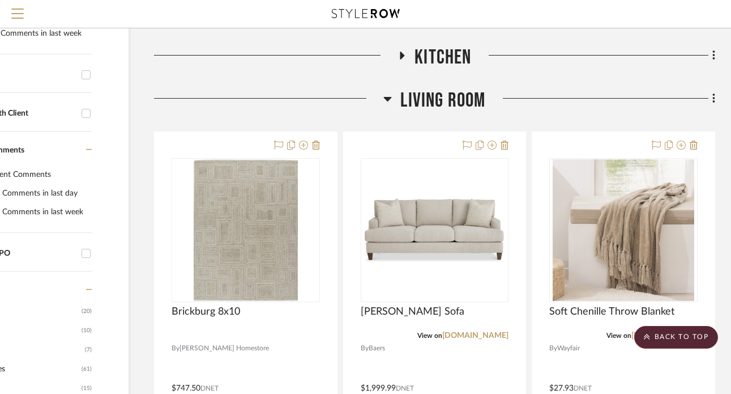
click at [399, 62] on fa-icon at bounding box center [402, 59] width 8 height 16
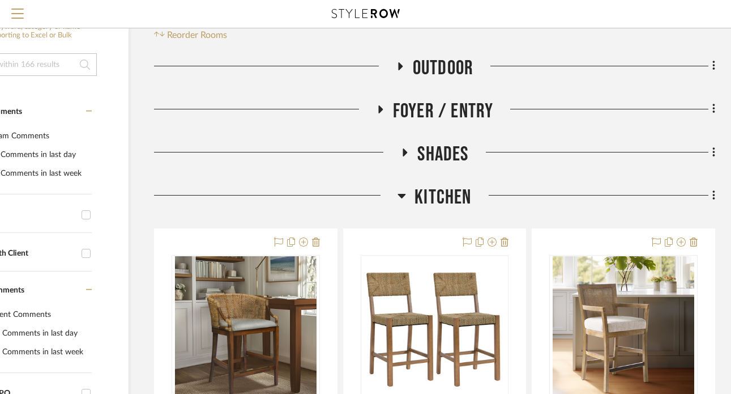
scroll to position [193, 84]
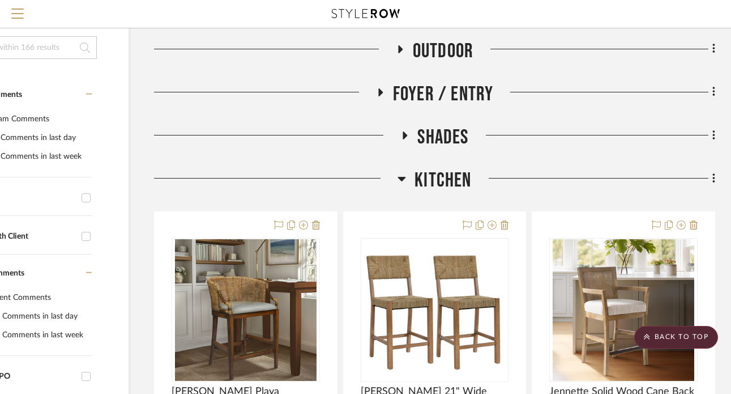
click at [402, 183] on icon at bounding box center [402, 179] width 8 height 14
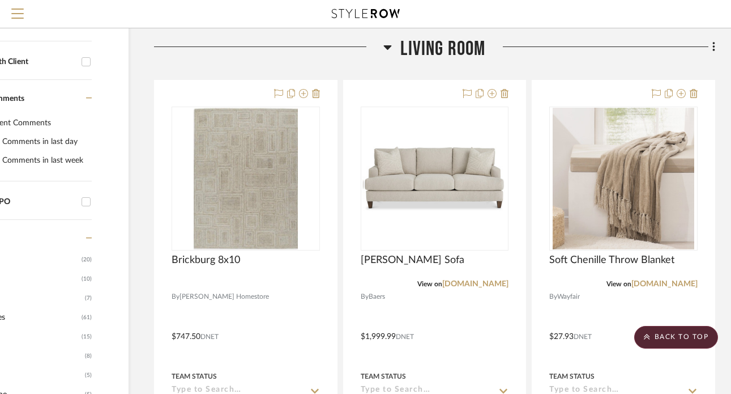
scroll to position [330, 84]
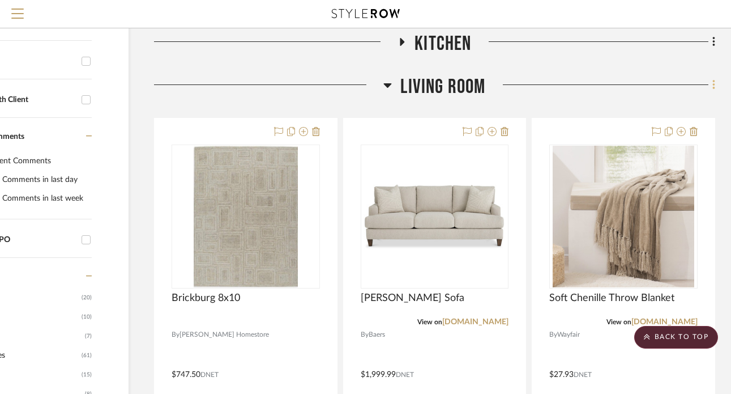
click at [701, 82] on icon at bounding box center [713, 85] width 2 height 10
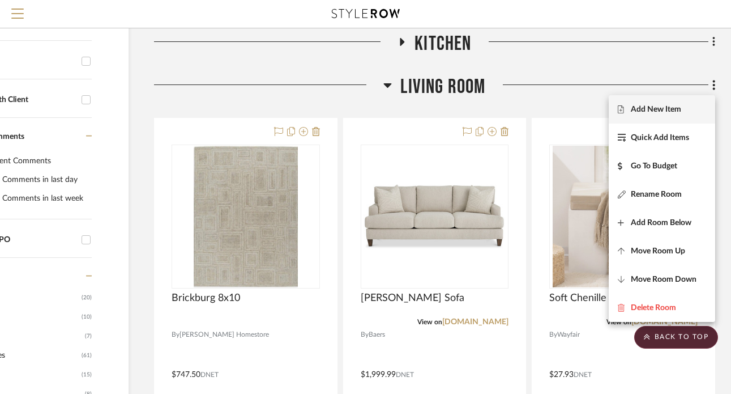
click at [681, 110] on span "Add New Item" at bounding box center [656, 109] width 50 height 10
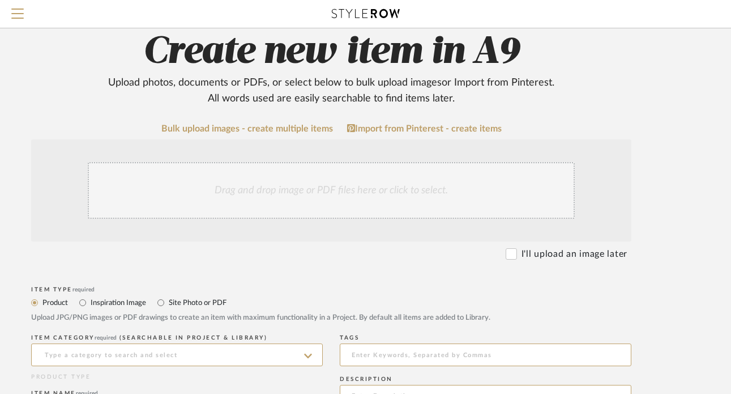
scroll to position [55, 76]
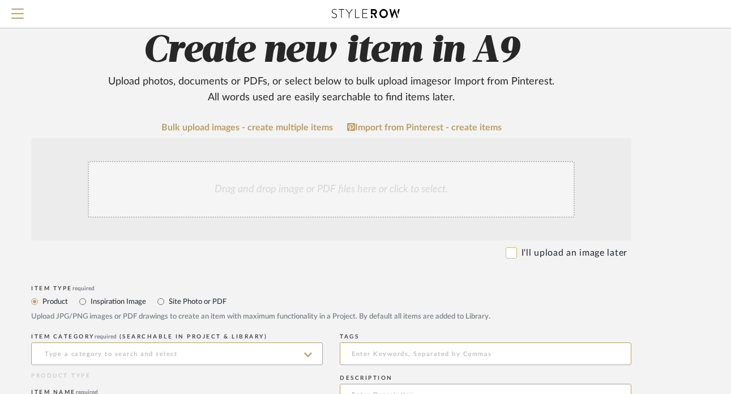
click at [511, 254] on input "I'll upload an image later" at bounding box center [511, 252] width 11 height 11
checkbox input "true"
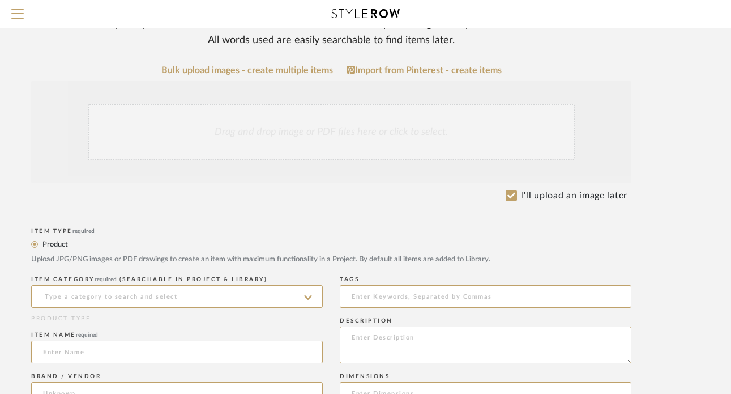
scroll to position [144, 76]
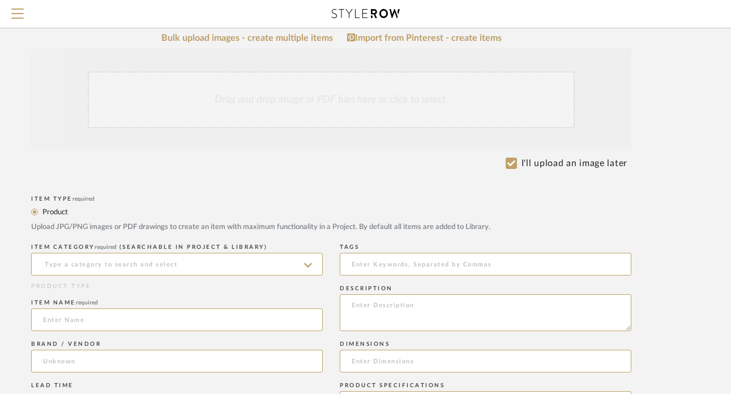
click at [308, 261] on icon at bounding box center [308, 264] width 8 height 9
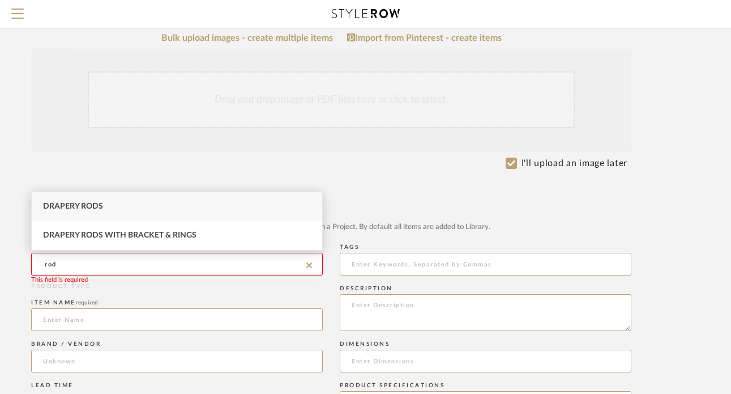
click at [218, 208] on div "Drapery Rods" at bounding box center [177, 206] width 291 height 29
type input "Drapery Rods"
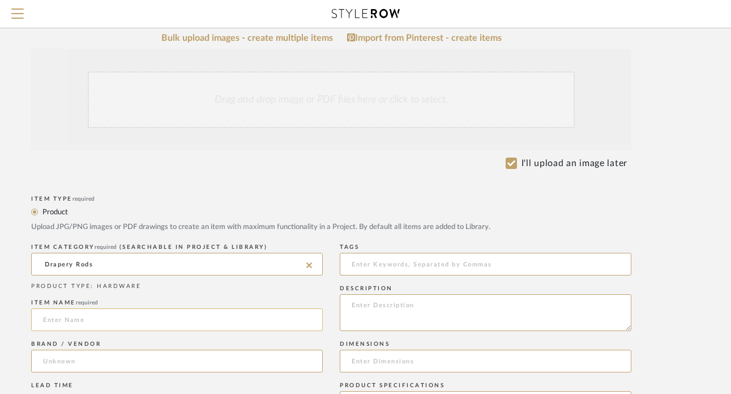
click at [189, 320] on input at bounding box center [177, 319] width 292 height 23
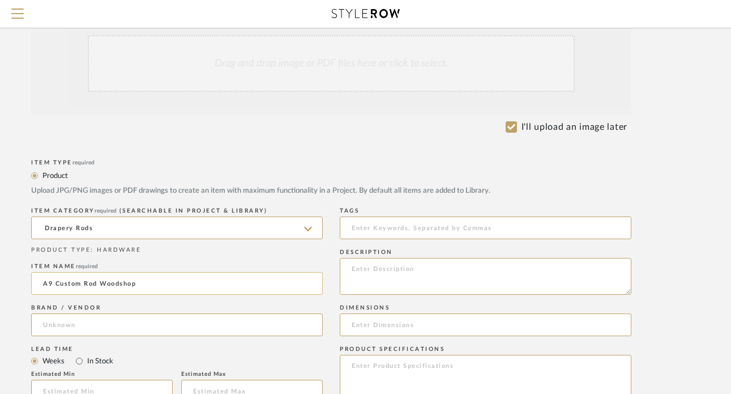
scroll to position [184, 76]
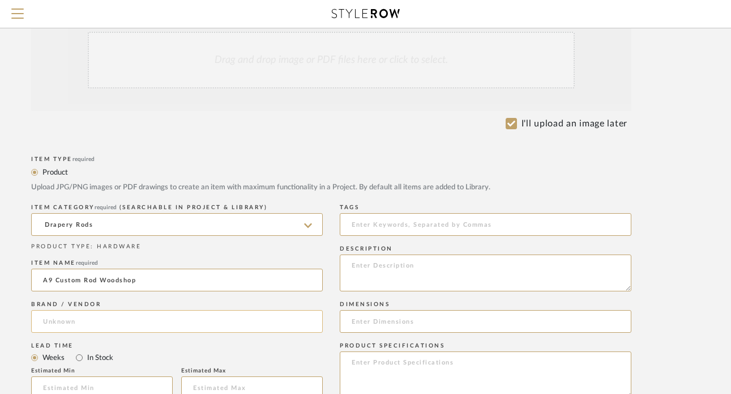
type input "A9 Custom Rod Woodshop"
click at [134, 317] on input at bounding box center [177, 321] width 292 height 23
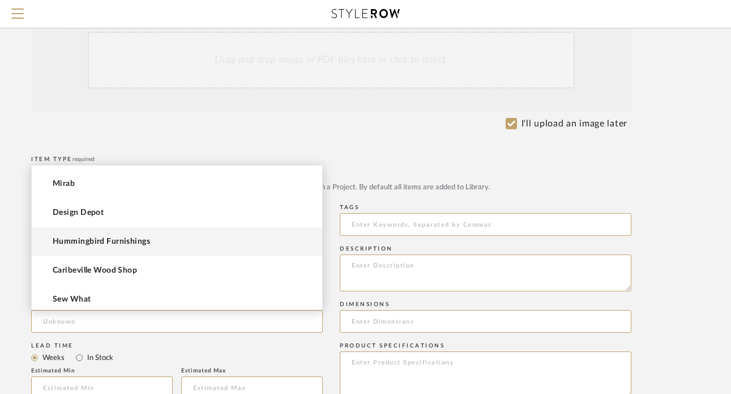
scroll to position [58, 0]
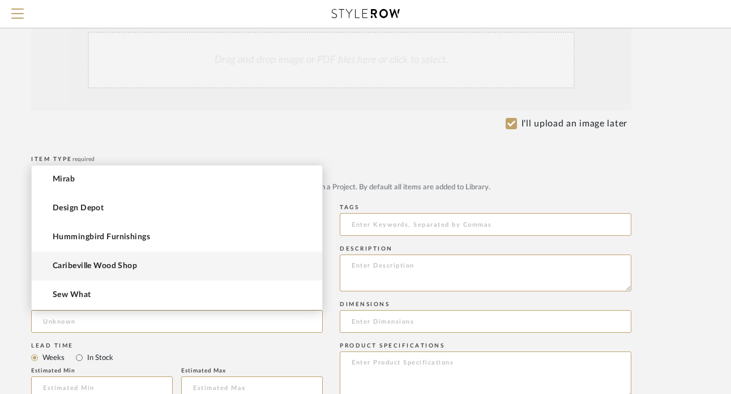
click at [129, 265] on span "Caribeville Wood Shop" at bounding box center [95, 266] width 84 height 10
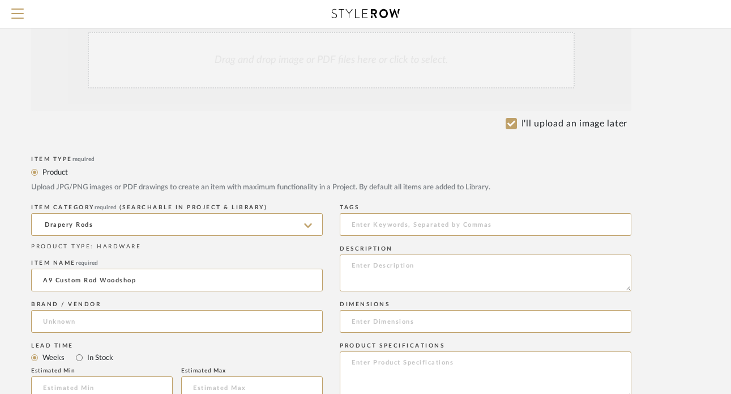
type input "Caribeville Wood Shop"
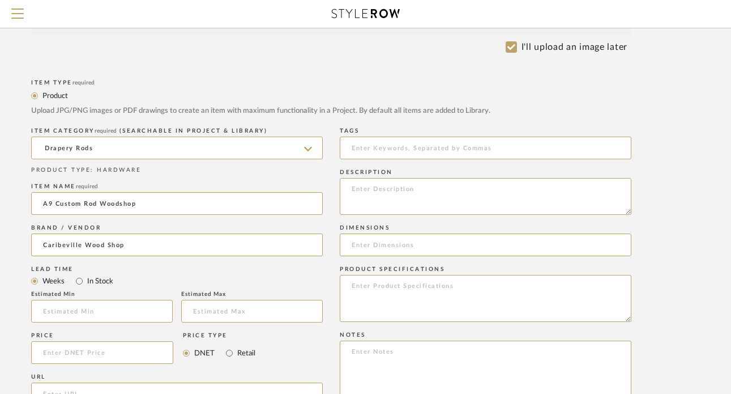
scroll to position [270, 76]
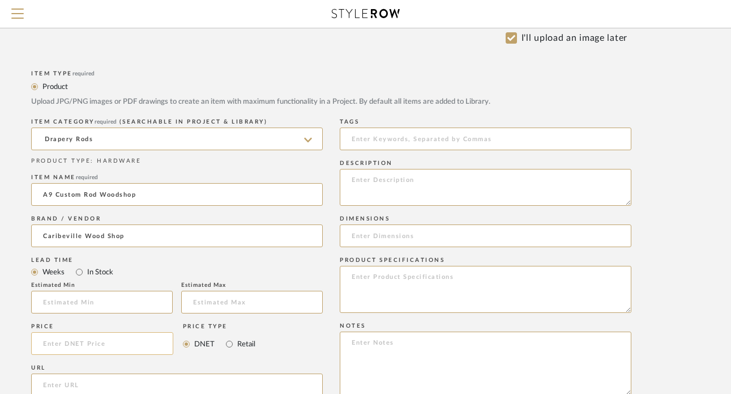
click at [101, 343] on input at bounding box center [102, 343] width 142 height 23
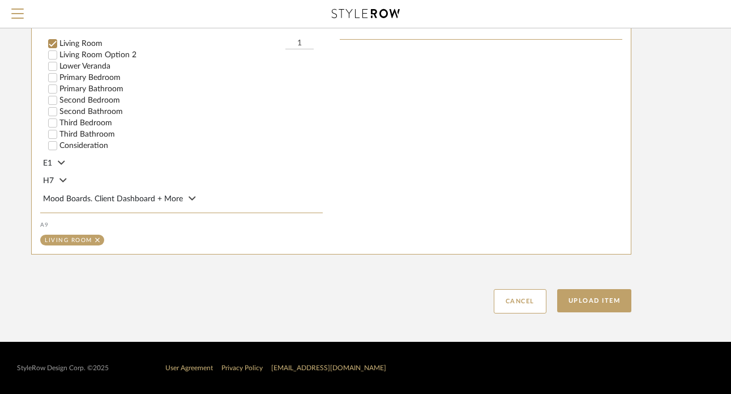
scroll to position [686, 76]
type input "$550.00"
click at [580, 306] on button "Upload Item" at bounding box center [594, 300] width 75 height 23
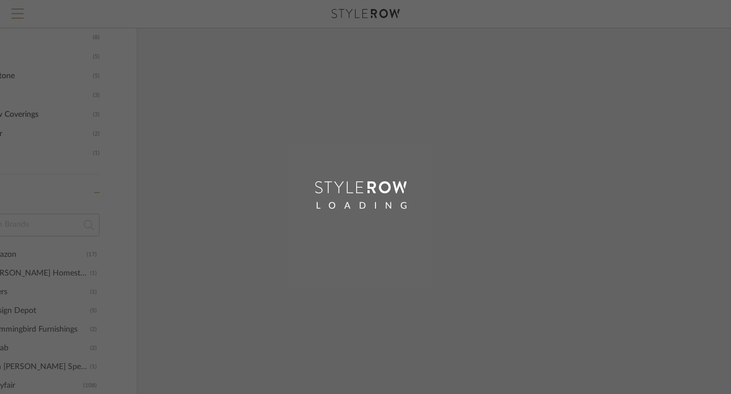
scroll to position [371, 41]
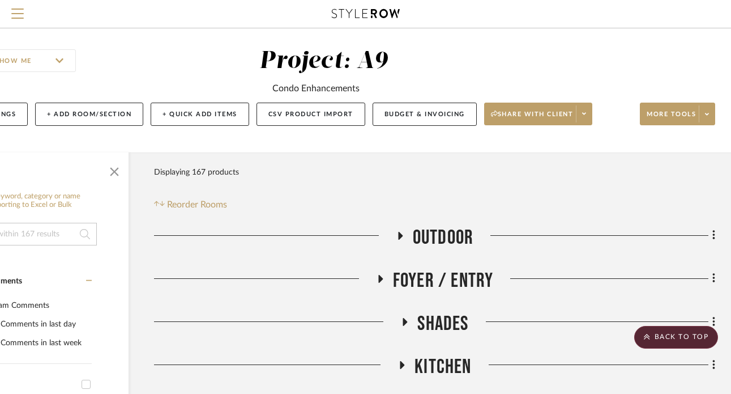
scroll to position [0, 84]
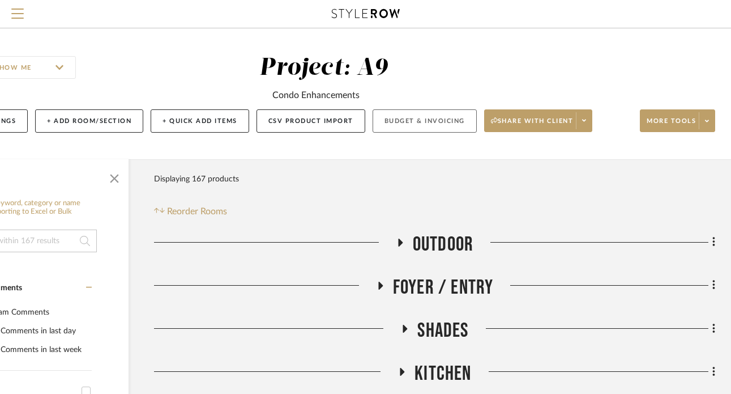
click at [422, 123] on button "Budget & Invoicing" at bounding box center [425, 120] width 104 height 23
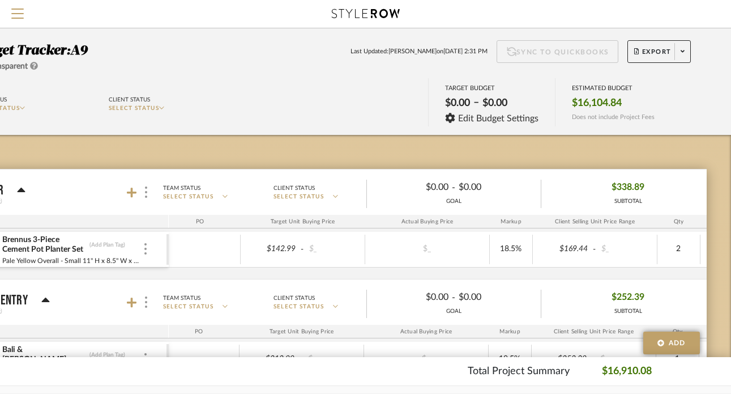
scroll to position [0, 10]
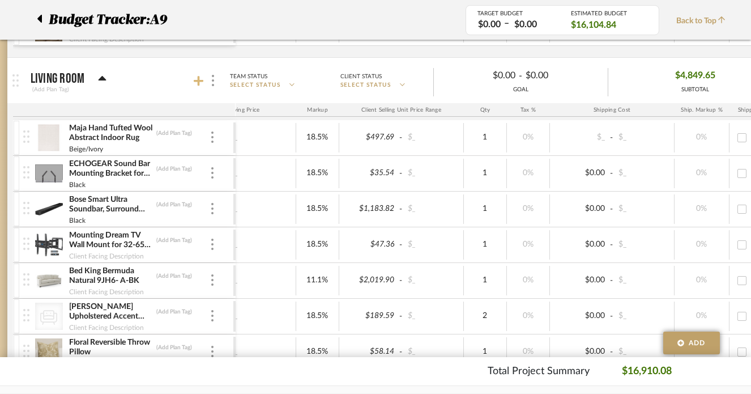
click at [200, 82] on icon at bounding box center [199, 80] width 10 height 11
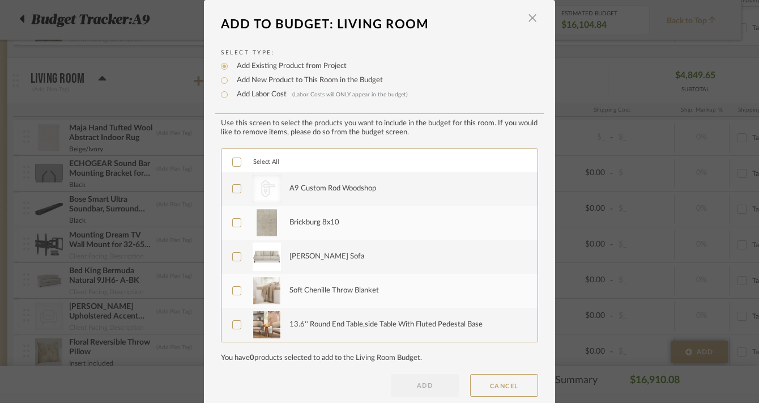
click at [306, 184] on div "A9 Custom Rod Woodshop" at bounding box center [332, 188] width 87 height 11
click at [307, 223] on div "Brickburg 8x10" at bounding box center [314, 222] width 50 height 11
click at [319, 294] on div "Soft Chenille Throw Blanket" at bounding box center [333, 290] width 89 height 11
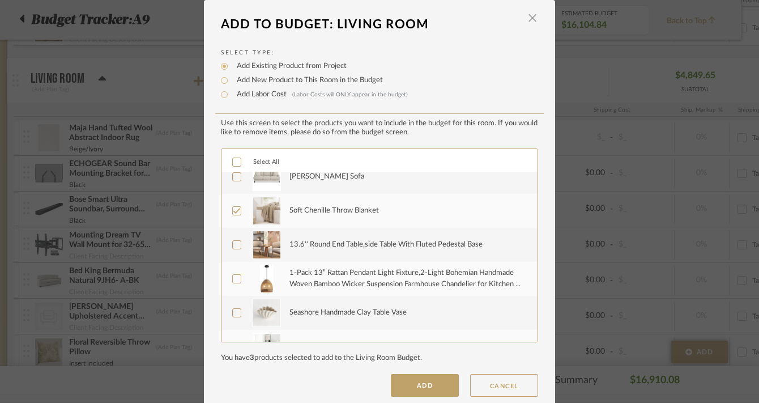
click at [324, 245] on div "13.6'' Round End Table,side Table With Fluted Pedestal Base" at bounding box center [385, 244] width 193 height 11
click at [324, 278] on div "1-Pack 13” Rattan Pendant Light Fixture,2-Light Bohemian Handmade Woven Bamboo …" at bounding box center [406, 278] width 235 height 22
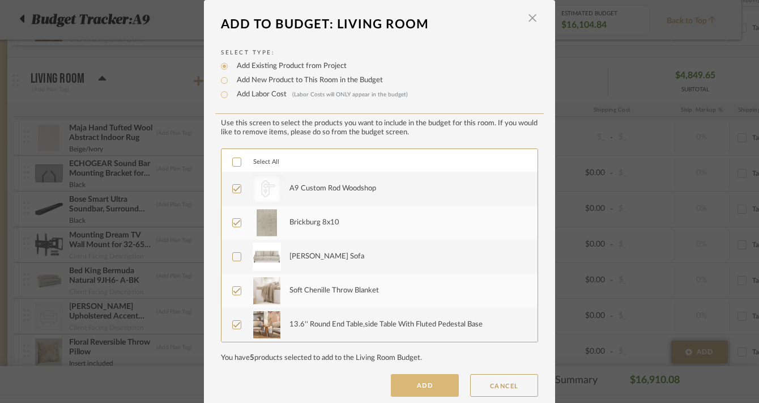
click at [403, 382] on button "ADD" at bounding box center [425, 385] width 68 height 23
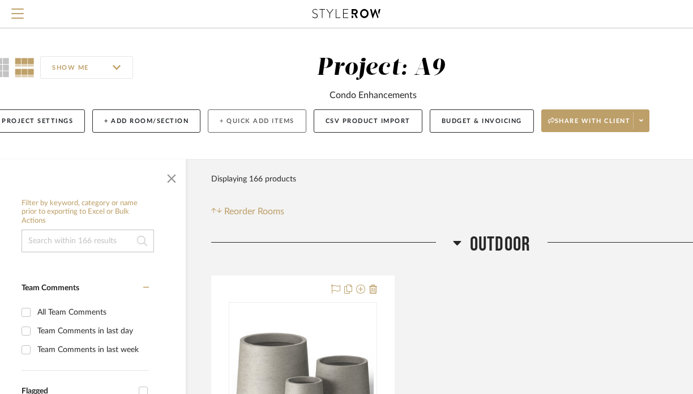
scroll to position [0, 36]
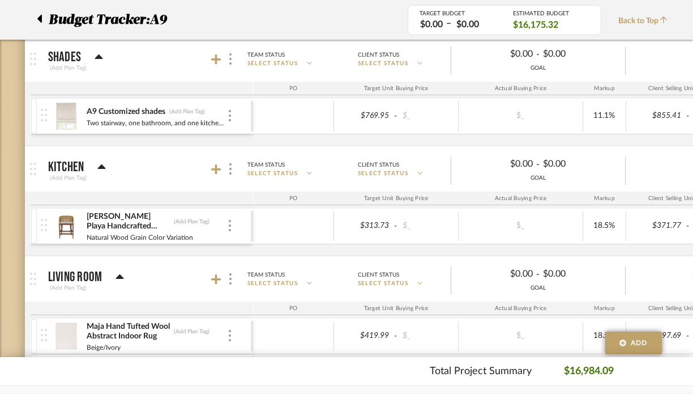
scroll to position [359, 0]
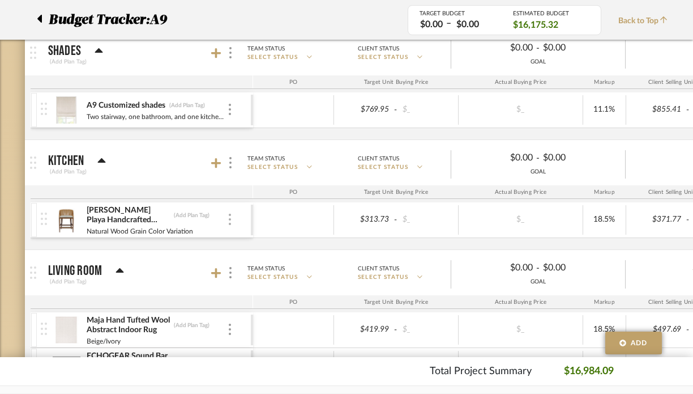
click at [229, 219] on img at bounding box center [230, 218] width 2 height 11
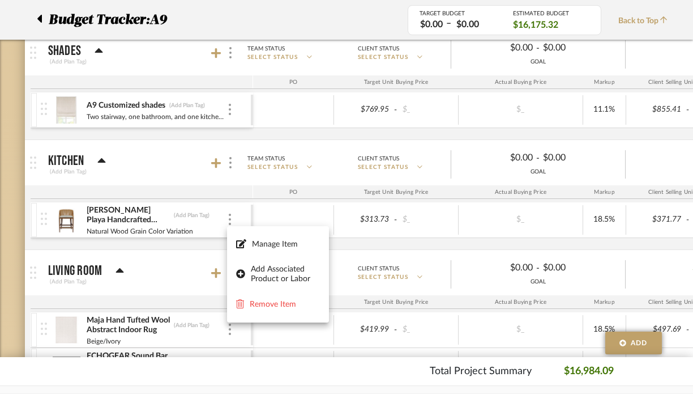
click at [219, 168] on div at bounding box center [346, 197] width 693 height 394
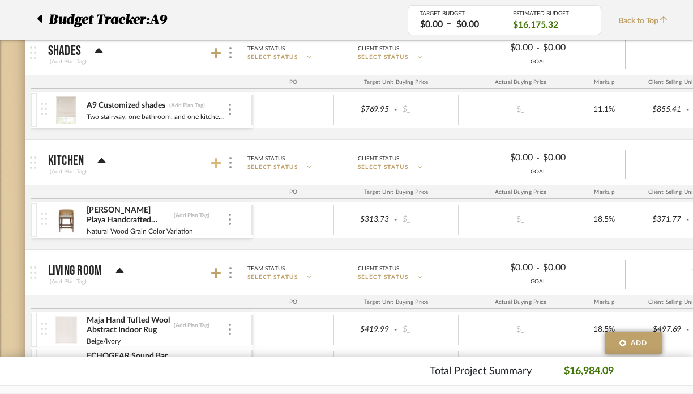
click at [216, 161] on icon at bounding box center [216, 163] width 10 height 10
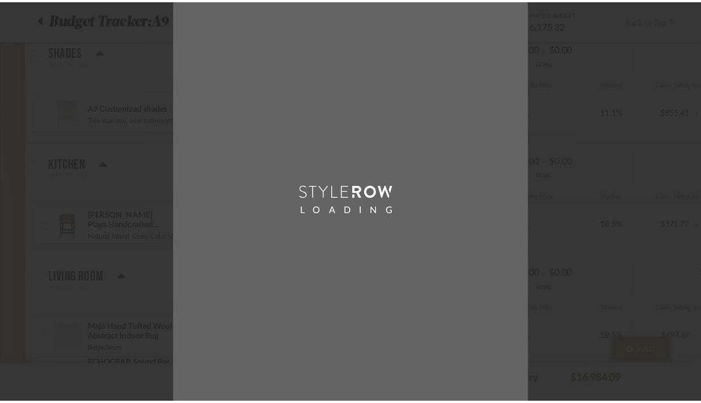
scroll to position [0, 0]
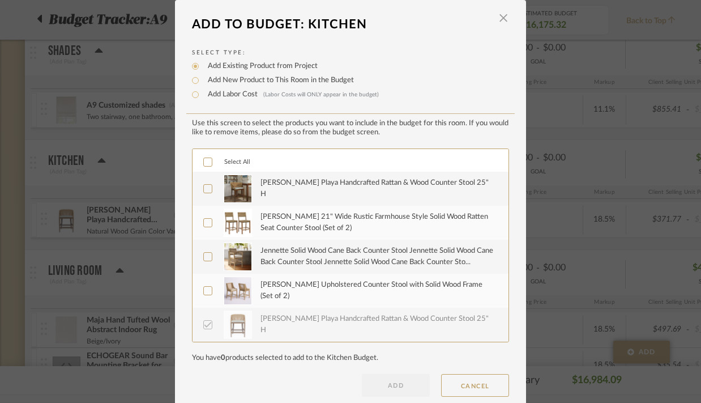
click at [310, 194] on div "[PERSON_NAME] Playa Handcrafted Rattan & Wood Counter Stool 25" H" at bounding box center [377, 188] width 235 height 22
click at [389, 383] on button "ADD" at bounding box center [396, 385] width 68 height 23
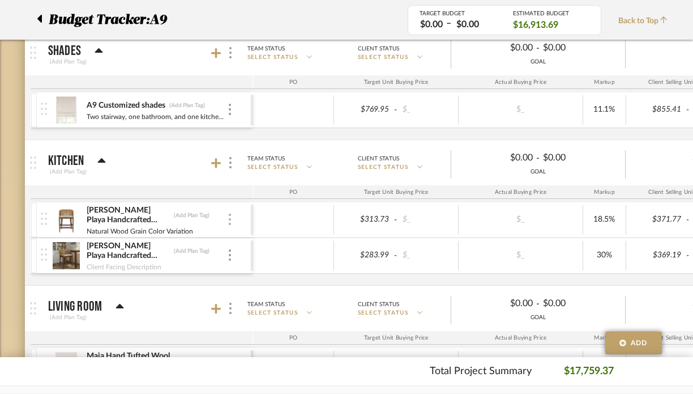
click at [228, 216] on div at bounding box center [230, 219] width 6 height 12
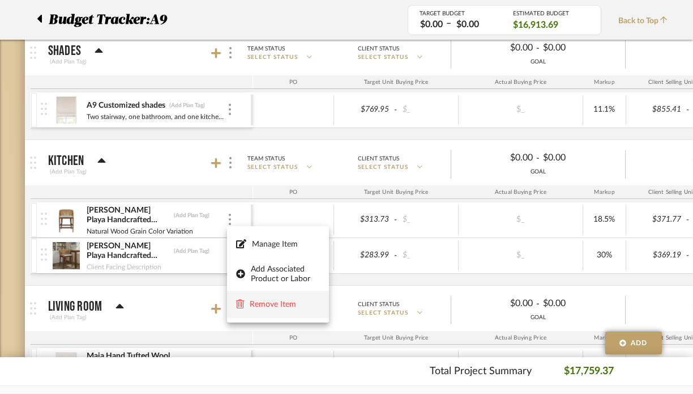
click at [271, 305] on span "Remove Item" at bounding box center [285, 305] width 70 height 10
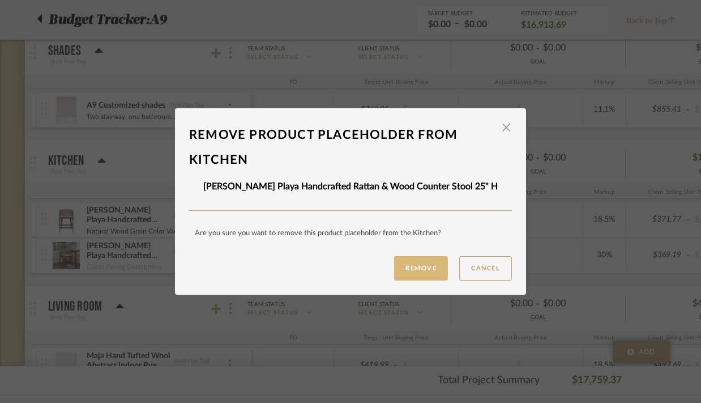
click at [403, 272] on button "Remove" at bounding box center [421, 268] width 54 height 24
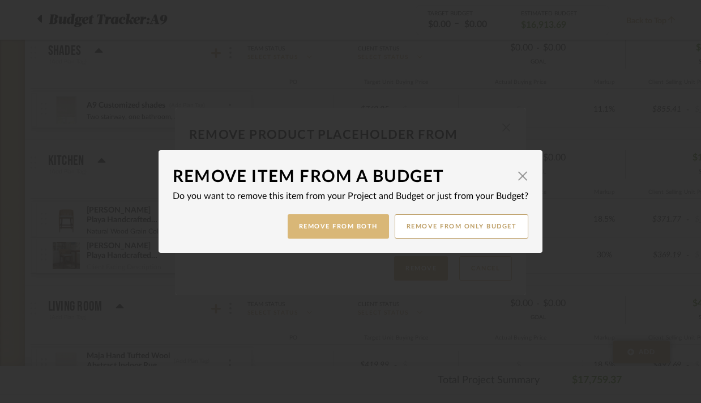
click at [362, 232] on button "Remove from Both" at bounding box center [338, 226] width 101 height 24
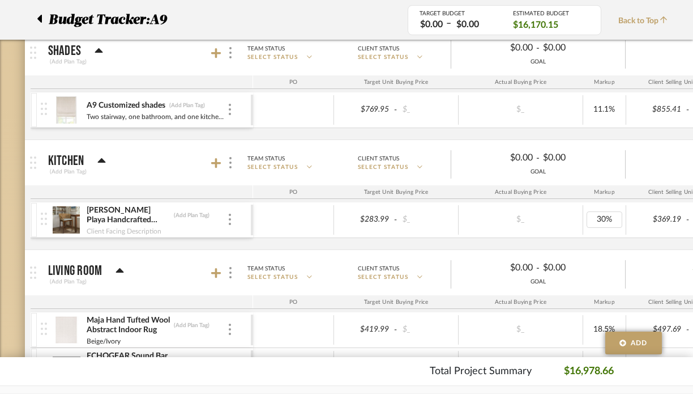
click at [486, 220] on div "30%" at bounding box center [605, 219] width 36 height 16
type input "18.5"
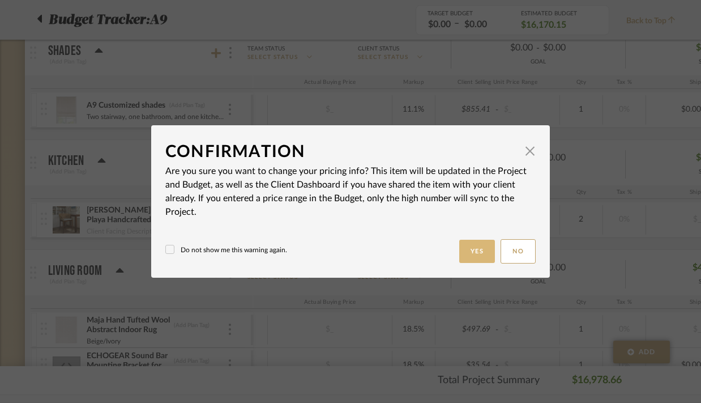
click at [480, 253] on button "Yes" at bounding box center [477, 251] width 36 height 23
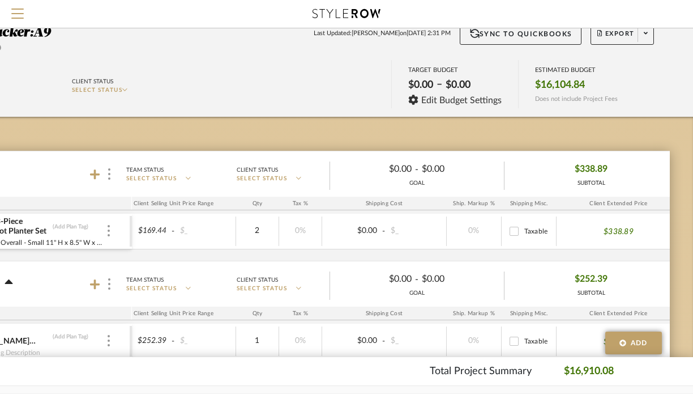
scroll to position [0, 121]
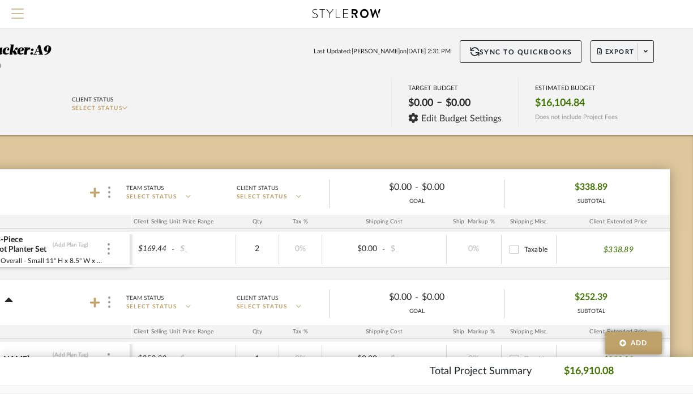
click at [19, 9] on span "Menu" at bounding box center [17, 8] width 12 height 1
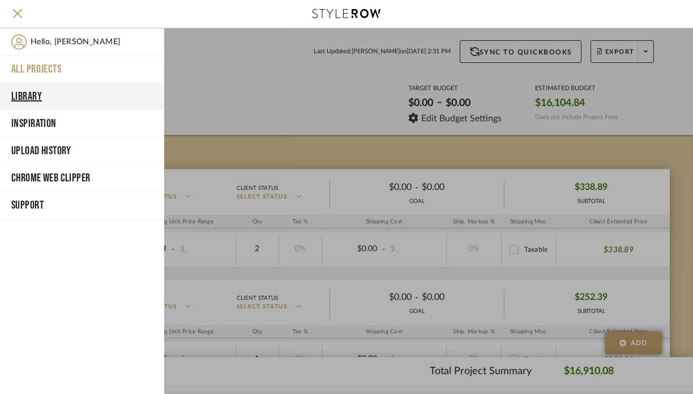
click at [38, 96] on button "Library" at bounding box center [82, 96] width 164 height 27
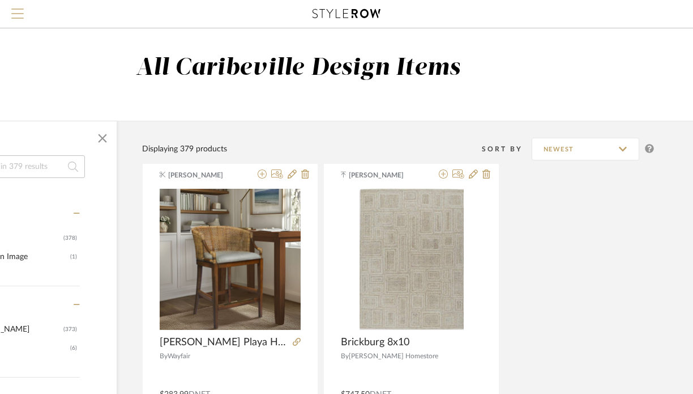
click at [20, 10] on span "Menu" at bounding box center [17, 8] width 12 height 1
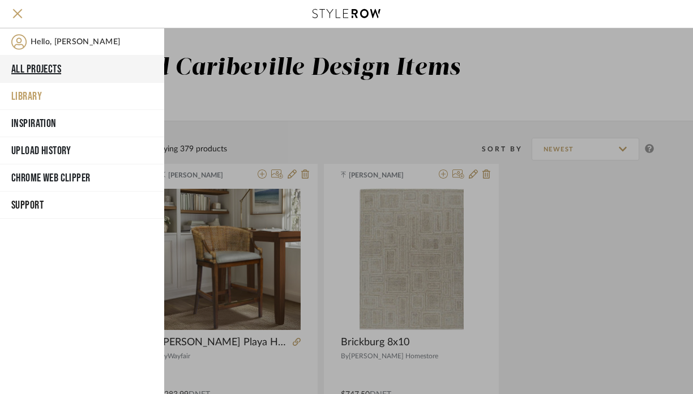
click at [57, 67] on button "All Projects" at bounding box center [82, 68] width 164 height 27
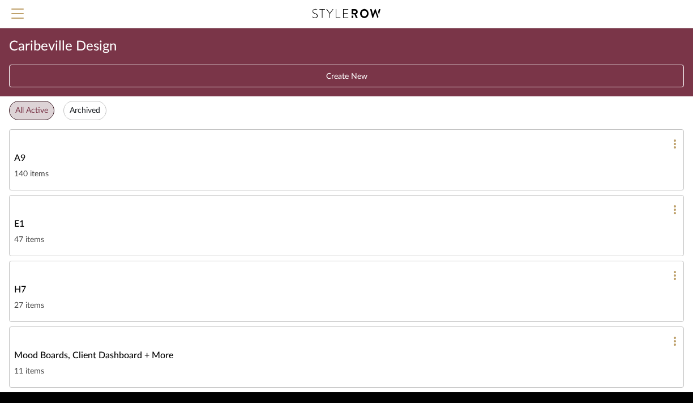
click at [180, 285] on div "H7" at bounding box center [346, 290] width 665 height 14
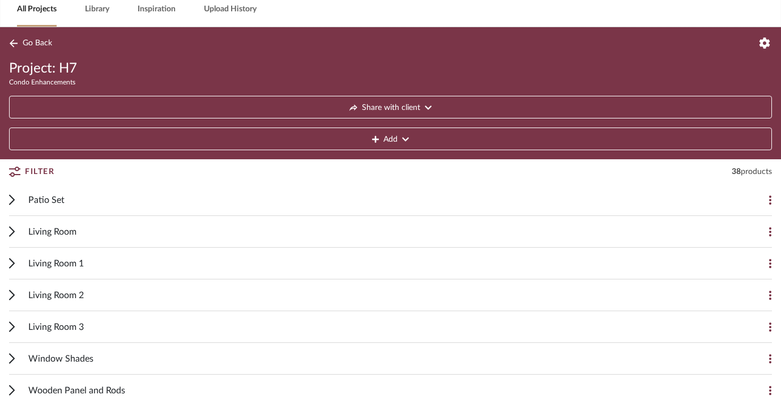
scroll to position [76, 0]
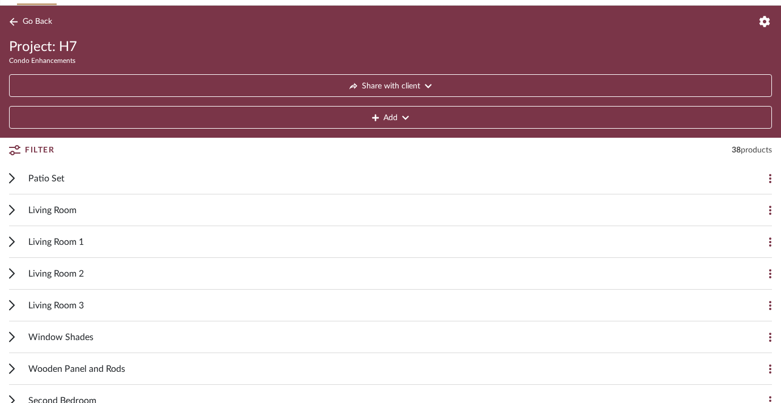
click at [40, 178] on span "Patio Set" at bounding box center [46, 179] width 36 height 14
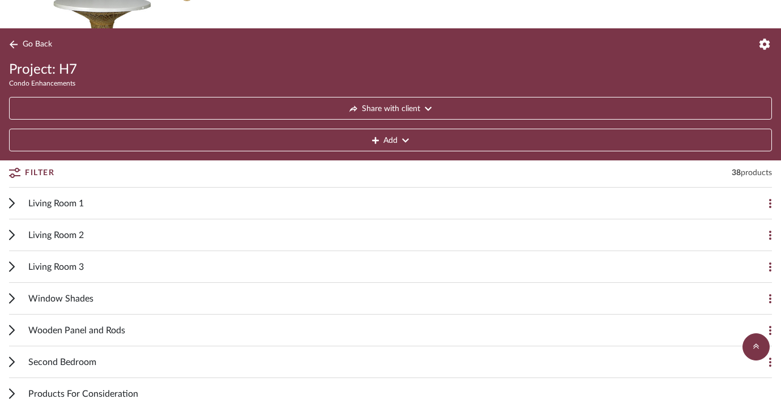
scroll to position [553, 0]
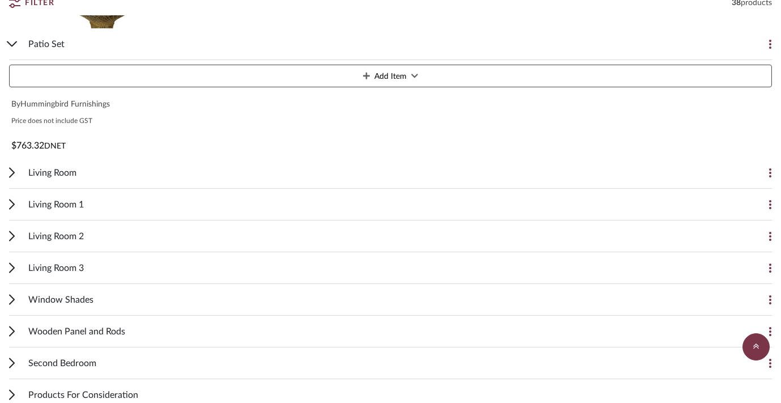
click at [88, 303] on span "Window Shades" at bounding box center [60, 300] width 65 height 14
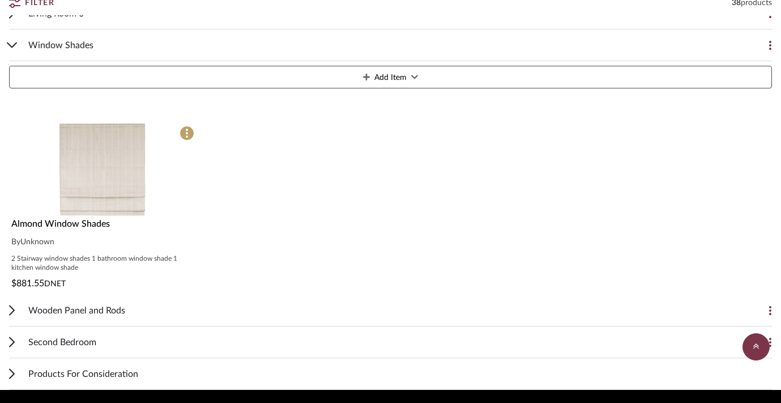
scroll to position [811, 0]
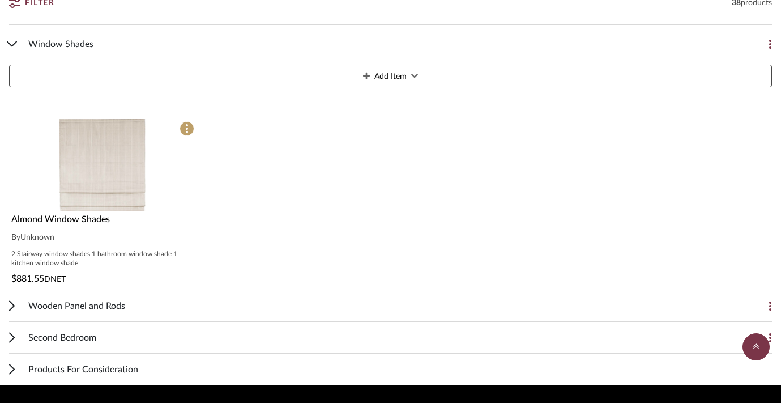
click at [106, 329] on div "Second Bedroom" at bounding box center [381, 337] width 707 height 31
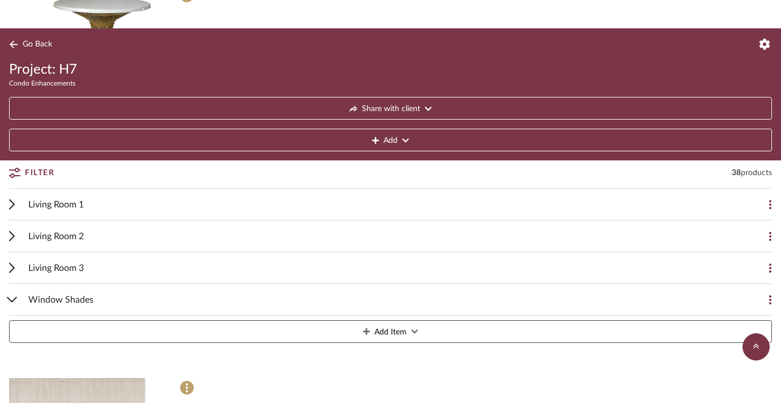
scroll to position [548, 0]
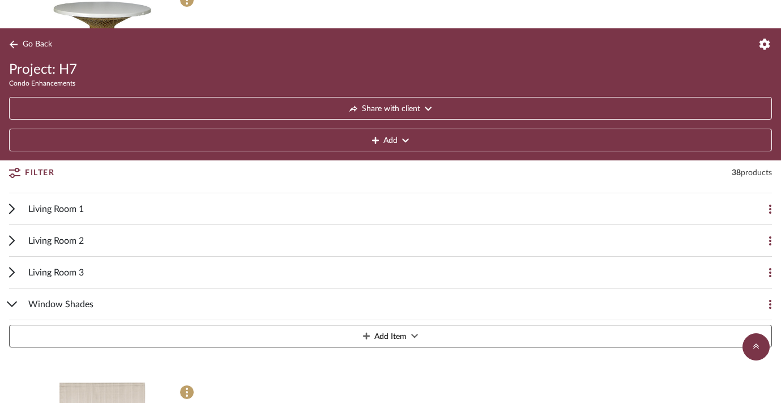
click at [96, 274] on div "Living Room 3" at bounding box center [381, 272] width 707 height 31
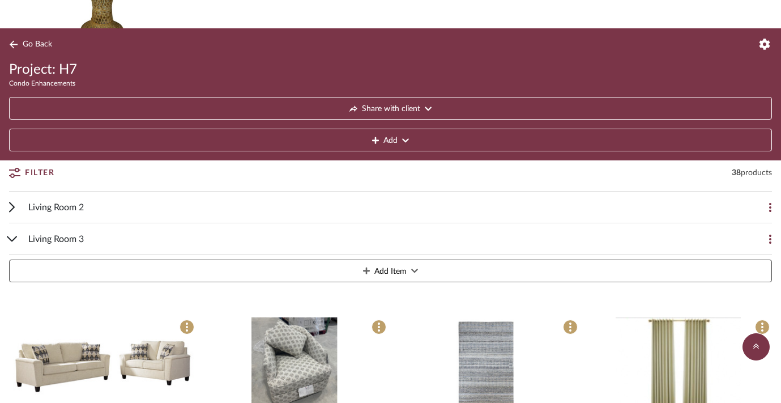
scroll to position [546, 0]
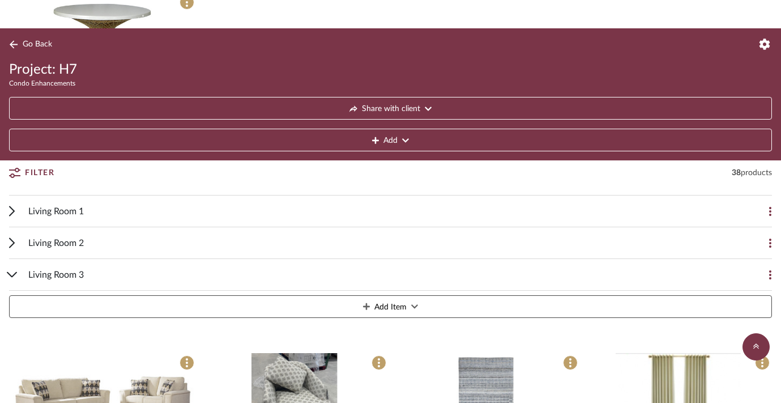
click at [96, 274] on div "Living Room 3" at bounding box center [381, 274] width 707 height 31
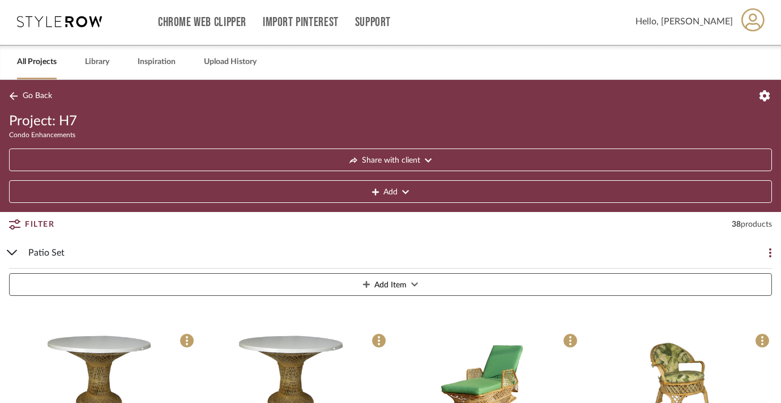
scroll to position [0, 0]
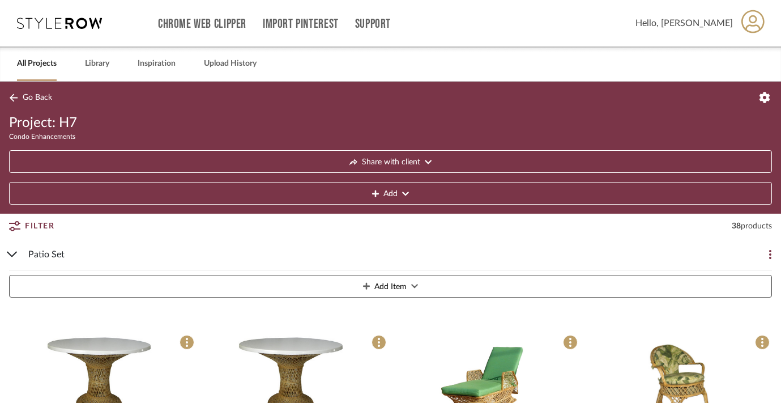
click at [48, 251] on span "Patio Set" at bounding box center [46, 254] width 36 height 14
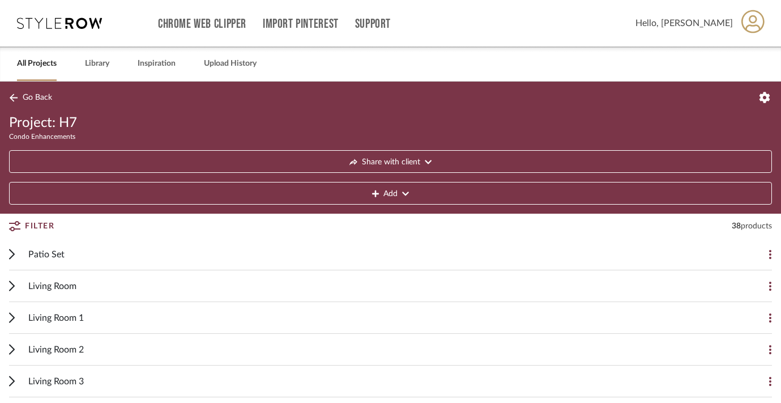
click at [61, 287] on span "Living Room" at bounding box center [52, 286] width 48 height 14
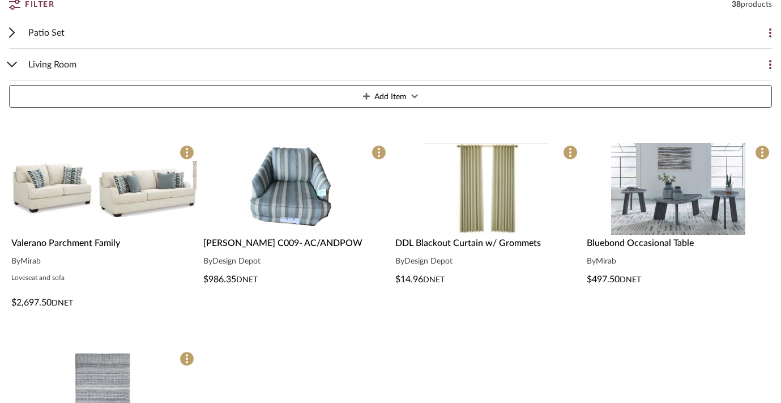
scroll to position [225, 0]
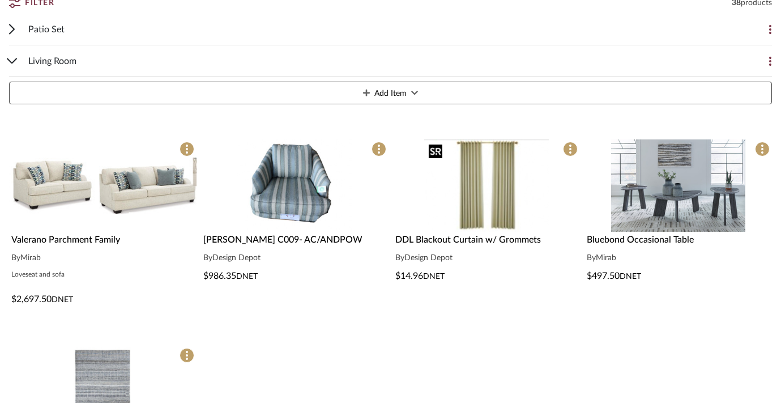
click at [469, 199] on div at bounding box center [486, 236] width 187 height 194
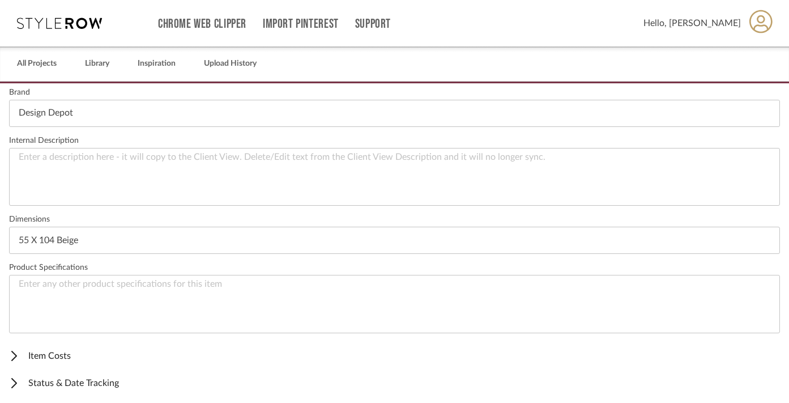
scroll to position [400, 0]
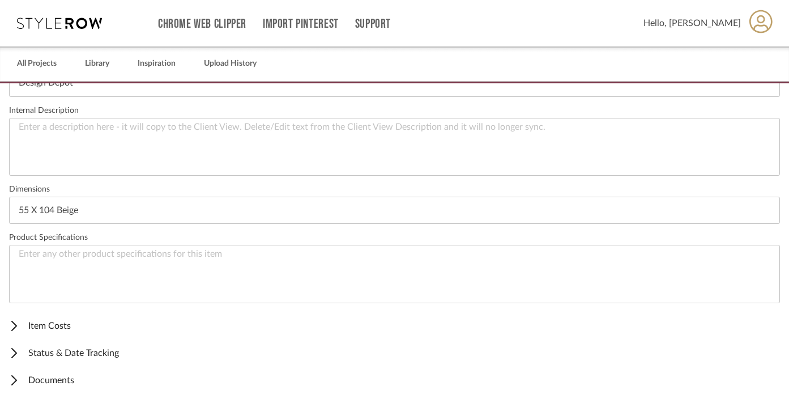
click at [66, 327] on span "Item Costs" at bounding box center [392, 326] width 766 height 14
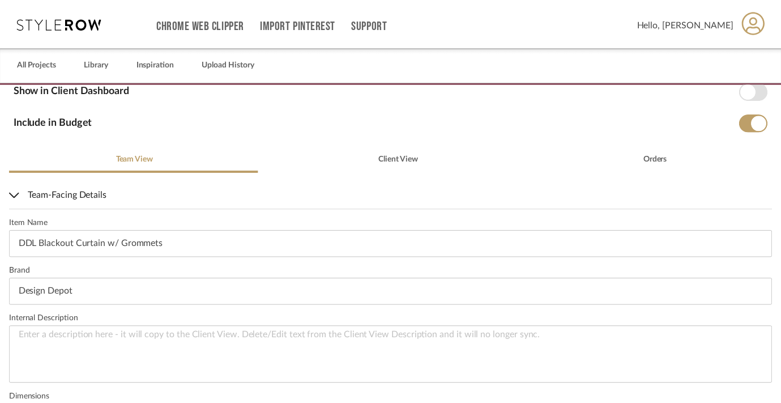
scroll to position [0, 0]
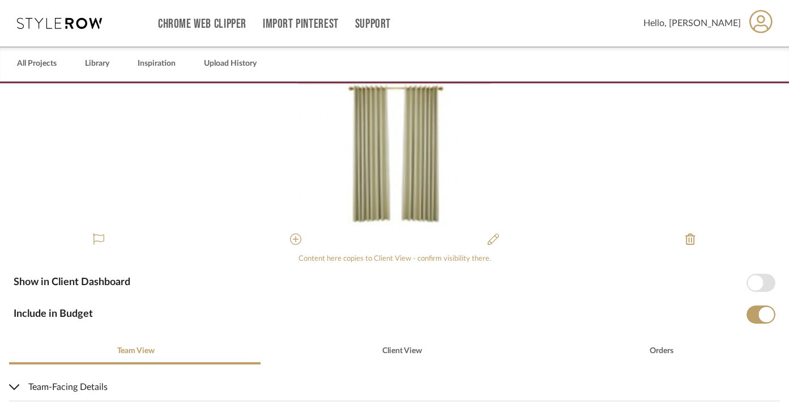
click at [404, 65] on div "All Projects Library Inspiration Upload History" at bounding box center [394, 63] width 789 height 35
click at [44, 62] on link "All Projects" at bounding box center [37, 63] width 40 height 15
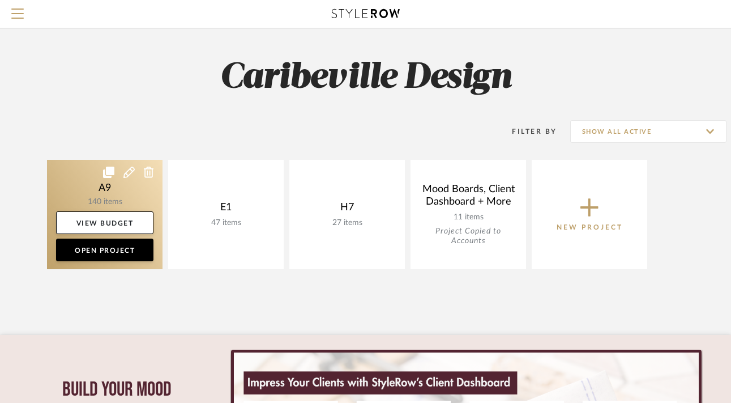
click at [126, 198] on link at bounding box center [105, 214] width 116 height 109
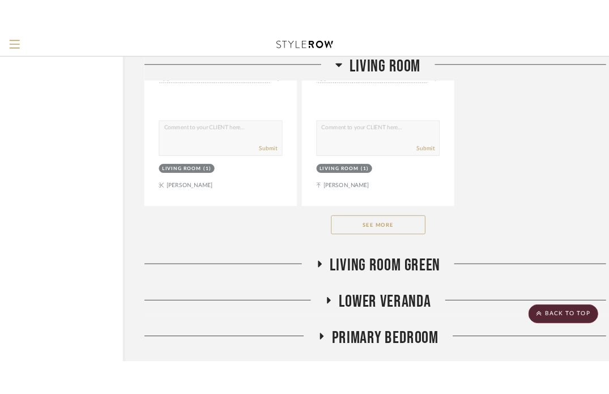
scroll to position [4227, 65]
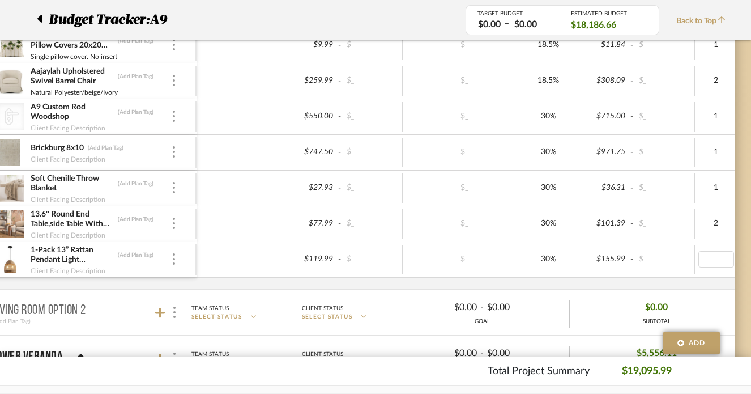
type input "2"
click at [706, 275] on div "$119.99 - $_ $_ 30% $155.99 - $_ 2 0% $_ - $_ 0% Taxable $155.99" at bounding box center [668, 259] width 943 height 35
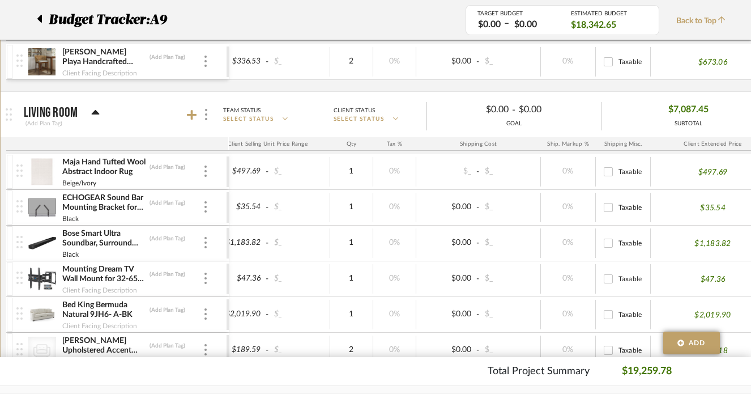
click at [208, 178] on div "Maja Hand Tufted Wool Abstract Indoor Rug (Add Plan Tag) Beige/Ivory" at bounding box center [121, 171] width 210 height 35
click at [204, 171] on img at bounding box center [205, 170] width 2 height 11
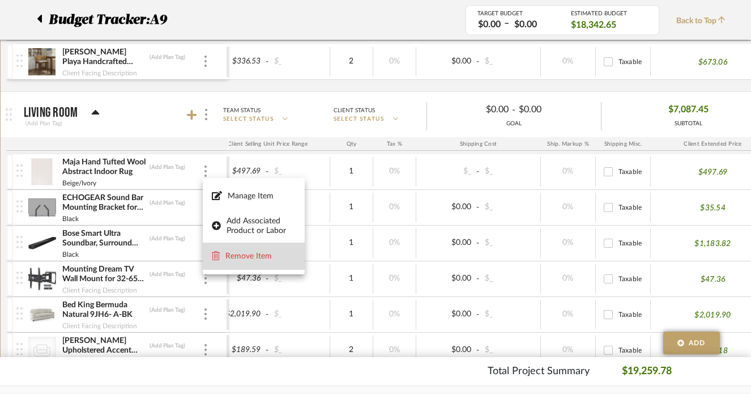
click at [229, 257] on span "Remove Item" at bounding box center [260, 256] width 70 height 10
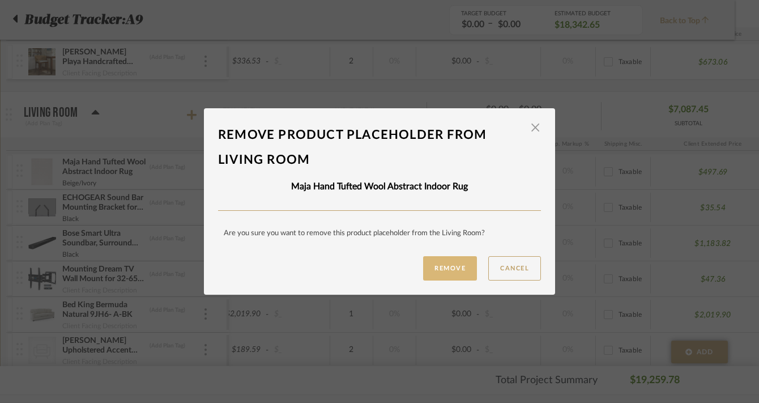
click at [438, 263] on button "Remove" at bounding box center [450, 268] width 54 height 24
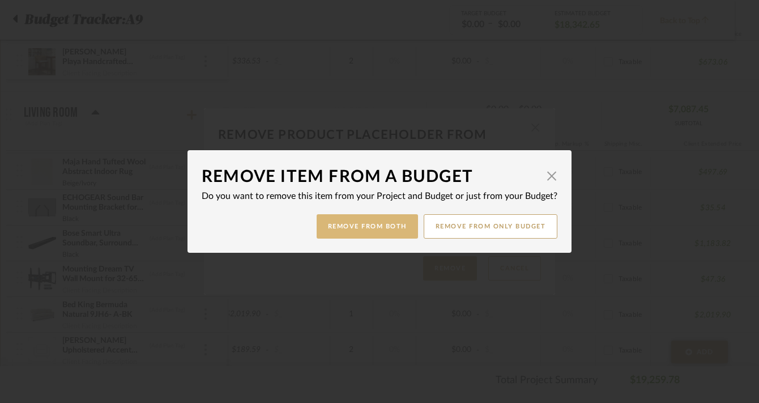
click at [371, 227] on button "Remove from Both" at bounding box center [367, 226] width 101 height 24
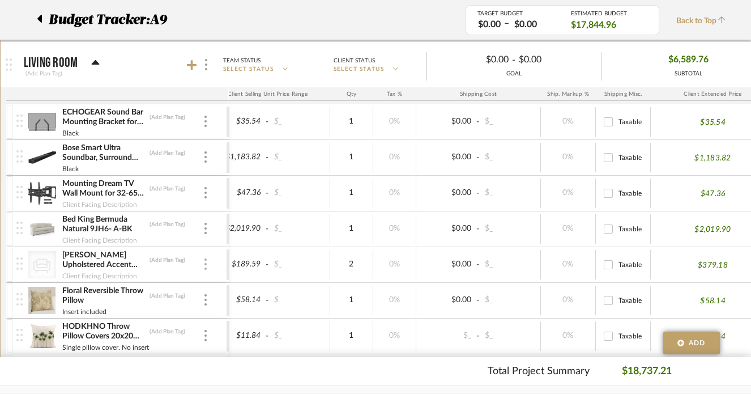
click at [207, 263] on div at bounding box center [206, 264] width 6 height 12
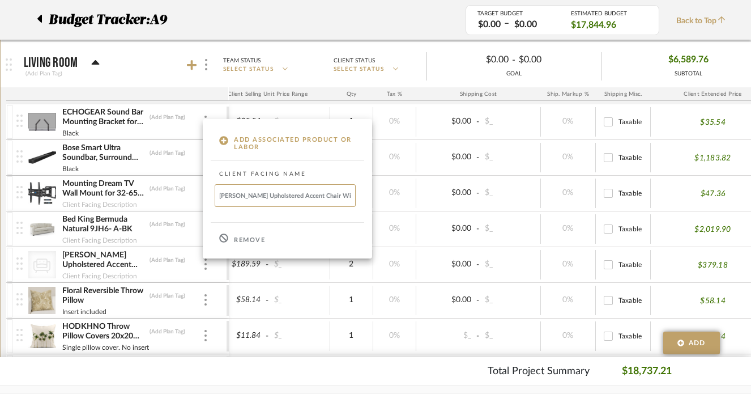
click at [249, 244] on p "Remove" at bounding box center [249, 240] width 31 height 8
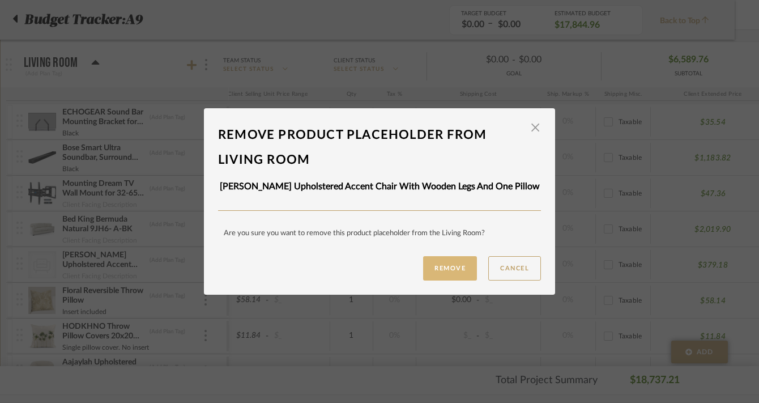
click at [446, 268] on button "Remove" at bounding box center [450, 268] width 54 height 24
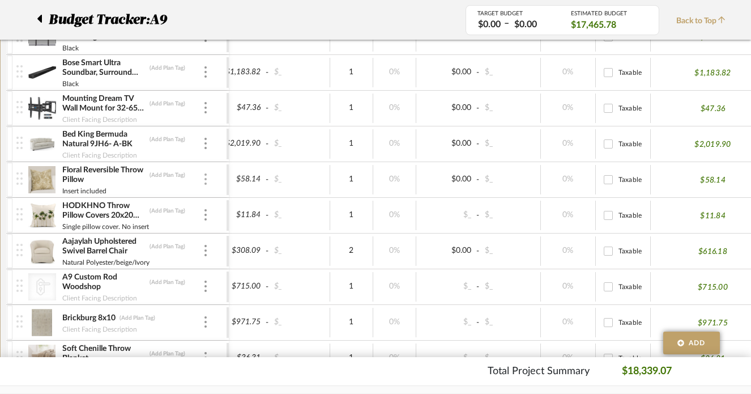
click at [206, 180] on img at bounding box center [205, 178] width 2 height 11
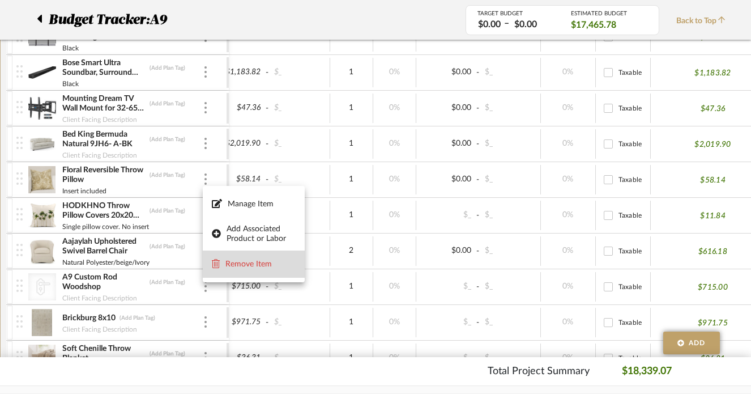
click at [244, 266] on span "Remove Item" at bounding box center [260, 264] width 70 height 10
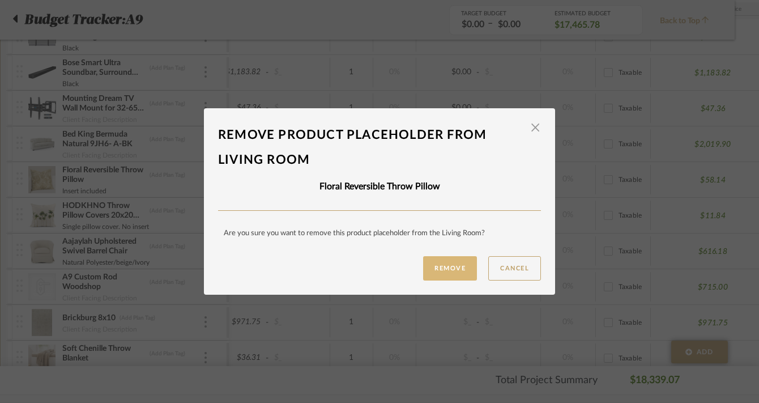
click at [433, 265] on button "Remove" at bounding box center [450, 268] width 54 height 24
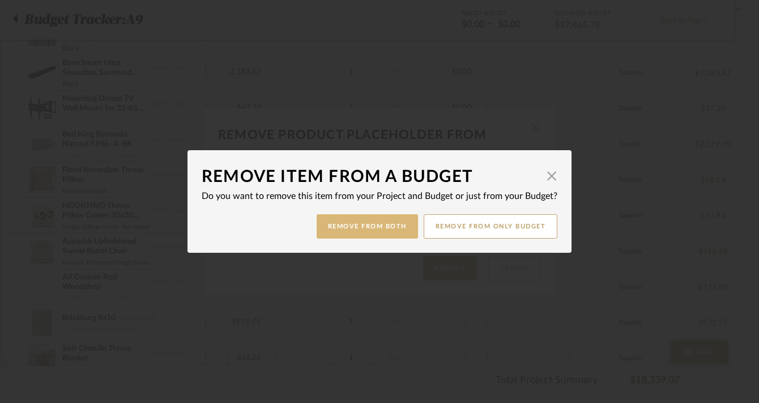
click at [362, 233] on button "Remove from Both" at bounding box center [367, 226] width 101 height 24
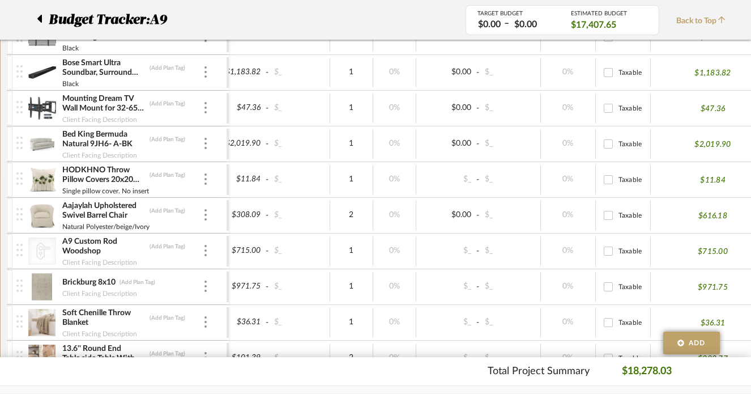
click at [211, 178] on div "HODKHNO Throw Pillow Covers 20x20 Inch Modern Tropical Palm Trees Home Decor Pi…" at bounding box center [121, 179] width 210 height 35
click at [208, 179] on div "HODKHNO Throw Pillow Covers 20x20 Inch Modern Tropical Palm Trees Home Decor Pi…" at bounding box center [121, 179] width 210 height 35
click at [203, 181] on div at bounding box center [206, 179] width 6 height 12
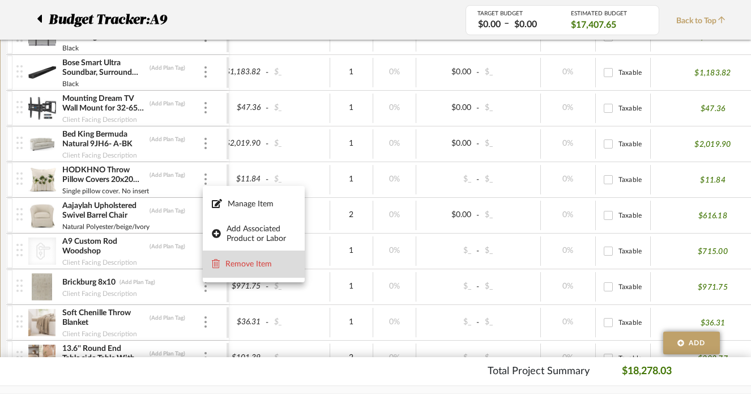
click at [254, 261] on span "Remove Item" at bounding box center [260, 264] width 70 height 10
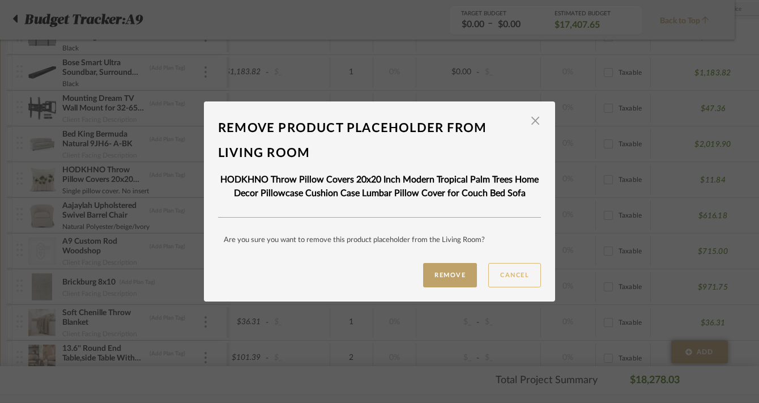
click at [501, 273] on button "Cancel" at bounding box center [514, 275] width 53 height 24
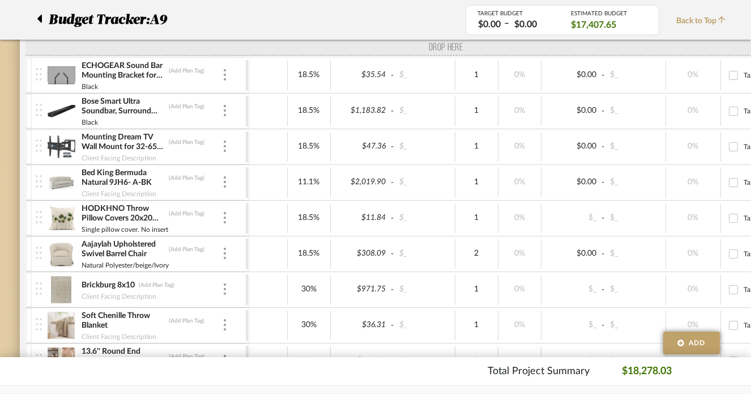
drag, startPoint x: 19, startPoint y: 267, endPoint x: 38, endPoint y: 57, distance: 210.4
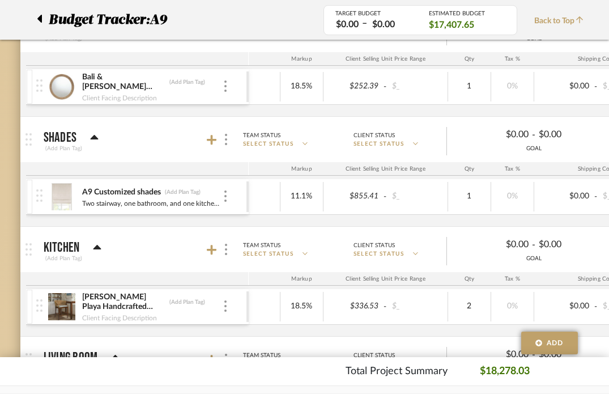
scroll to position [0, 302]
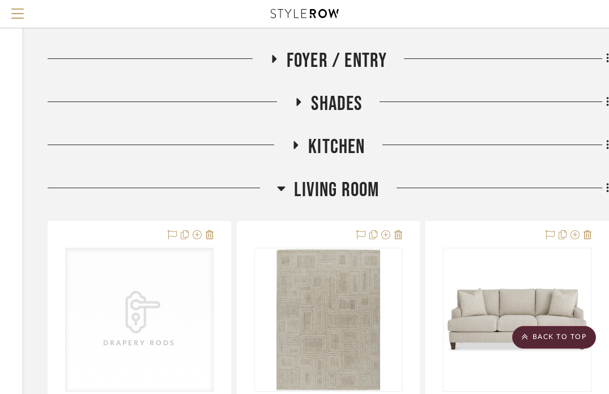
scroll to position [227, 207]
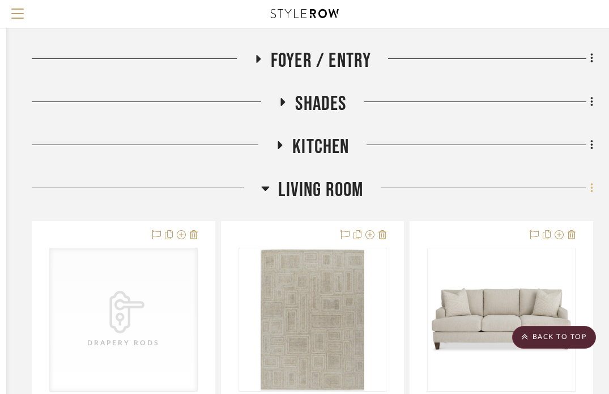
click at [592, 190] on icon at bounding box center [591, 188] width 3 height 12
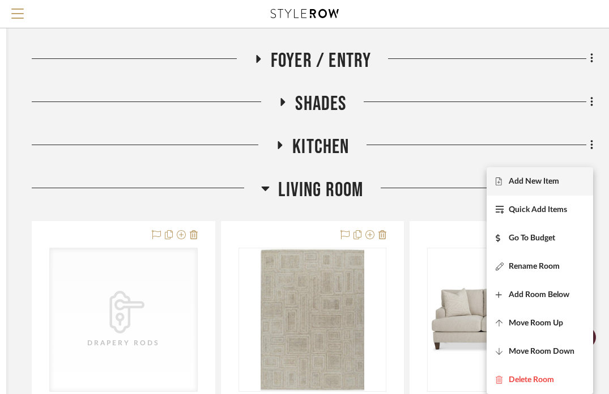
click at [565, 185] on span "Add New Item" at bounding box center [540, 182] width 88 height 10
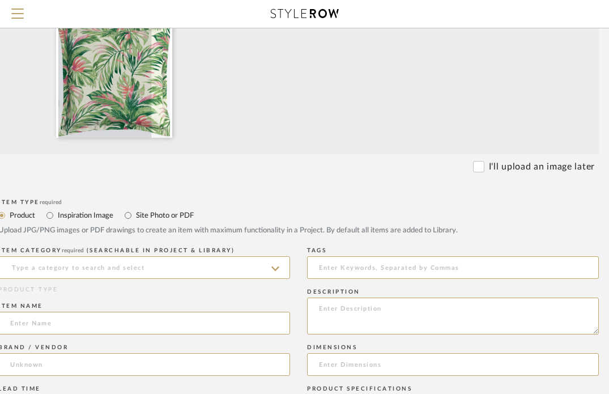
scroll to position [262, 98]
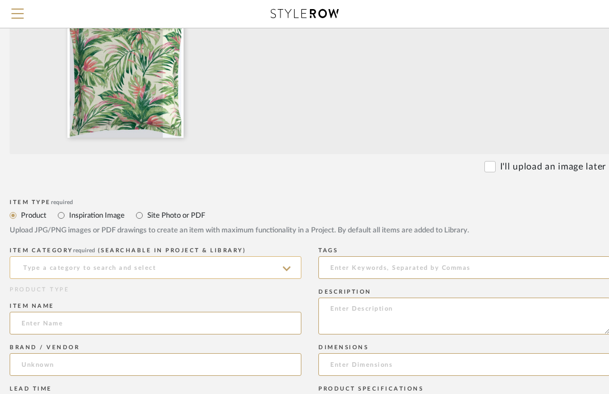
click at [258, 270] on input at bounding box center [156, 267] width 292 height 23
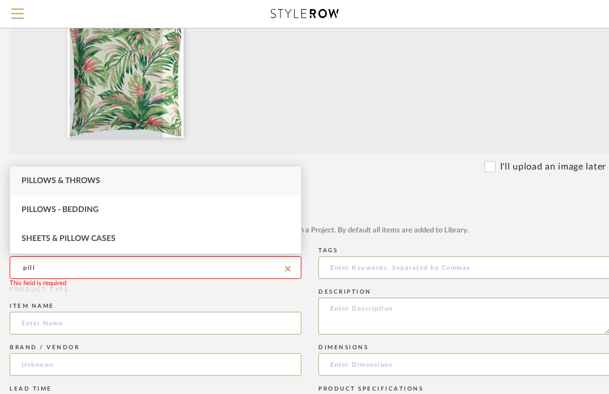
click at [227, 179] on div "Pillows & Throws" at bounding box center [155, 180] width 291 height 29
type input "Pillows & Throws"
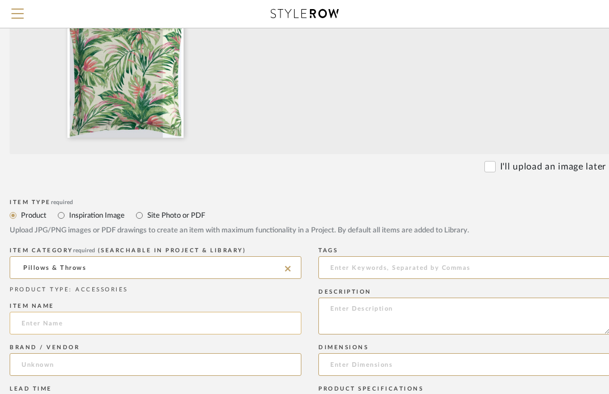
click at [134, 324] on input at bounding box center [156, 322] width 292 height 23
type input "Green floral pillow with pink accents"
click at [131, 364] on input at bounding box center [156, 364] width 292 height 23
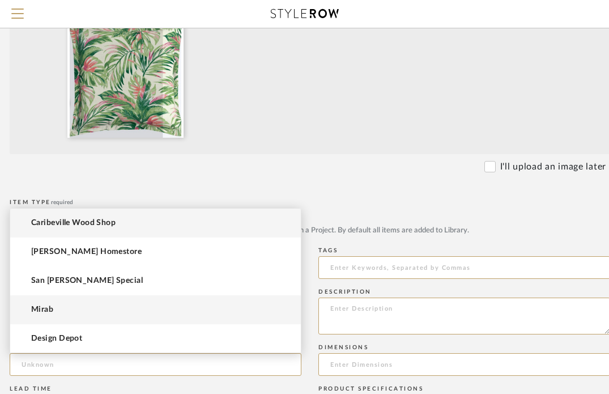
click at [100, 306] on mat-option "Mirab" at bounding box center [155, 309] width 291 height 29
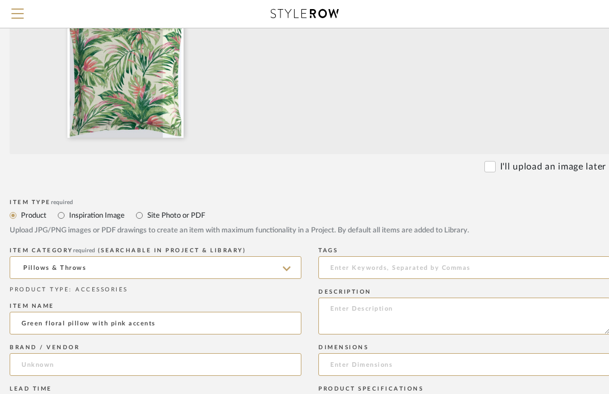
type input "Mirab"
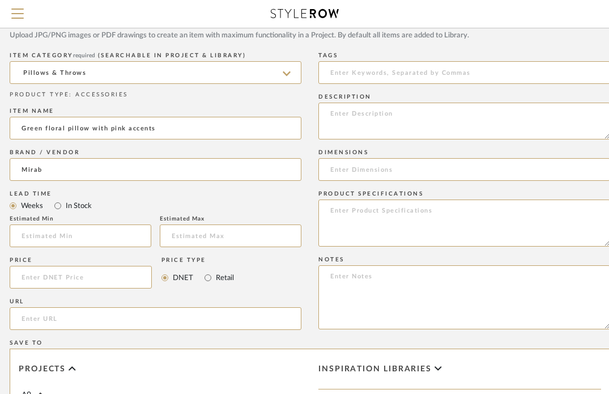
scroll to position [462, 98]
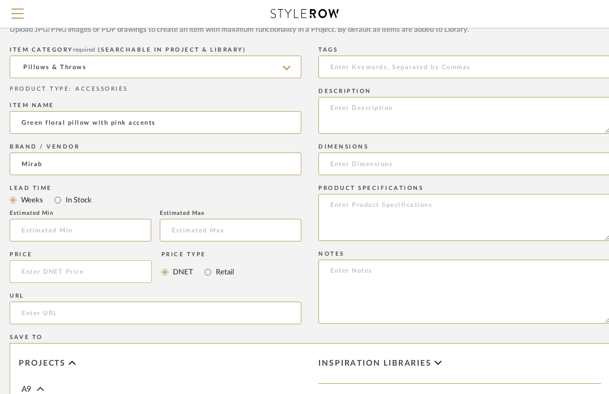
click at [87, 270] on input at bounding box center [81, 271] width 142 height 23
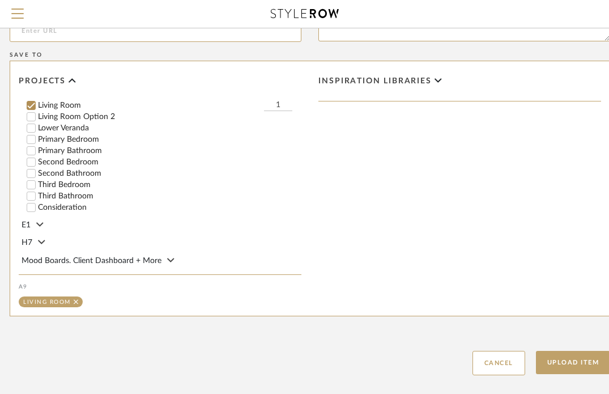
scroll to position [806, 98]
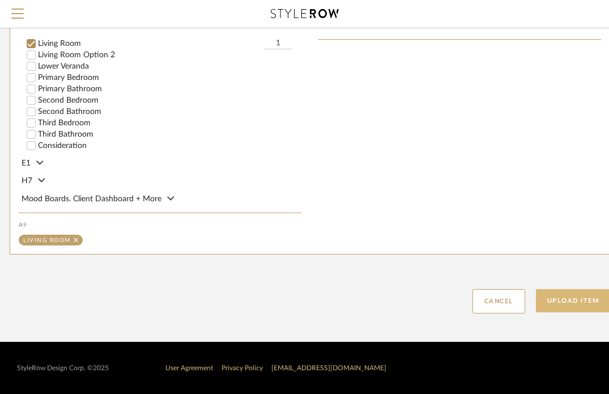
type input "$22.50"
click at [558, 296] on button "Upload Item" at bounding box center [573, 300] width 75 height 23
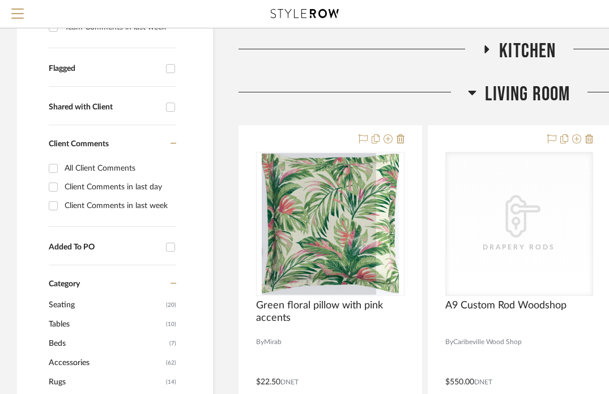
scroll to position [404, 0]
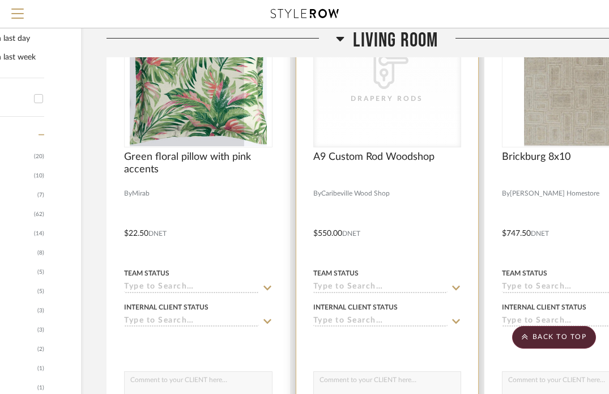
click at [374, 113] on div "CategoryIconHardware Created with Sketch. Drapery Rods" at bounding box center [387, 75] width 147 height 143
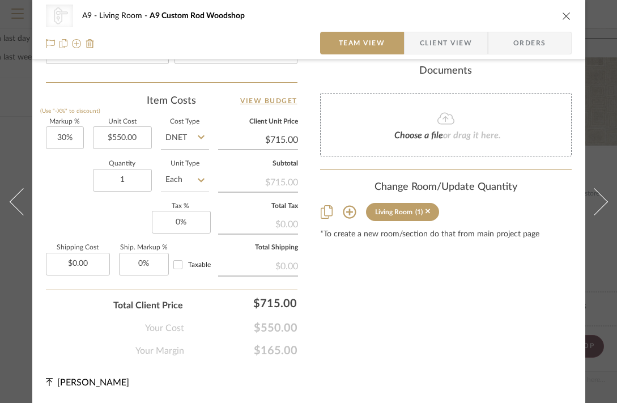
scroll to position [657, 0]
click at [66, 131] on input "30" at bounding box center [65, 137] width 38 height 23
type input "11.1%"
click at [139, 169] on input "1" at bounding box center [122, 180] width 59 height 23
type input "$611.05"
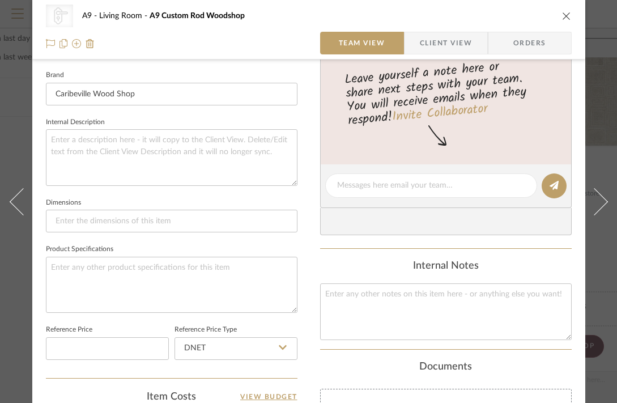
scroll to position [137, 0]
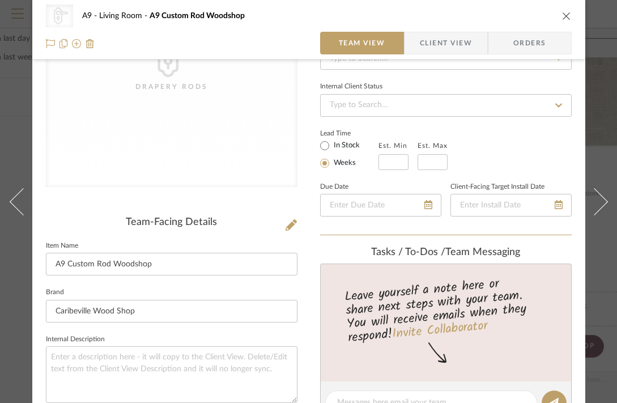
click at [564, 20] on button "close" at bounding box center [566, 16] width 10 height 10
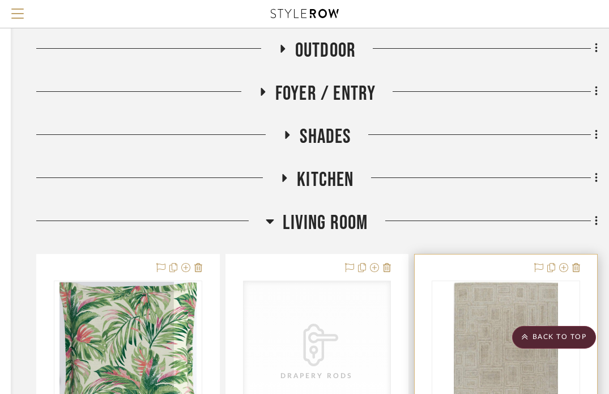
scroll to position [194, 207]
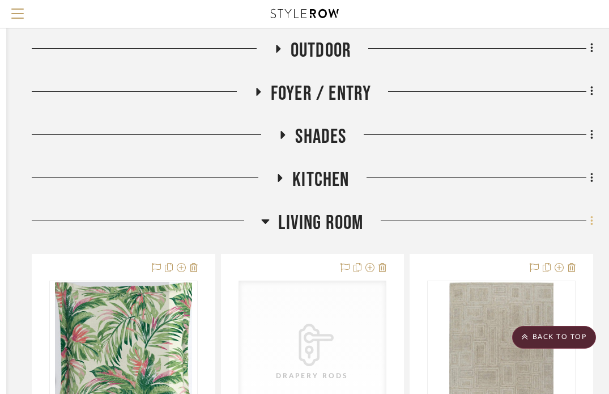
click at [591, 221] on icon at bounding box center [591, 221] width 2 height 10
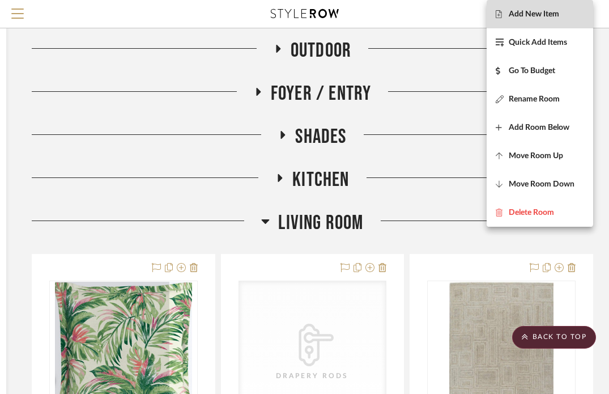
click at [536, 12] on span "Add New Item" at bounding box center [534, 15] width 50 height 10
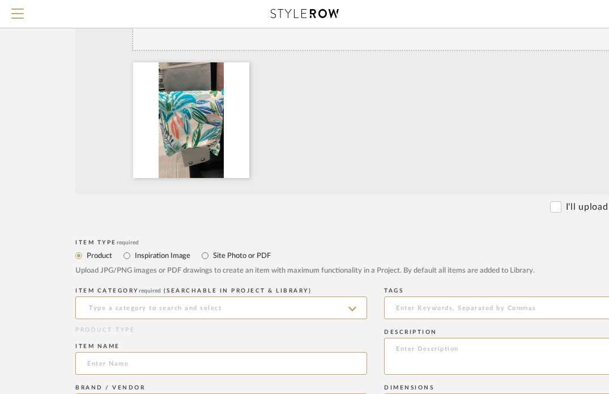
scroll to position [228, 32]
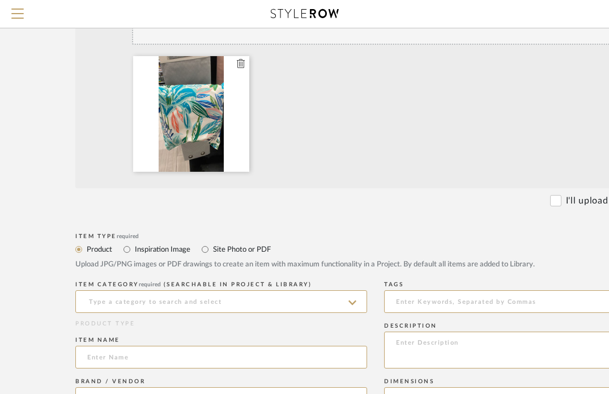
click at [241, 66] on icon at bounding box center [241, 63] width 8 height 9
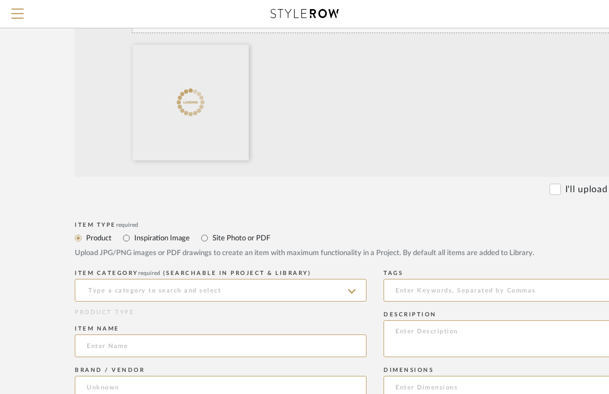
scroll to position [243, 33]
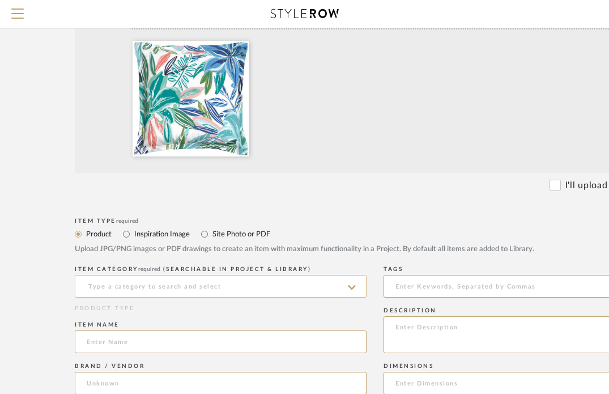
click at [277, 280] on input at bounding box center [221, 286] width 292 height 23
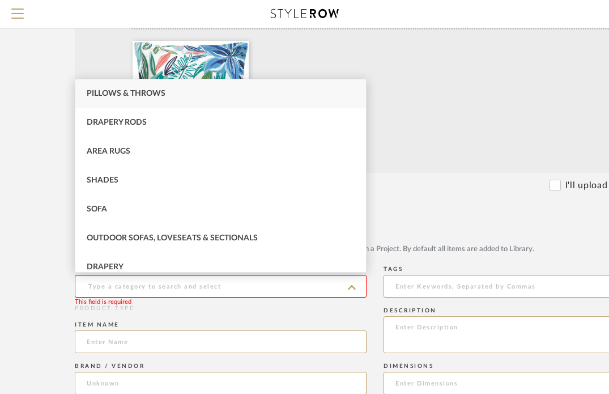
click at [238, 97] on div "Pillows & Throws" at bounding box center [220, 93] width 291 height 29
type input "Pillows & Throws"
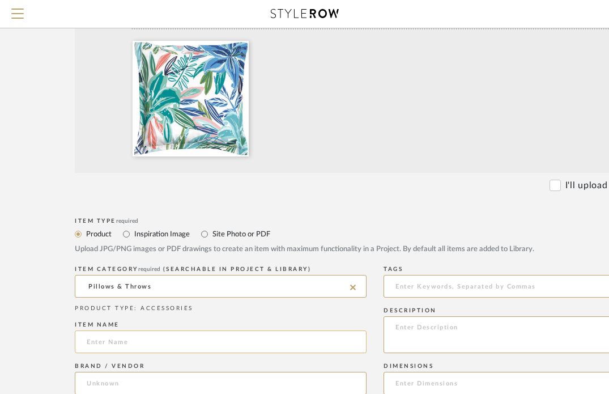
click at [178, 334] on input at bounding box center [221, 341] width 292 height 23
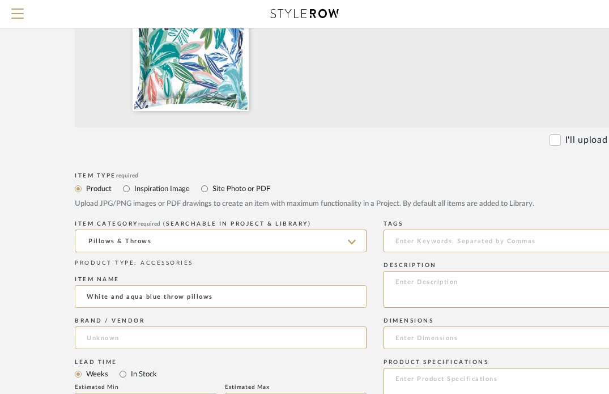
scroll to position [305, 33]
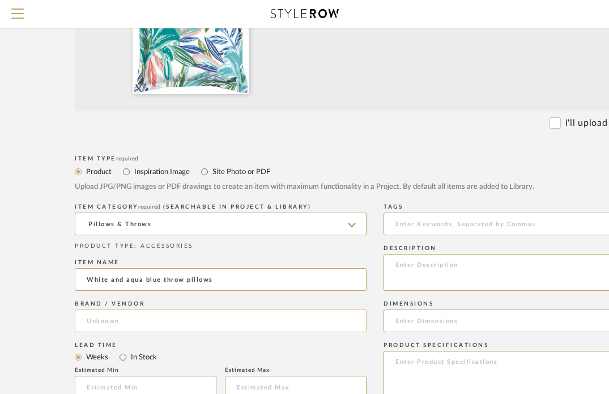
type input "White and aqua blue throw pillows"
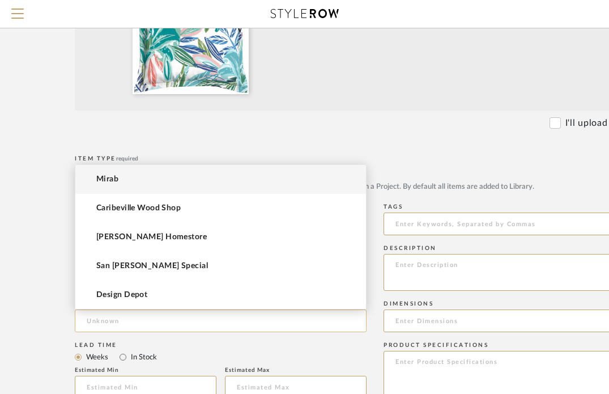
click at [123, 327] on input at bounding box center [221, 320] width 292 height 23
click at [121, 181] on mat-option "Mirab" at bounding box center [220, 179] width 291 height 29
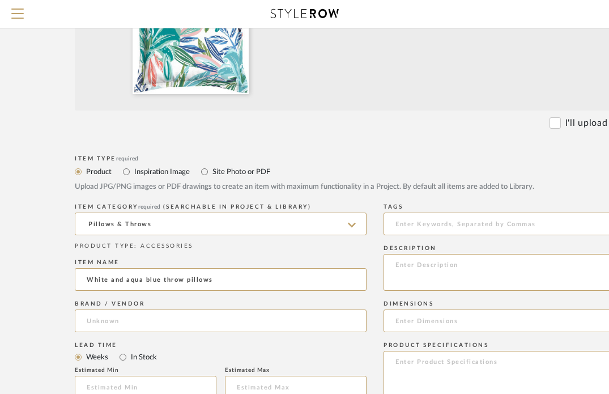
type input "Mirab"
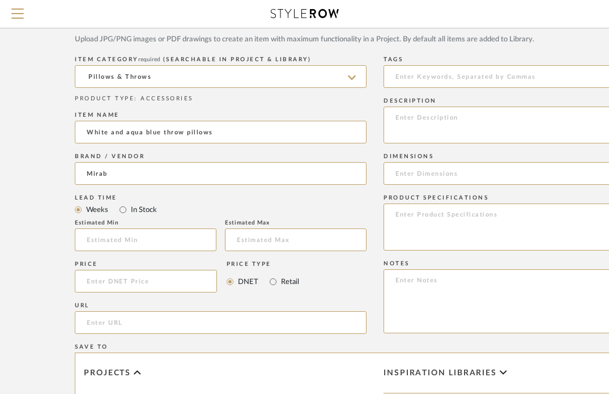
scroll to position [465, 33]
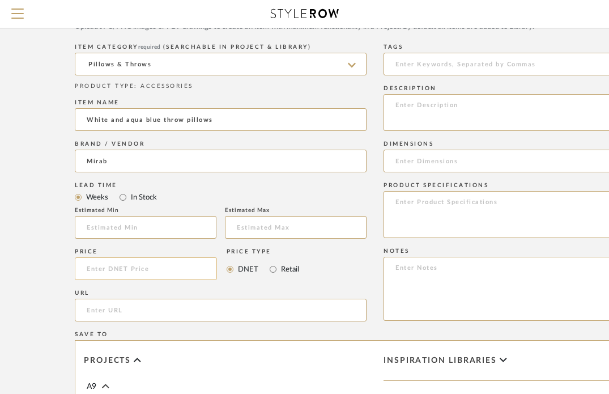
click at [112, 263] on input at bounding box center [146, 268] width 142 height 23
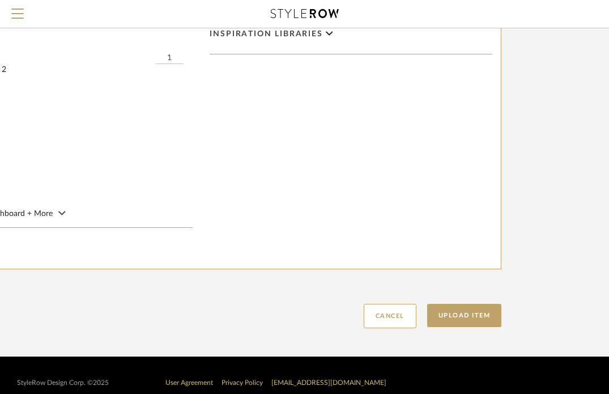
scroll to position [806, 207]
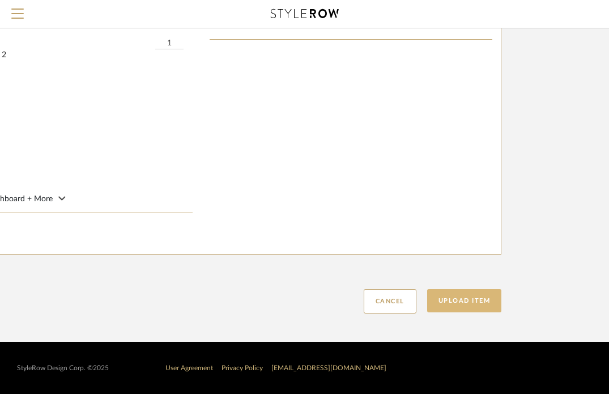
type input "$22.50"
click at [477, 302] on button "Upload Item" at bounding box center [464, 300] width 75 height 23
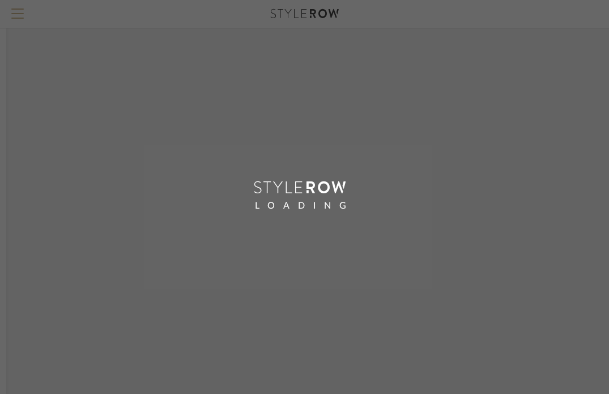
scroll to position [515, 103]
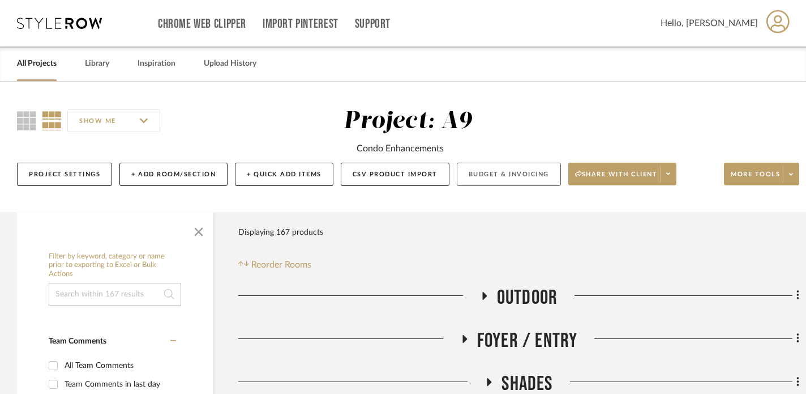
click at [476, 178] on button "Budget & Invoicing" at bounding box center [509, 174] width 104 height 23
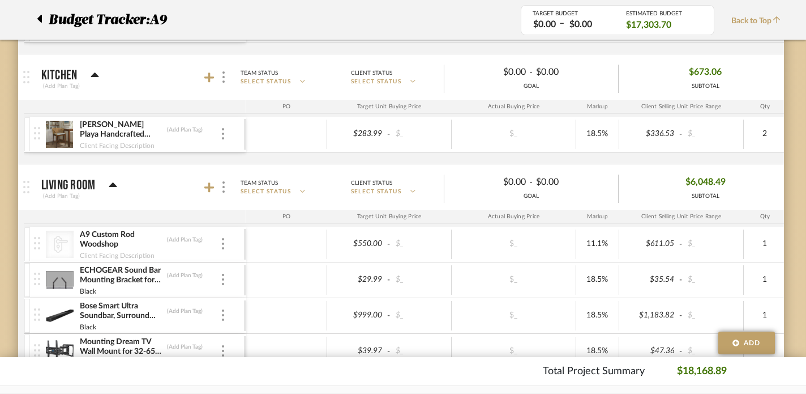
scroll to position [523, 7]
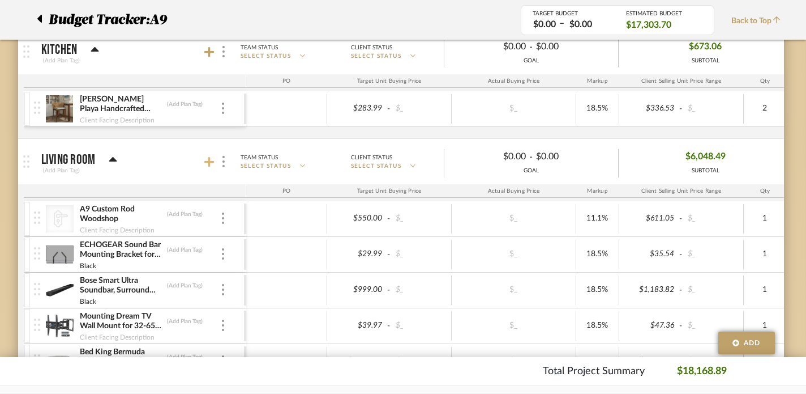
click at [211, 166] on icon at bounding box center [209, 161] width 10 height 11
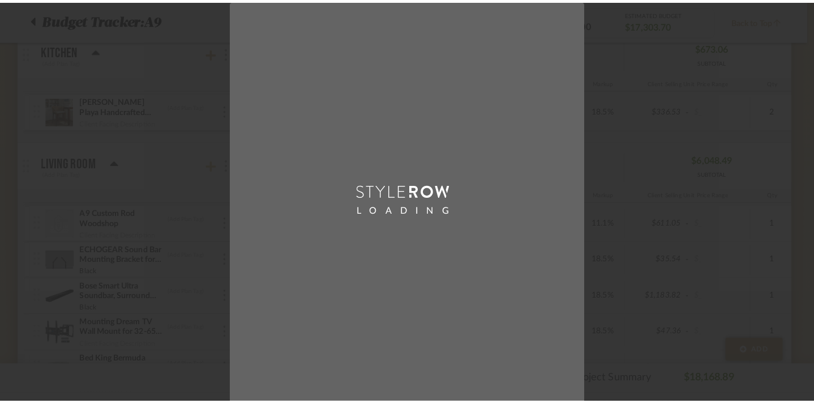
scroll to position [0, 0]
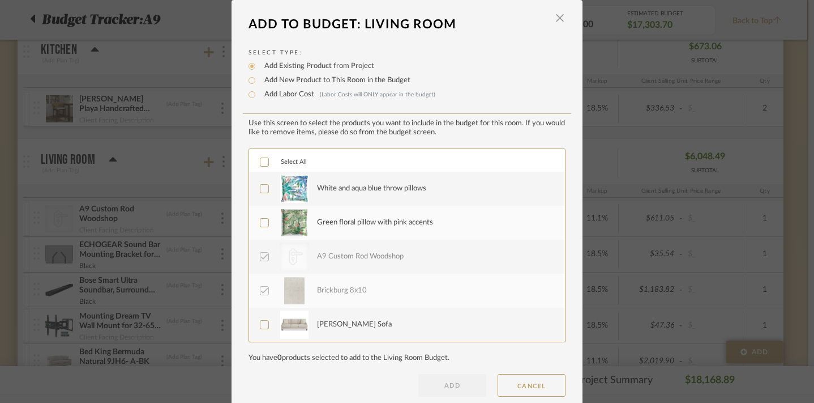
click at [360, 187] on div "White and aqua blue throw pillows" at bounding box center [371, 188] width 109 height 11
click at [356, 188] on div "White and aqua blue throw pillows" at bounding box center [371, 188] width 109 height 11
click at [356, 232] on div "Green floral pillow with pink accents" at bounding box center [434, 222] width 235 height 28
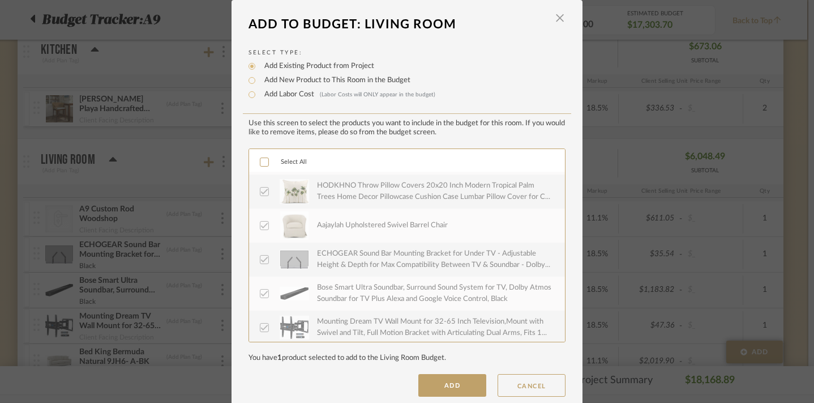
scroll to position [544, 0]
click at [441, 385] on button "ADD" at bounding box center [452, 385] width 68 height 23
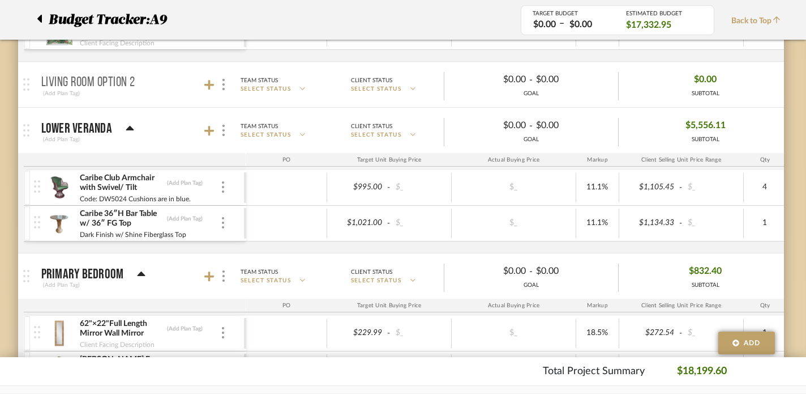
scroll to position [1106, 7]
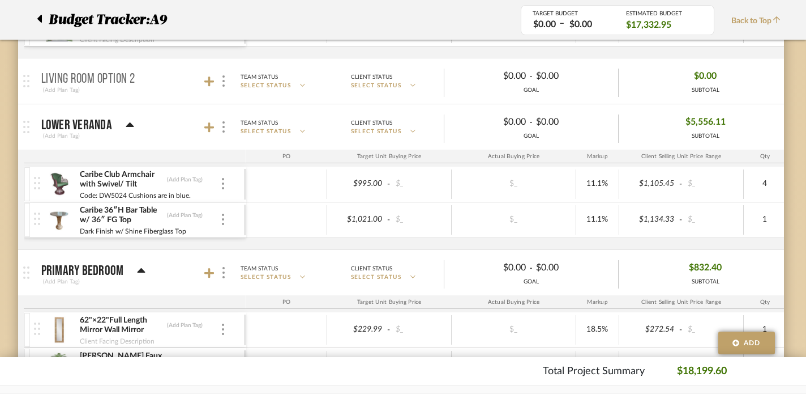
click at [135, 76] on mat-panel-title "Living Room Option 2 (Add Plan Tag)" at bounding box center [140, 81] width 199 height 28
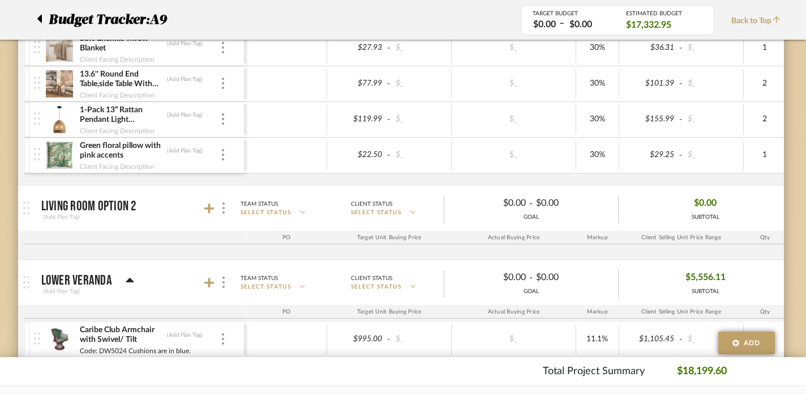
scroll to position [973, 7]
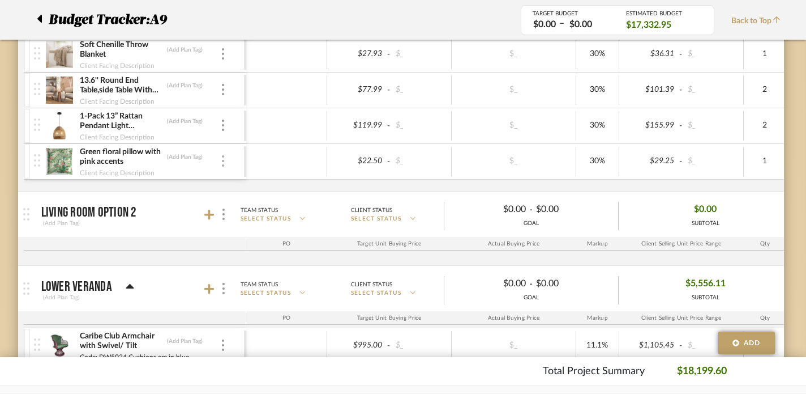
click at [223, 166] on img at bounding box center [223, 160] width 2 height 11
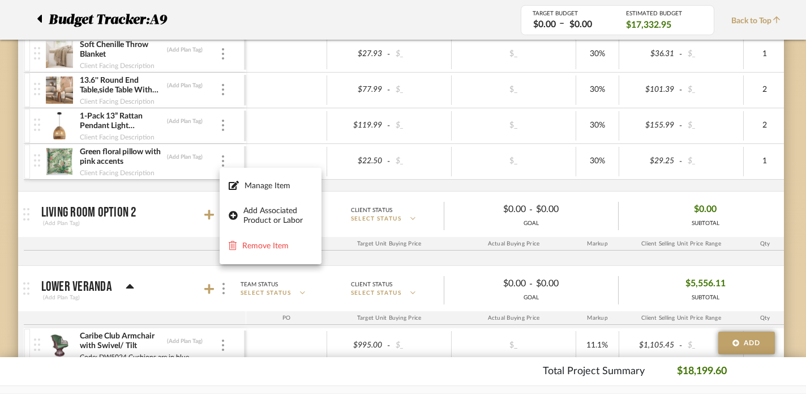
click at [204, 161] on div at bounding box center [403, 197] width 806 height 394
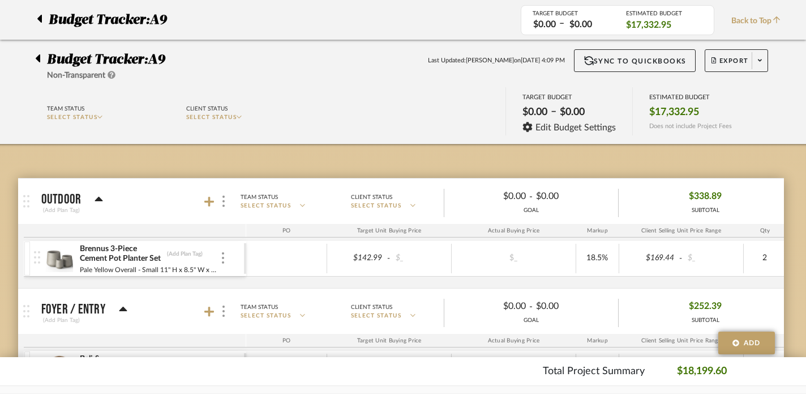
scroll to position [0, 7]
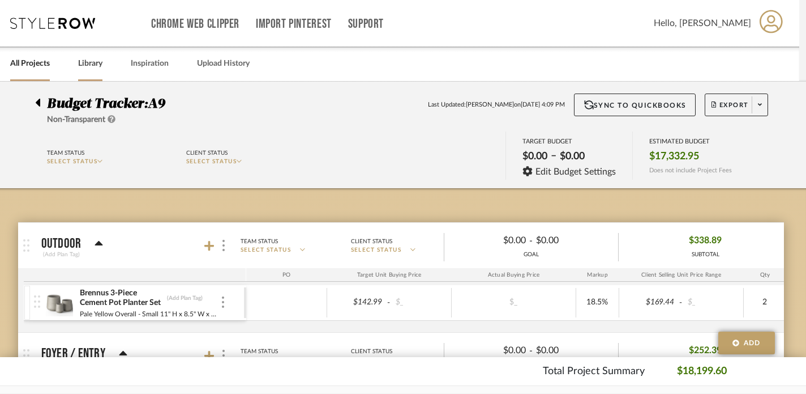
click at [89, 62] on link "Library" at bounding box center [90, 63] width 24 height 15
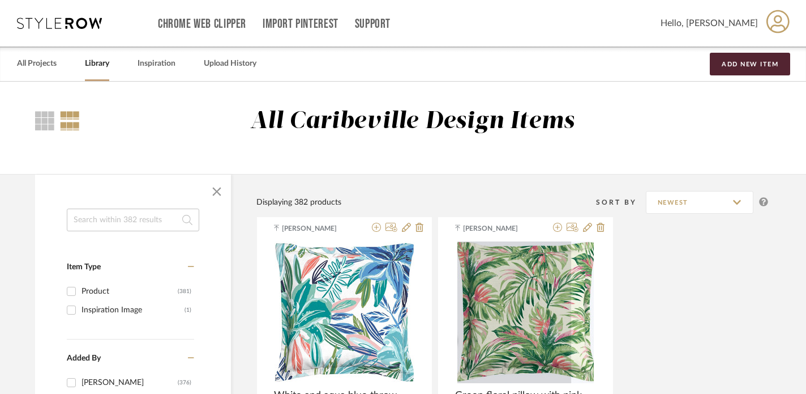
click at [129, 224] on input at bounding box center [133, 219] width 133 height 23
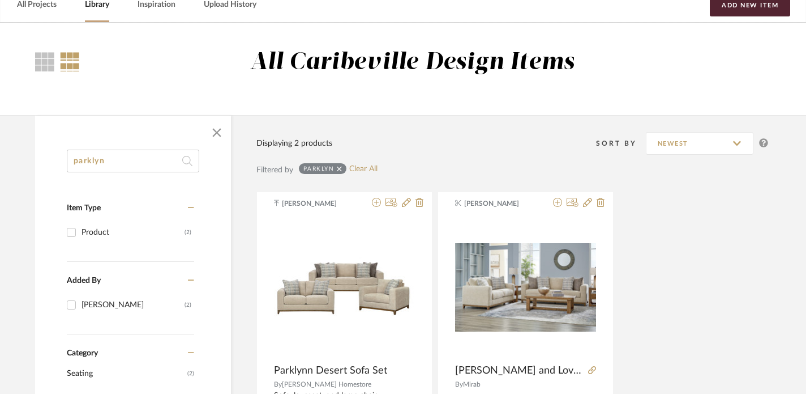
scroll to position [144, 7]
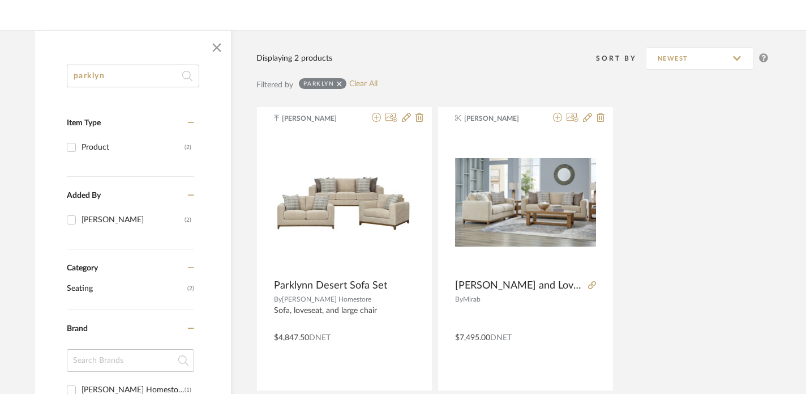
type input "parklyn"
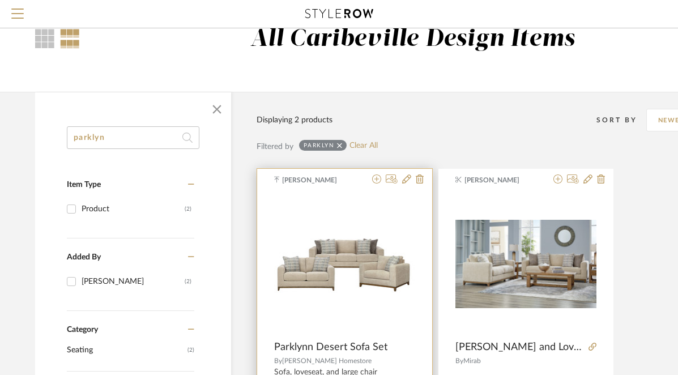
scroll to position [0, 7]
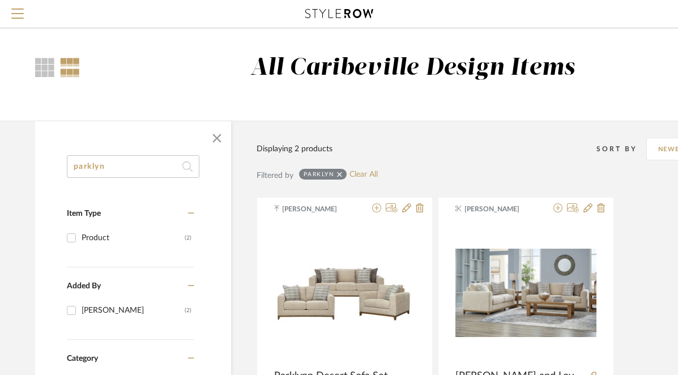
drag, startPoint x: 136, startPoint y: 169, endPoint x: 62, endPoint y: 168, distance: 74.8
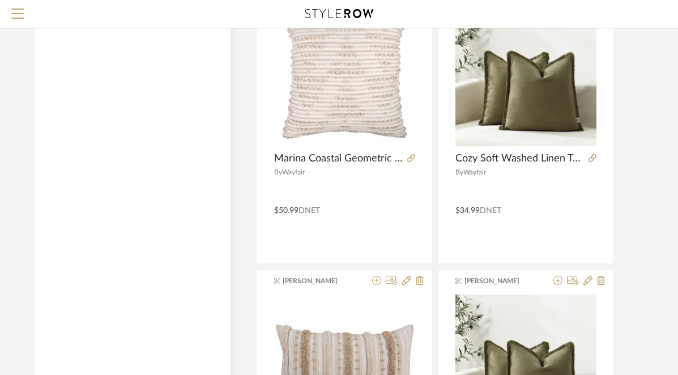
scroll to position [2538, 7]
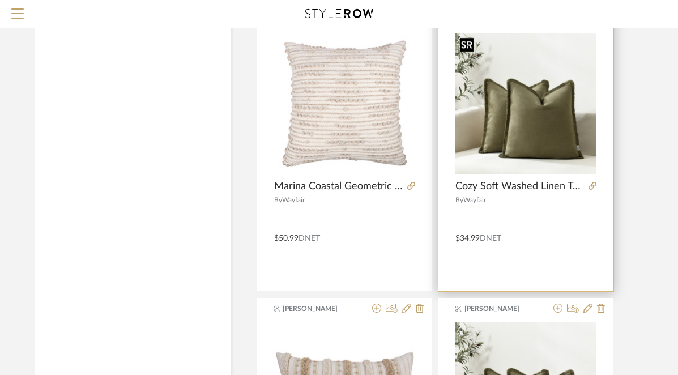
click at [512, 123] on img "0" at bounding box center [525, 103] width 141 height 141
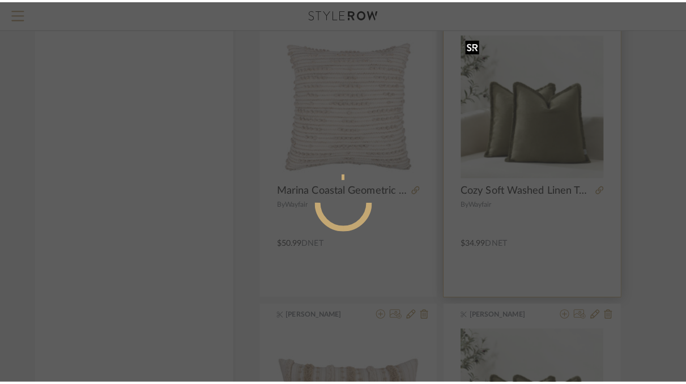
scroll to position [0, 0]
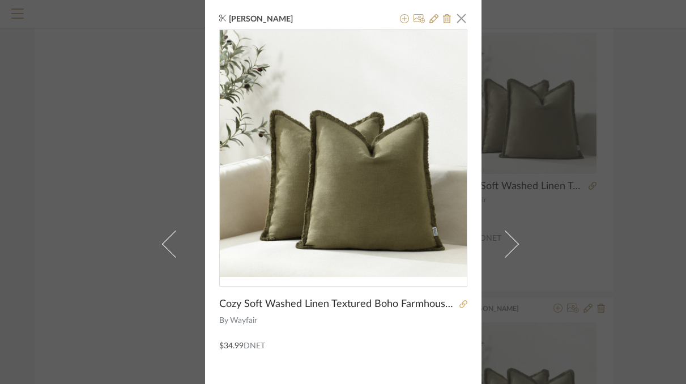
click at [459, 304] on icon at bounding box center [463, 304] width 8 height 8
click at [465, 16] on div "[PERSON_NAME] × Cozy Soft Washed Linen Textured Boho Farmhouse Pillow Cover Wit…" at bounding box center [343, 244] width 276 height 488
click at [458, 19] on span "button" at bounding box center [461, 18] width 23 height 23
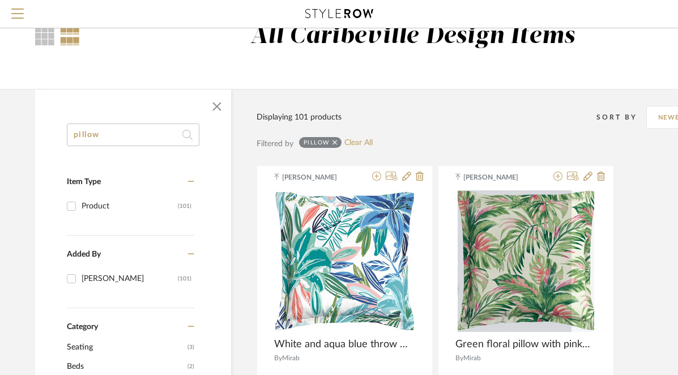
scroll to position [8, 7]
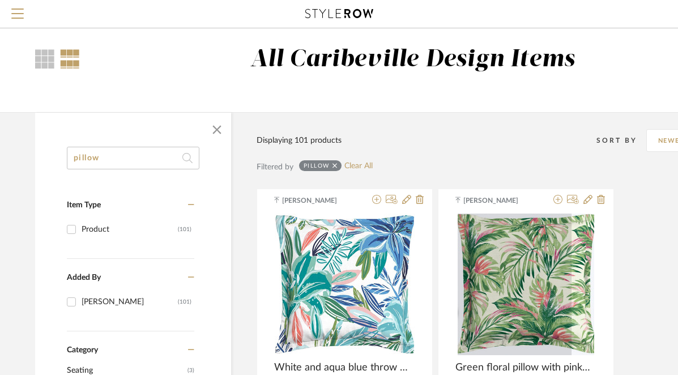
click at [178, 161] on input "pillow" at bounding box center [133, 158] width 133 height 23
type input "plant"
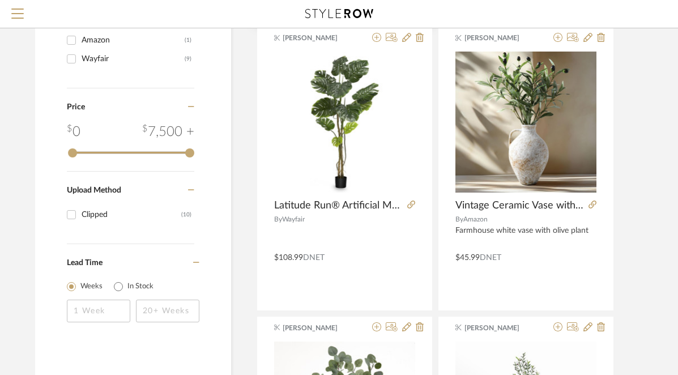
scroll to position [447, 7]
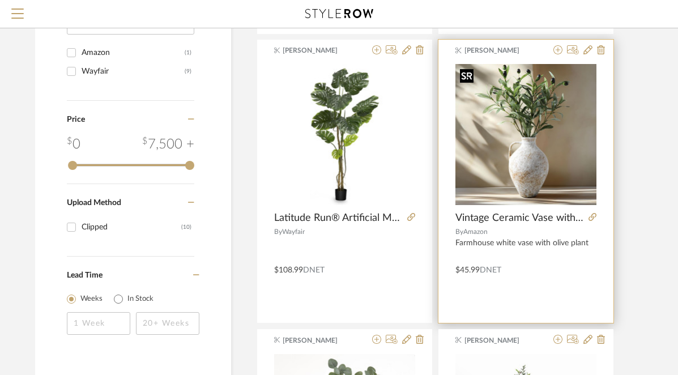
click at [506, 172] on div at bounding box center [525, 135] width 141 height 142
click at [590, 216] on icon at bounding box center [592, 217] width 8 height 8
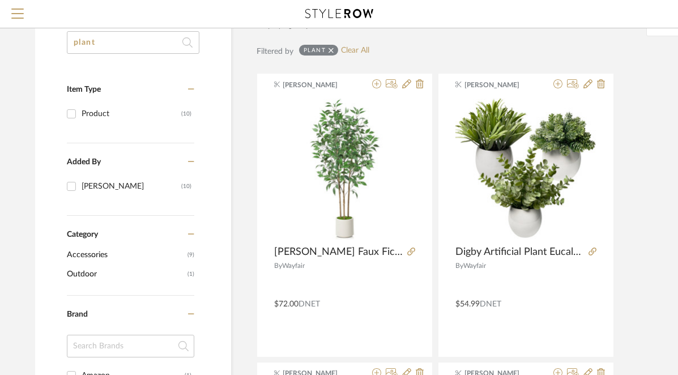
scroll to position [0, 7]
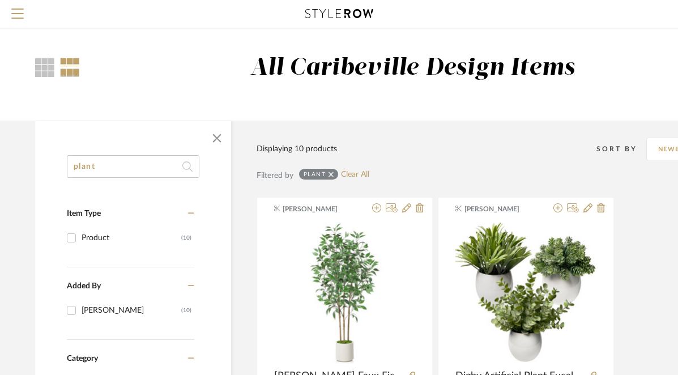
drag, startPoint x: 170, startPoint y: 168, endPoint x: 52, endPoint y: 168, distance: 118.9
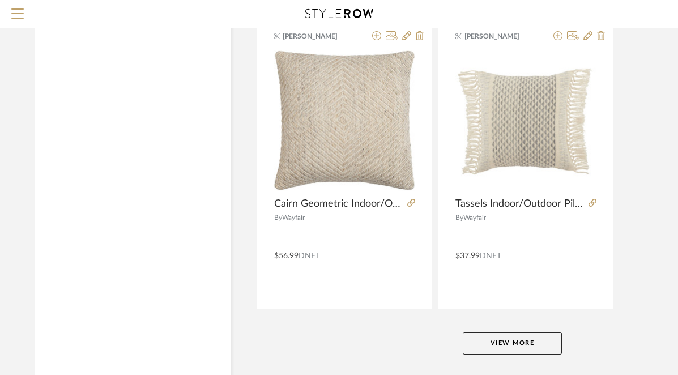
scroll to position [5149, 7]
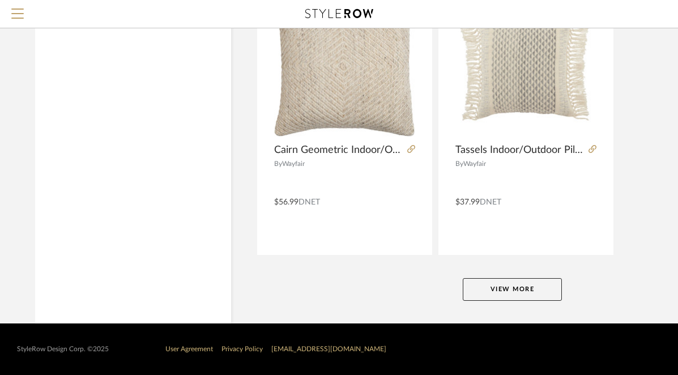
type input "pillows"
click at [509, 293] on button "View More" at bounding box center [512, 289] width 99 height 23
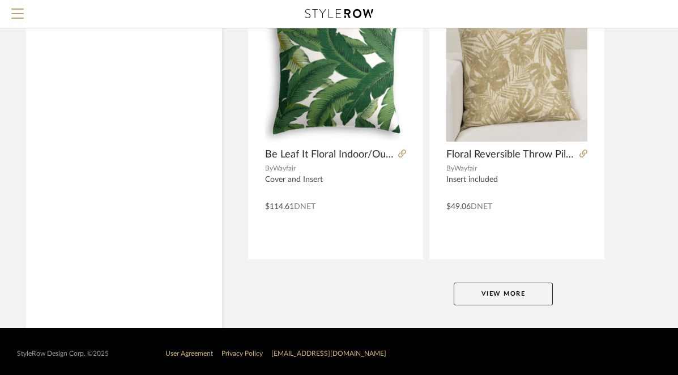
scroll to position [10363, 16]
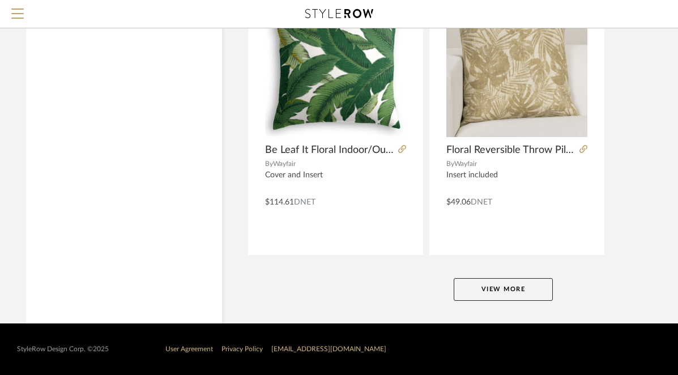
click at [483, 289] on button "View More" at bounding box center [503, 289] width 99 height 23
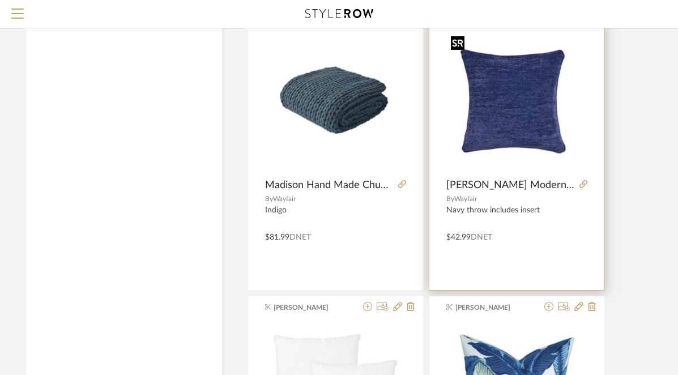
click at [534, 130] on img "0" at bounding box center [516, 101] width 141 height 141
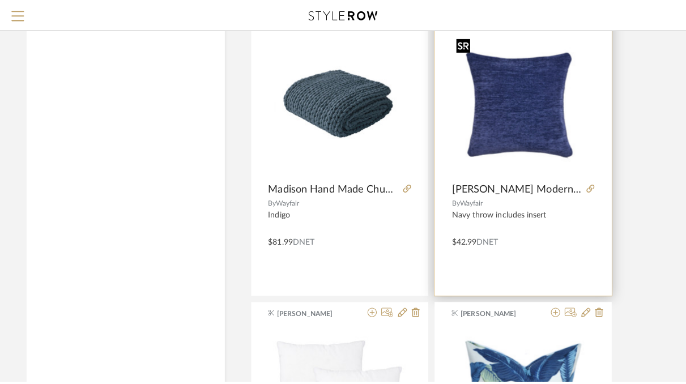
scroll to position [0, 0]
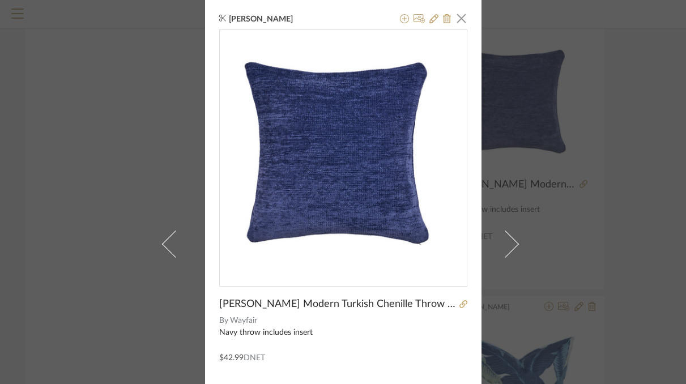
click at [456, 298] on div at bounding box center [461, 304] width 11 height 12
click at [459, 305] on icon at bounding box center [463, 304] width 8 height 8
